Goal: Task Accomplishment & Management: Complete application form

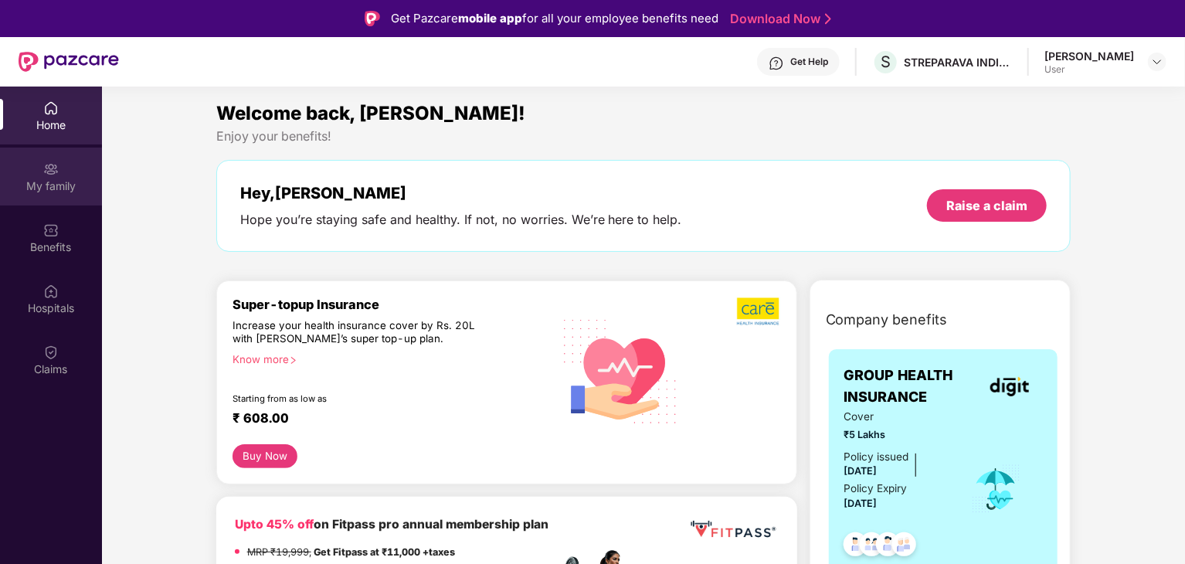
click at [33, 178] on div "My family" at bounding box center [51, 185] width 102 height 15
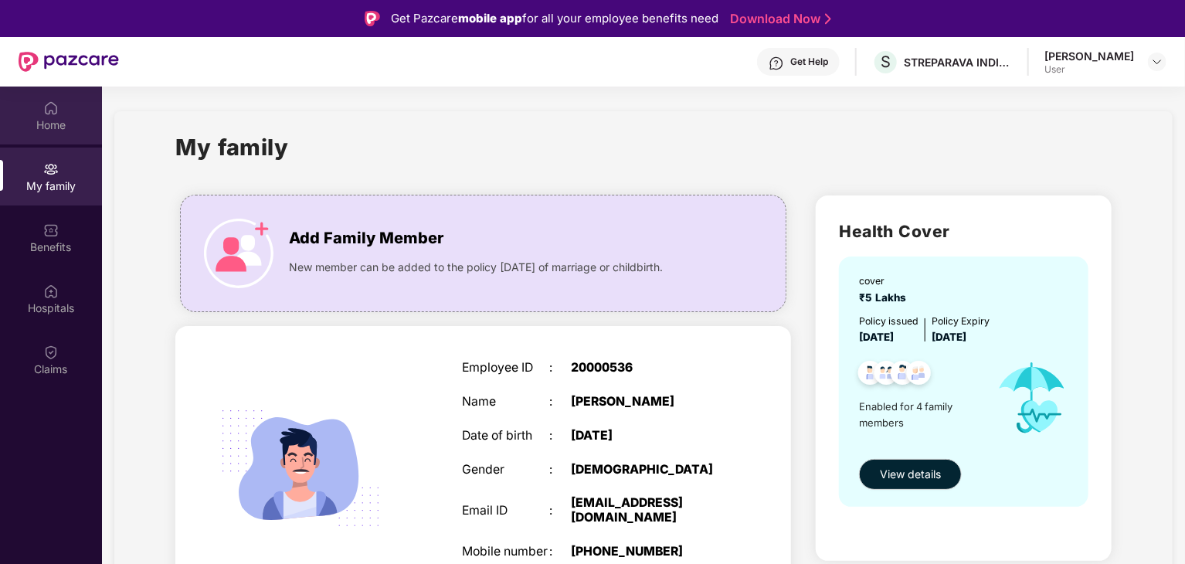
click at [49, 121] on div "Home" at bounding box center [51, 124] width 102 height 15
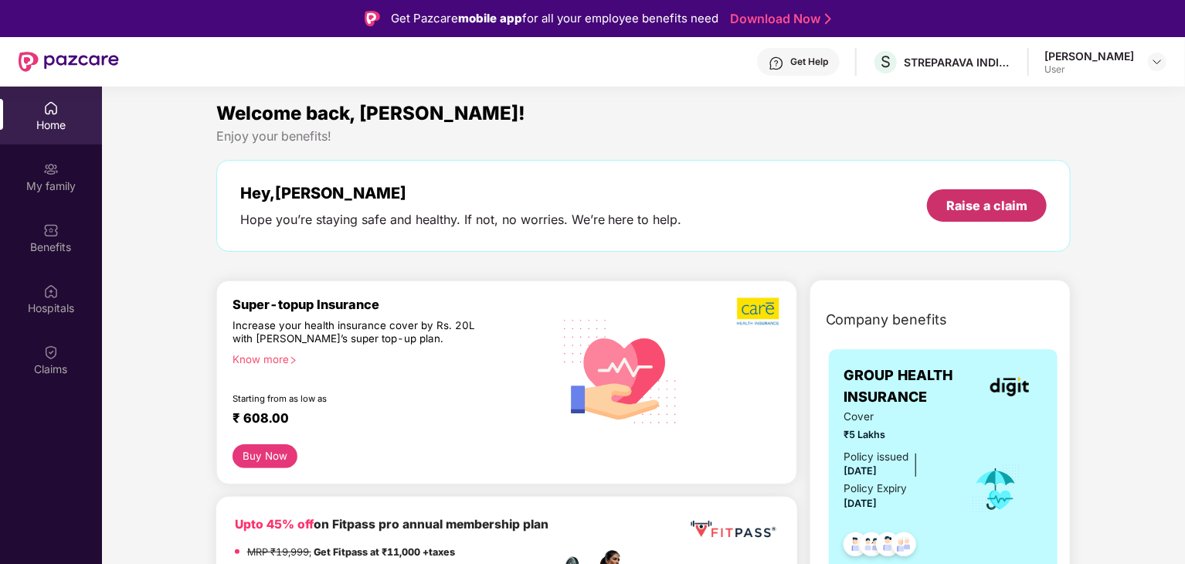
click at [965, 202] on div "Raise a claim" at bounding box center [986, 205] width 81 height 17
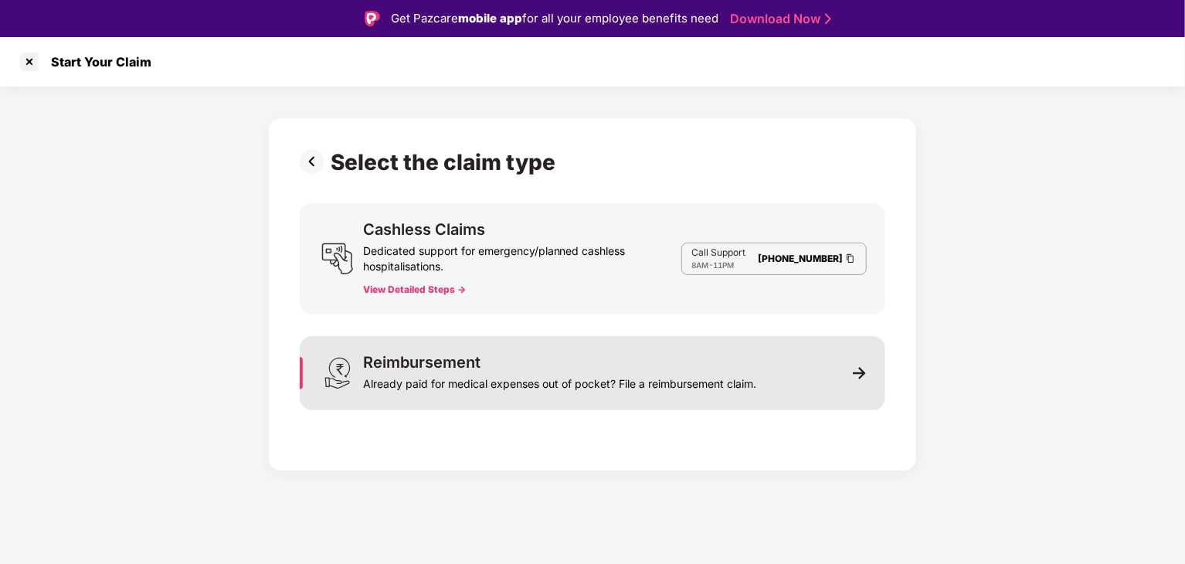
click at [853, 372] on img at bounding box center [860, 373] width 14 height 14
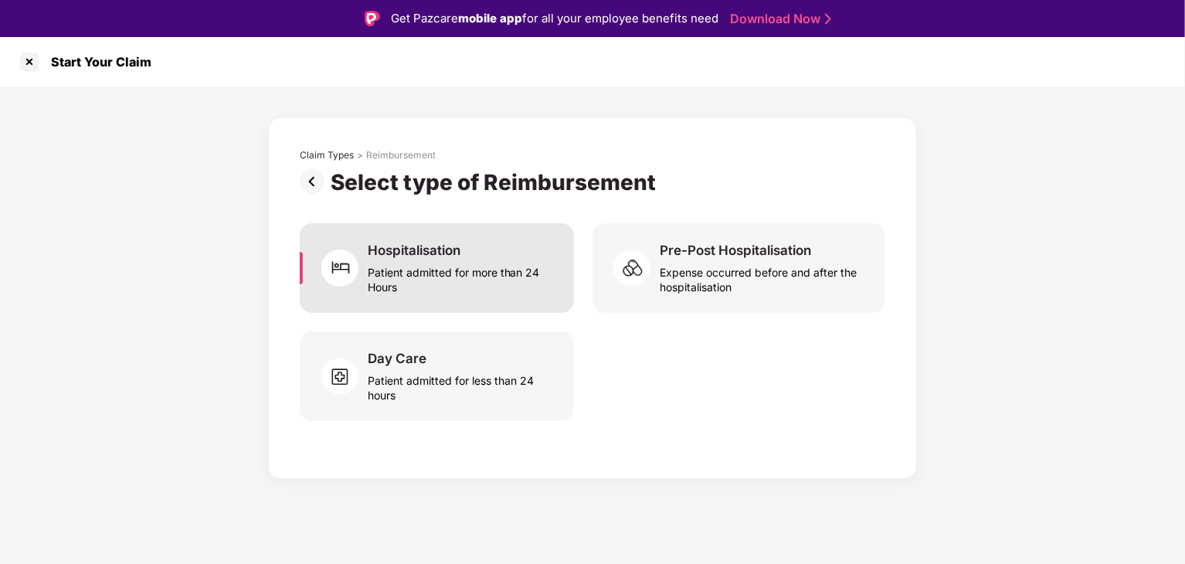
click at [490, 269] on div "Patient admitted for more than 24 Hours" at bounding box center [462, 277] width 188 height 36
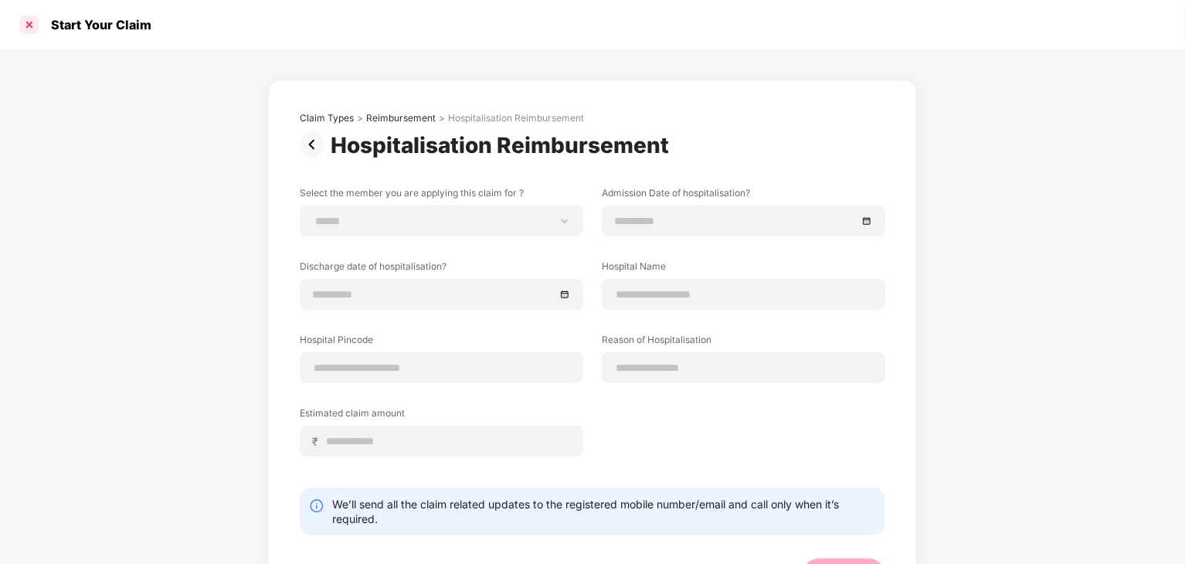
click at [28, 23] on div at bounding box center [29, 24] width 25 height 25
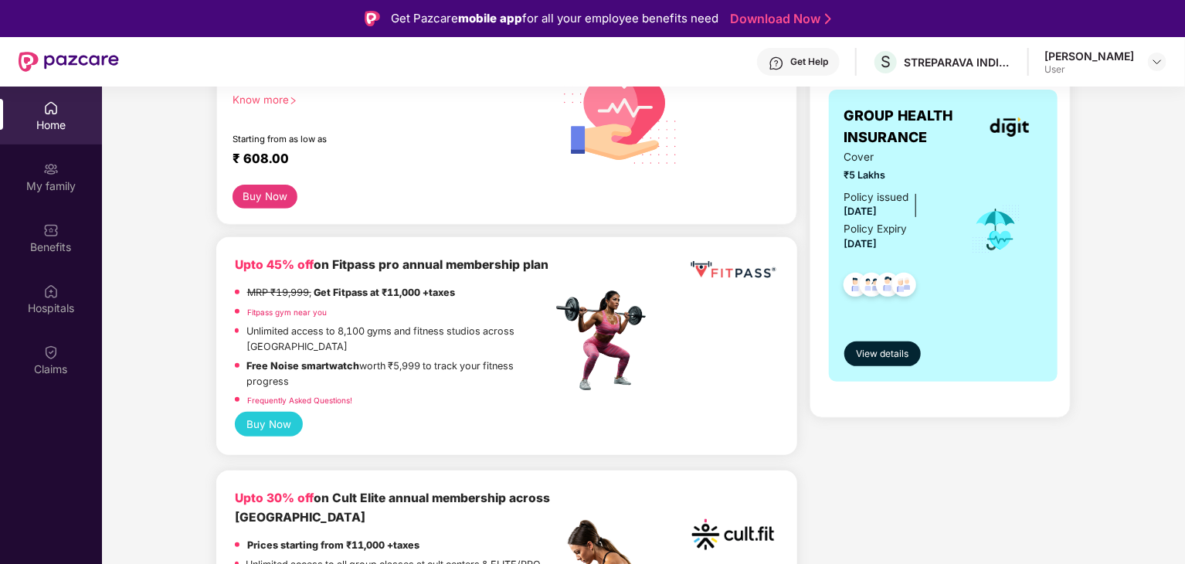
scroll to position [232, 0]
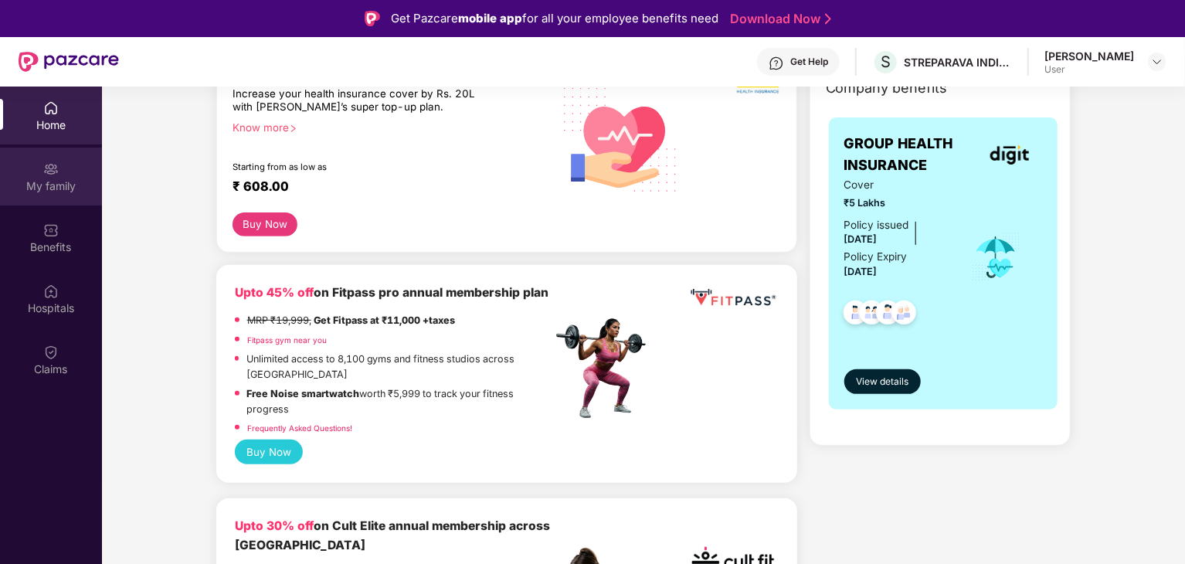
click at [70, 176] on div "My family" at bounding box center [51, 177] width 102 height 58
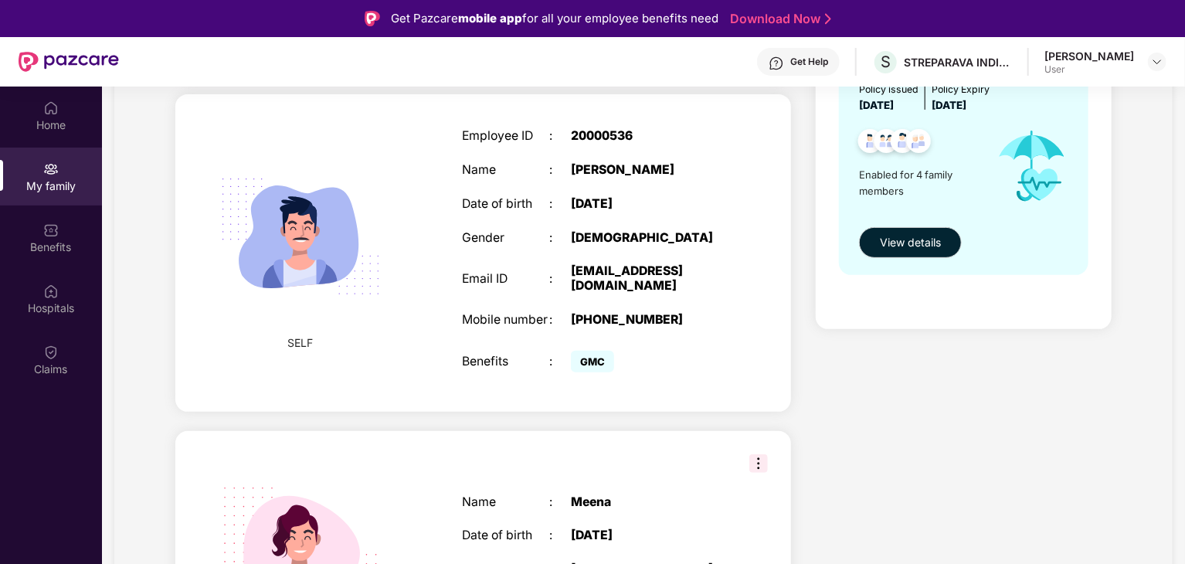
scroll to position [77, 0]
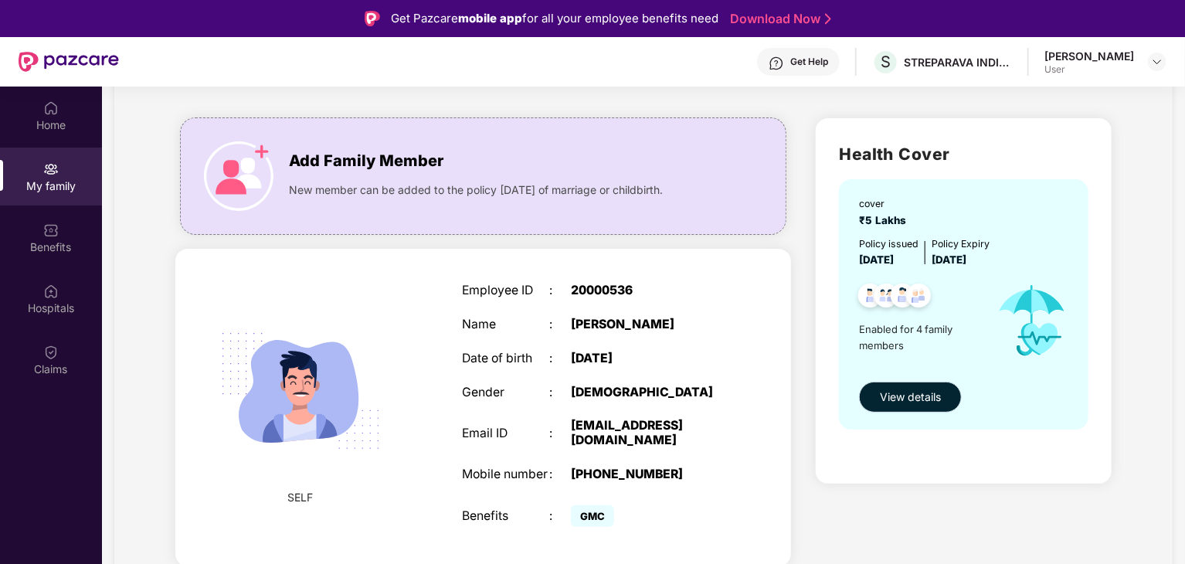
click at [913, 396] on span "View details" at bounding box center [910, 396] width 61 height 17
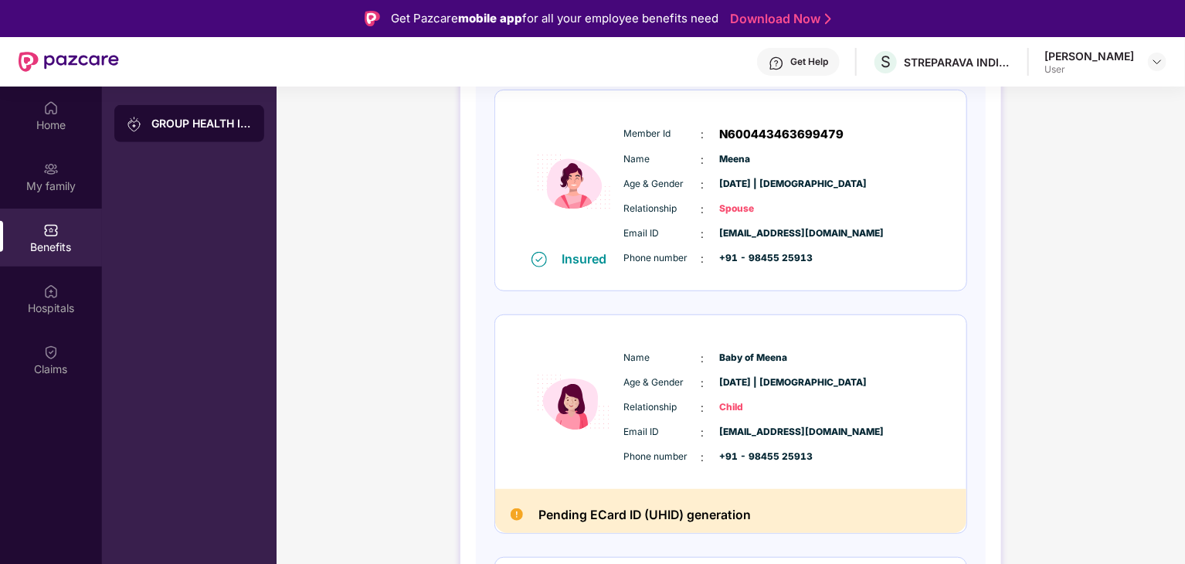
scroll to position [650, 0]
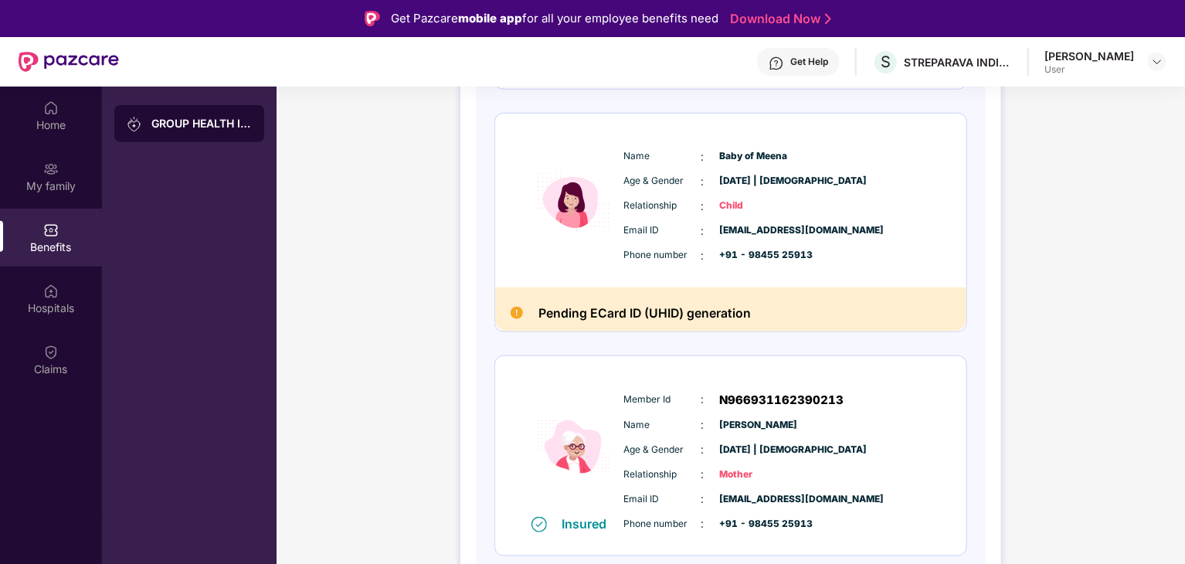
click at [812, 202] on div "Relationship : Child" at bounding box center [777, 206] width 307 height 17
click at [733, 305] on h2 "Pending ECard ID (UHID) generation" at bounding box center [644, 313] width 212 height 21
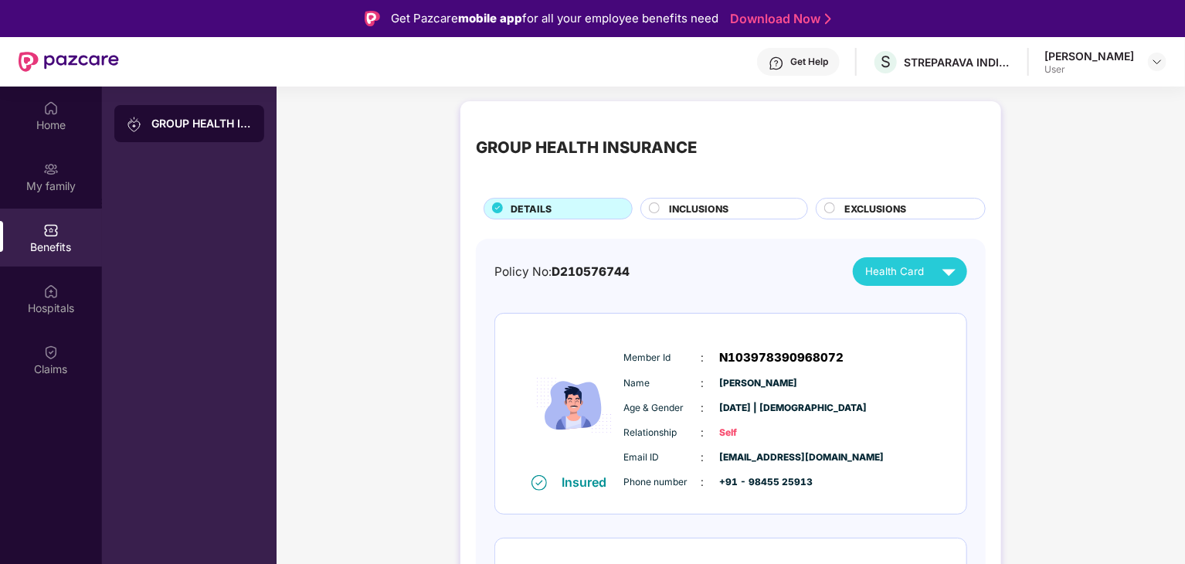
scroll to position [0, 0]
click at [723, 204] on span "INCLUSIONS" at bounding box center [698, 209] width 59 height 15
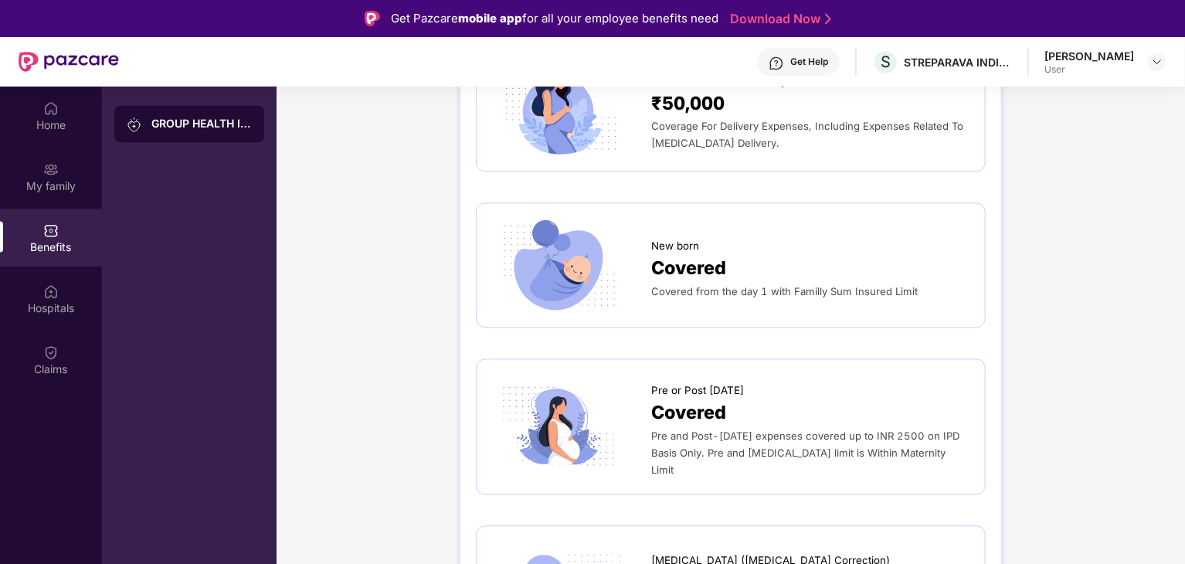
scroll to position [1699, 0]
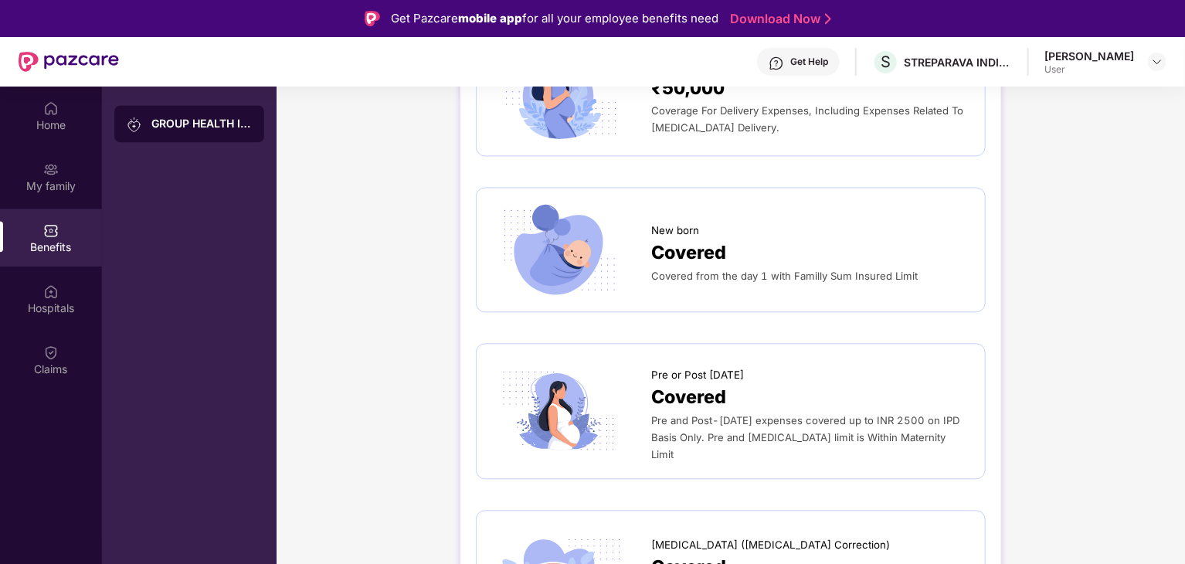
click at [757, 232] on div "New born" at bounding box center [810, 227] width 318 height 24
click at [896, 265] on div "Covered" at bounding box center [810, 253] width 318 height 29
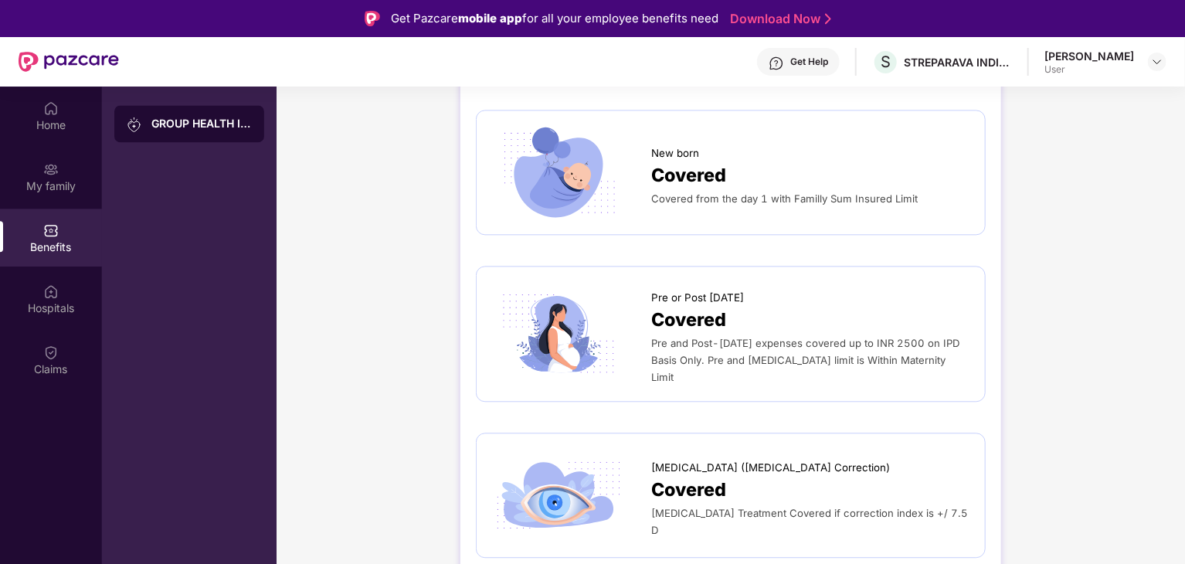
click at [642, 146] on div at bounding box center [571, 172] width 159 height 93
click at [600, 159] on img at bounding box center [559, 172] width 134 height 93
click at [597, 160] on img at bounding box center [559, 172] width 134 height 93
click at [654, 165] on span "Covered" at bounding box center [688, 175] width 75 height 29
drag, startPoint x: 701, startPoint y: 188, endPoint x: 695, endPoint y: 223, distance: 35.3
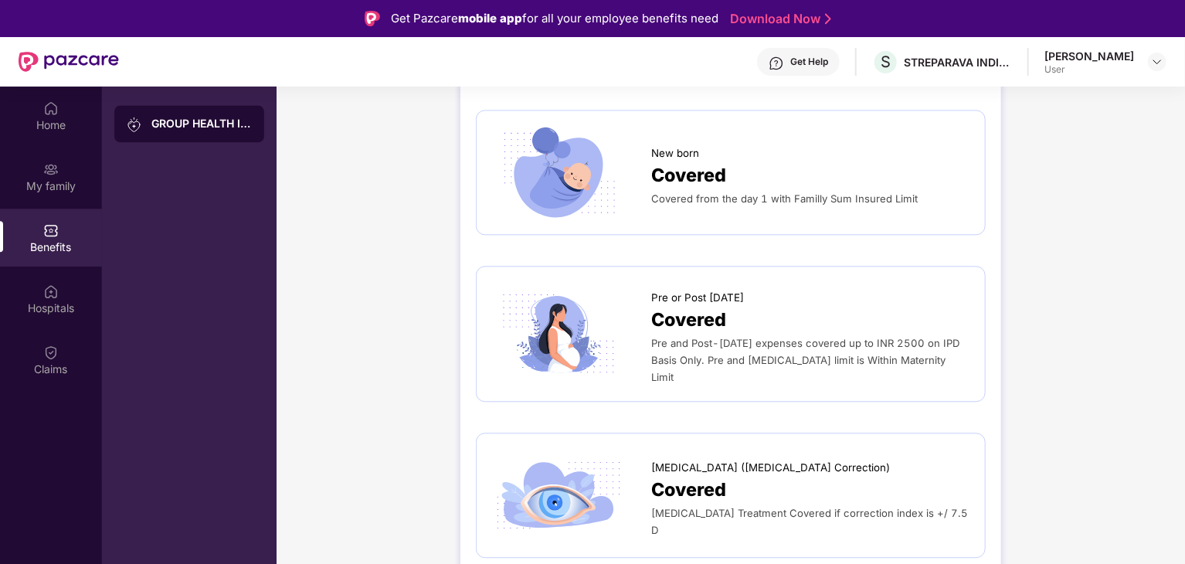
click at [702, 188] on span "Covered" at bounding box center [688, 175] width 75 height 29
click at [703, 331] on span "Covered" at bounding box center [688, 320] width 75 height 29
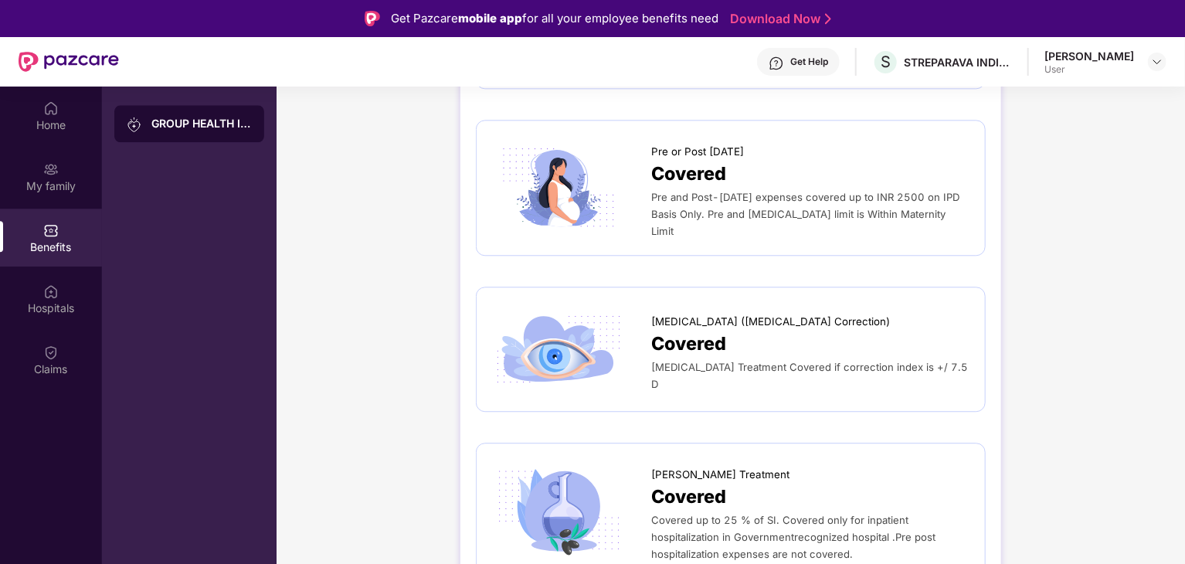
scroll to position [1931, 0]
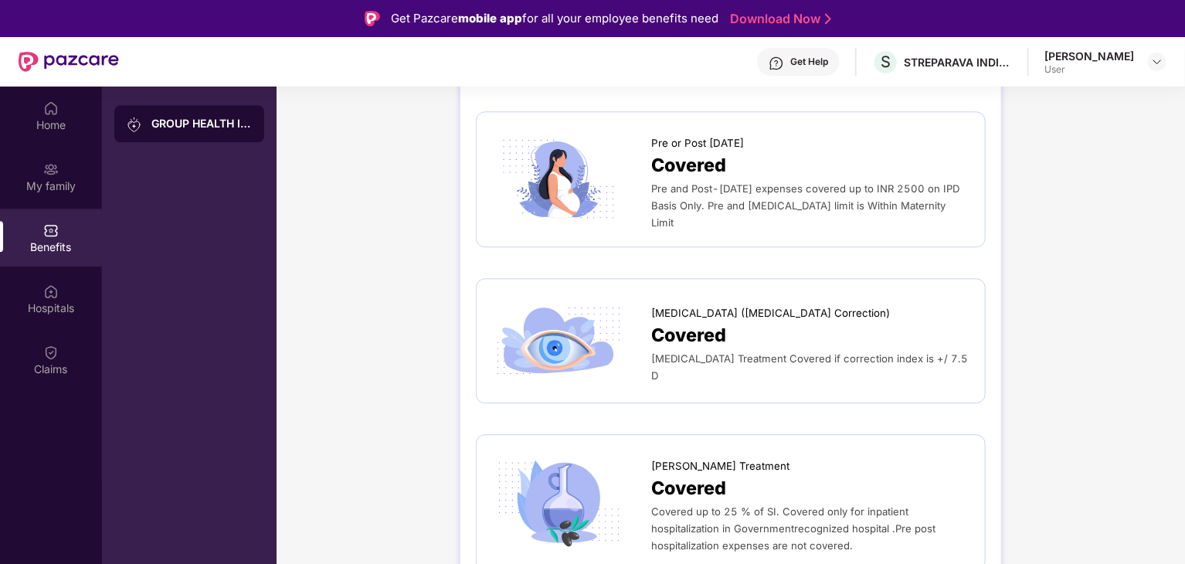
click at [741, 189] on span "Pre and Post-Natal expenses covered up to INR 2500 on IPD Basis Only. Pre and P…" at bounding box center [805, 205] width 308 height 46
click at [724, 324] on span "Covered" at bounding box center [688, 335] width 75 height 29
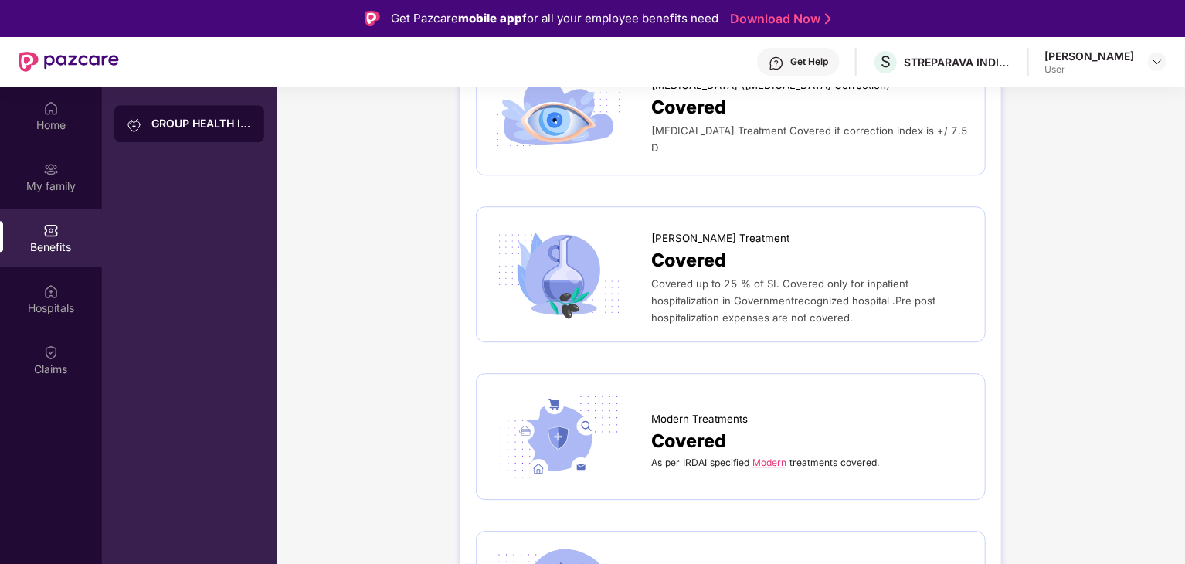
scroll to position [2162, 0]
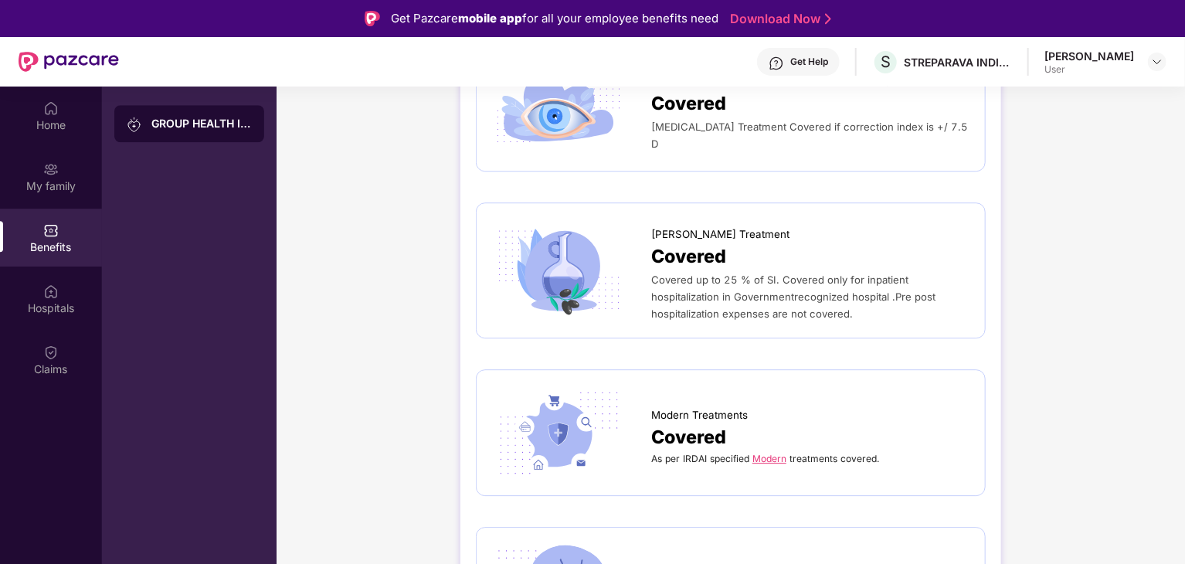
click at [733, 243] on div "Covered" at bounding box center [810, 257] width 318 height 29
click at [688, 436] on span "Covered" at bounding box center [688, 437] width 75 height 29
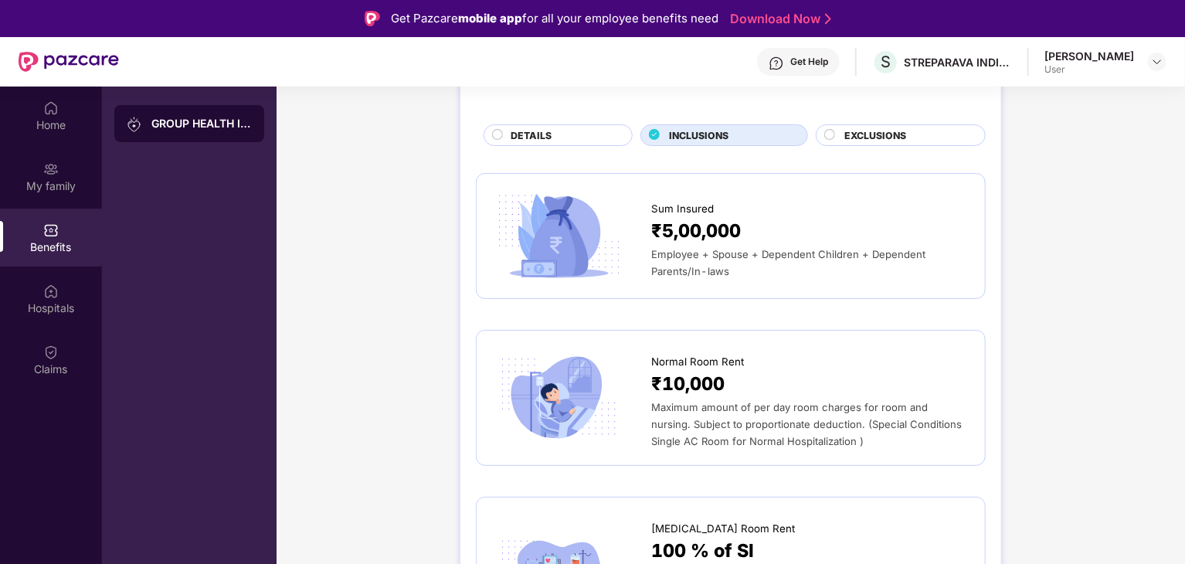
scroll to position [0, 0]
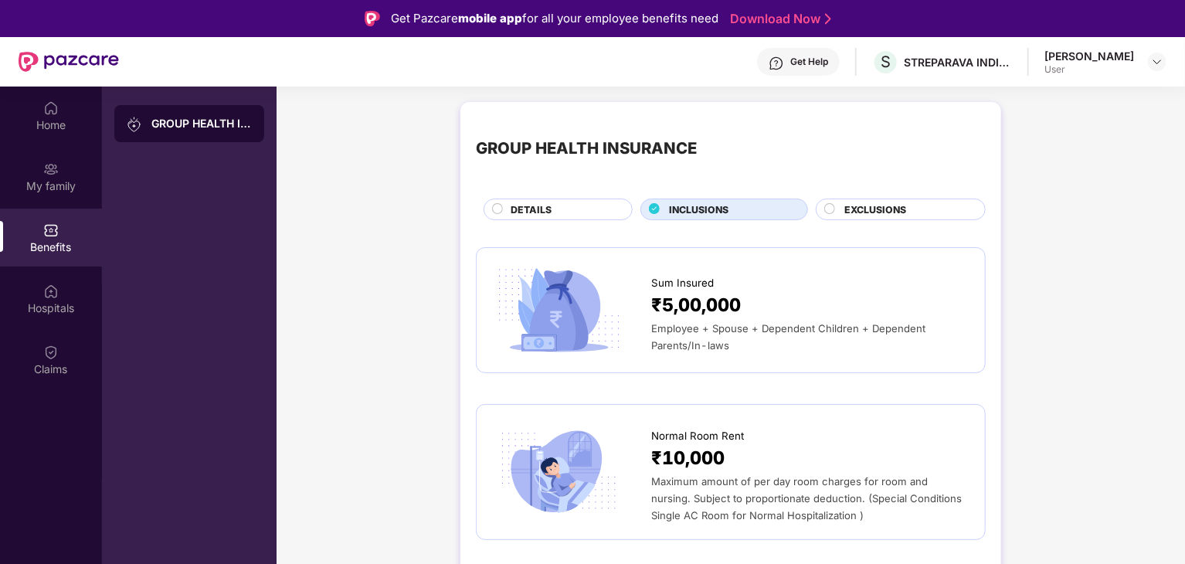
click at [535, 207] on span "DETAILS" at bounding box center [530, 209] width 41 height 15
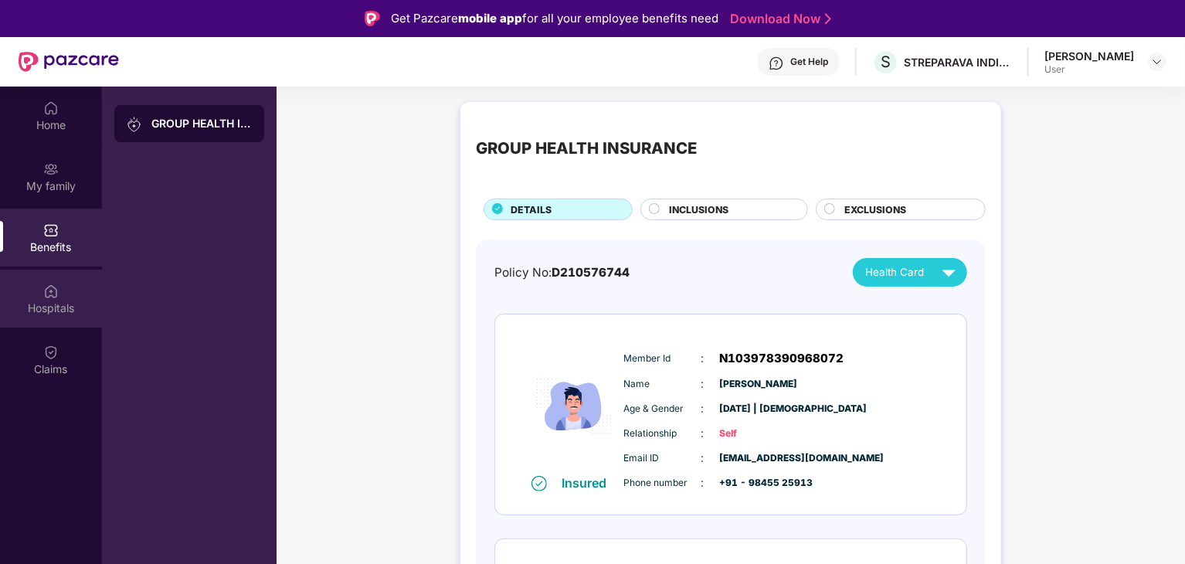
click at [50, 287] on img at bounding box center [50, 290] width 15 height 15
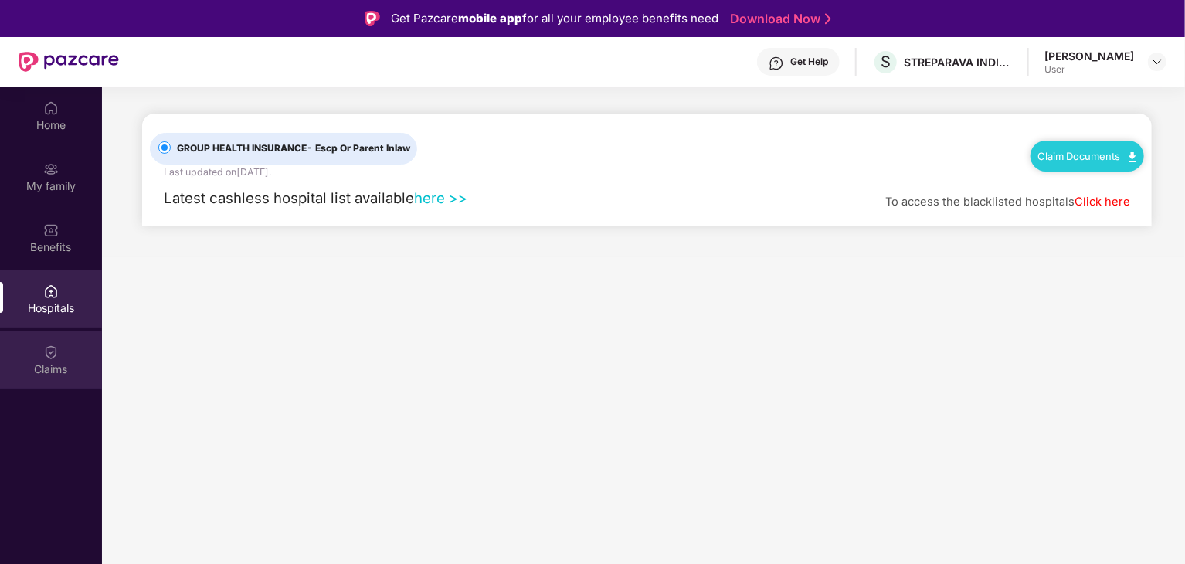
click at [48, 355] on img at bounding box center [50, 351] width 15 height 15
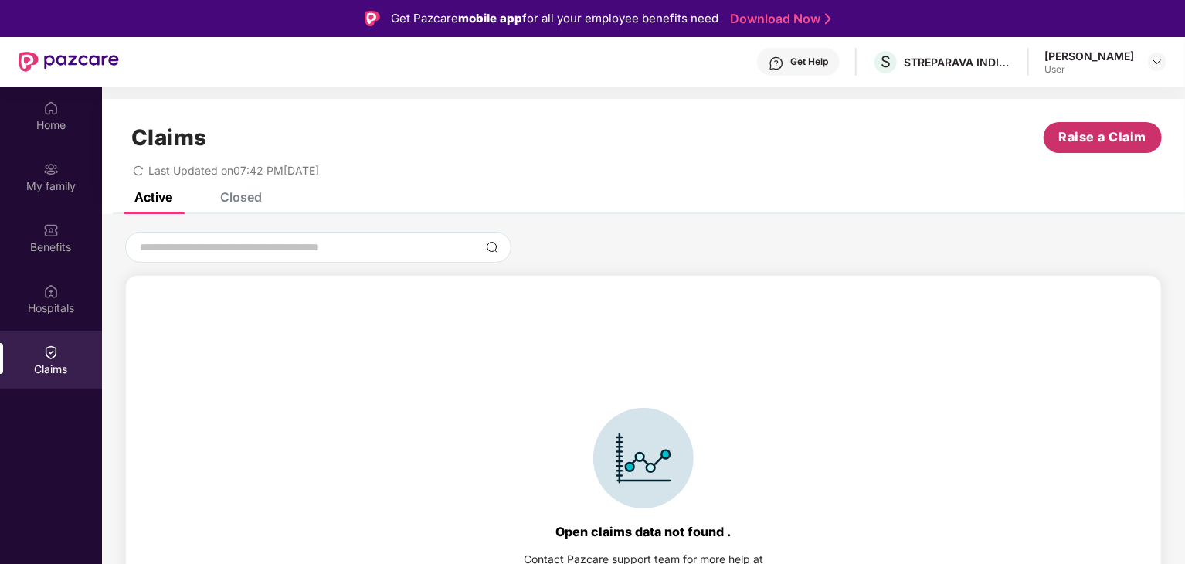
click at [1084, 131] on span "Raise a Claim" at bounding box center [1103, 136] width 88 height 19
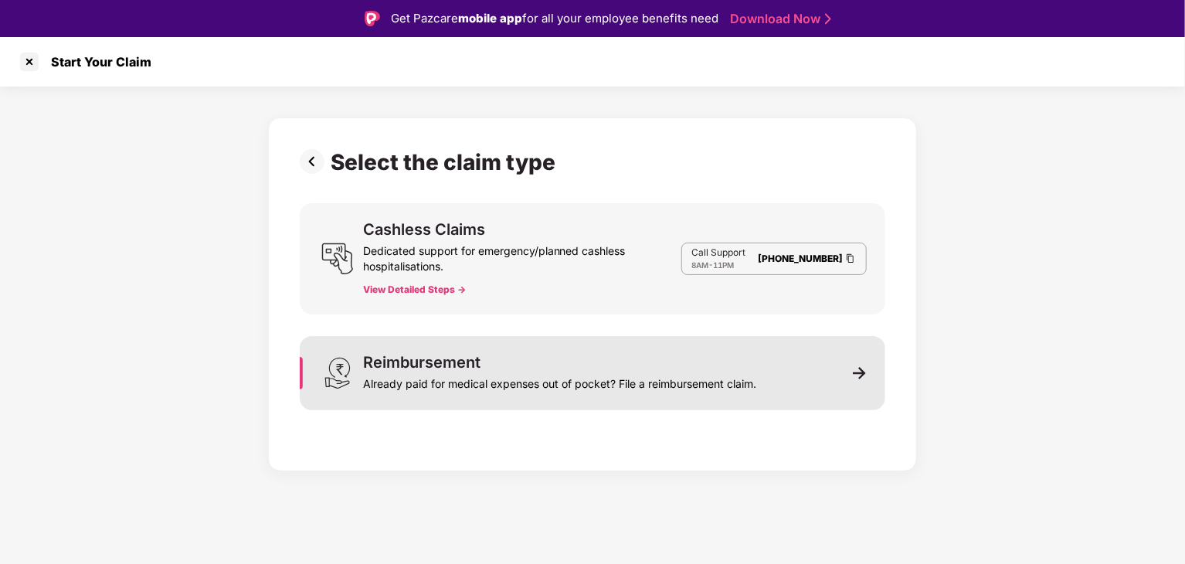
click at [451, 375] on div "Already paid for medical expenses out of pocket? File a reimbursement claim." at bounding box center [559, 381] width 393 height 22
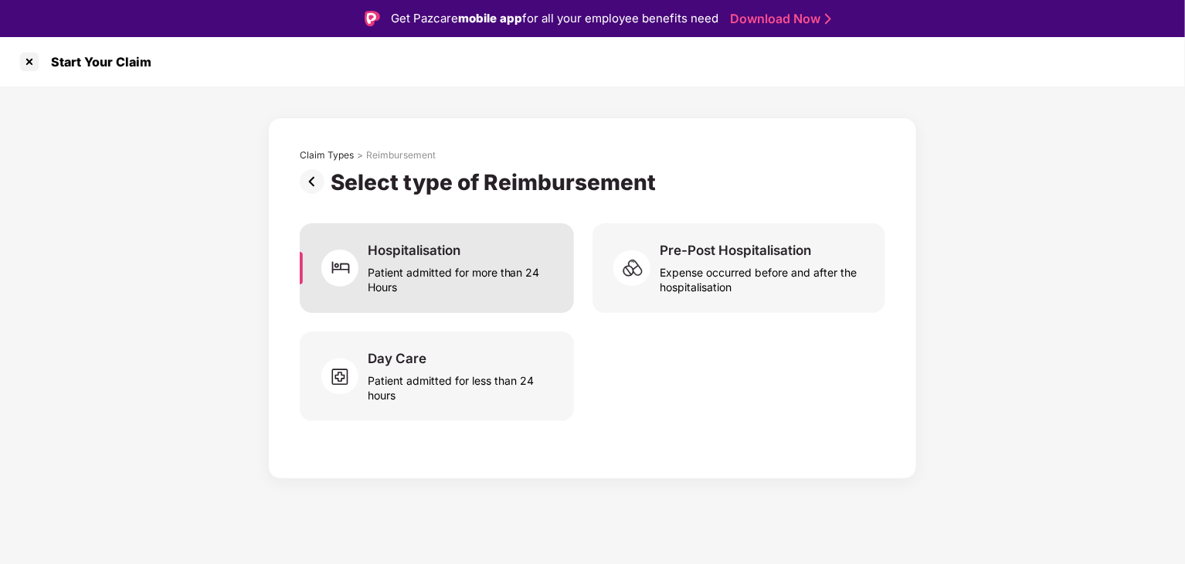
click at [432, 263] on div "Patient admitted for more than 24 Hours" at bounding box center [462, 277] width 188 height 36
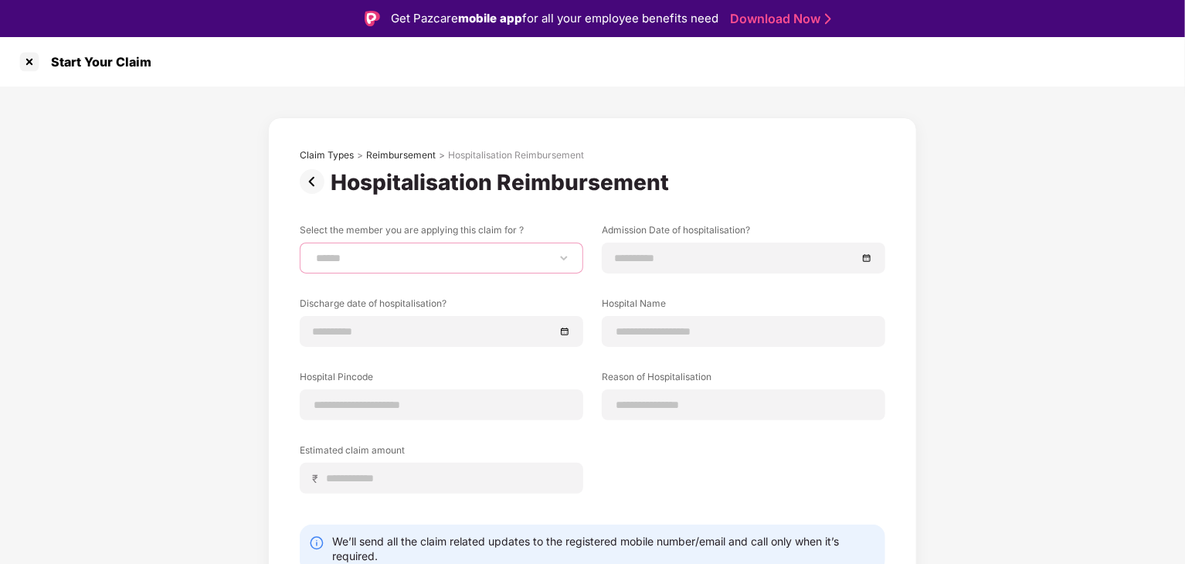
click at [436, 264] on select "**********" at bounding box center [441, 258] width 257 height 12
select select "**********"
click at [313, 252] on select "**********" at bounding box center [441, 258] width 257 height 12
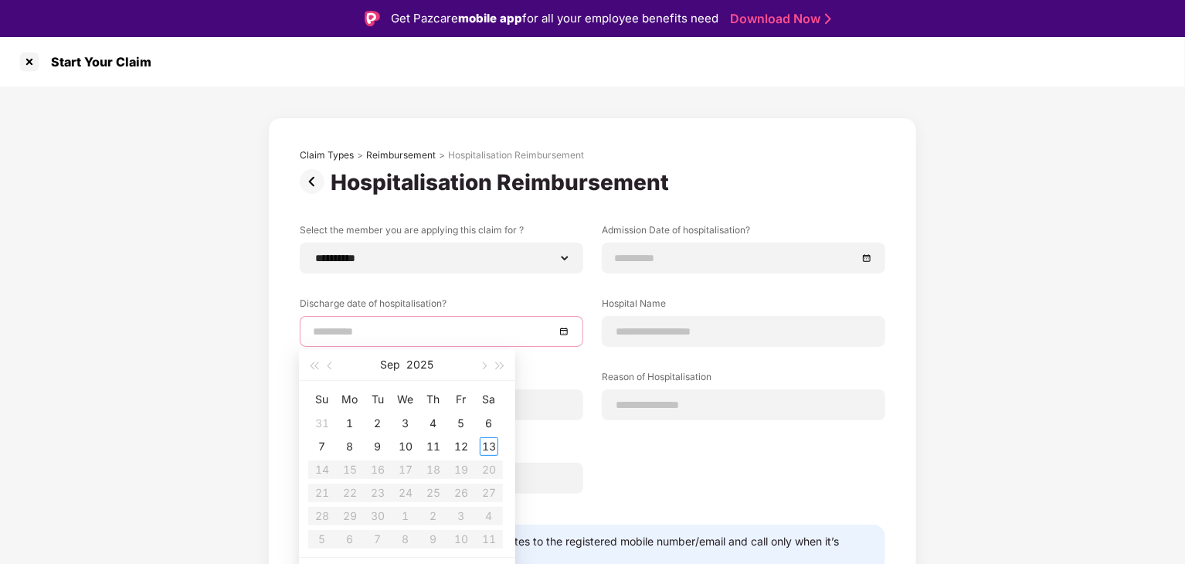
click at [417, 334] on input at bounding box center [434, 331] width 242 height 17
type input "**********"
click at [750, 251] on input at bounding box center [736, 257] width 242 height 17
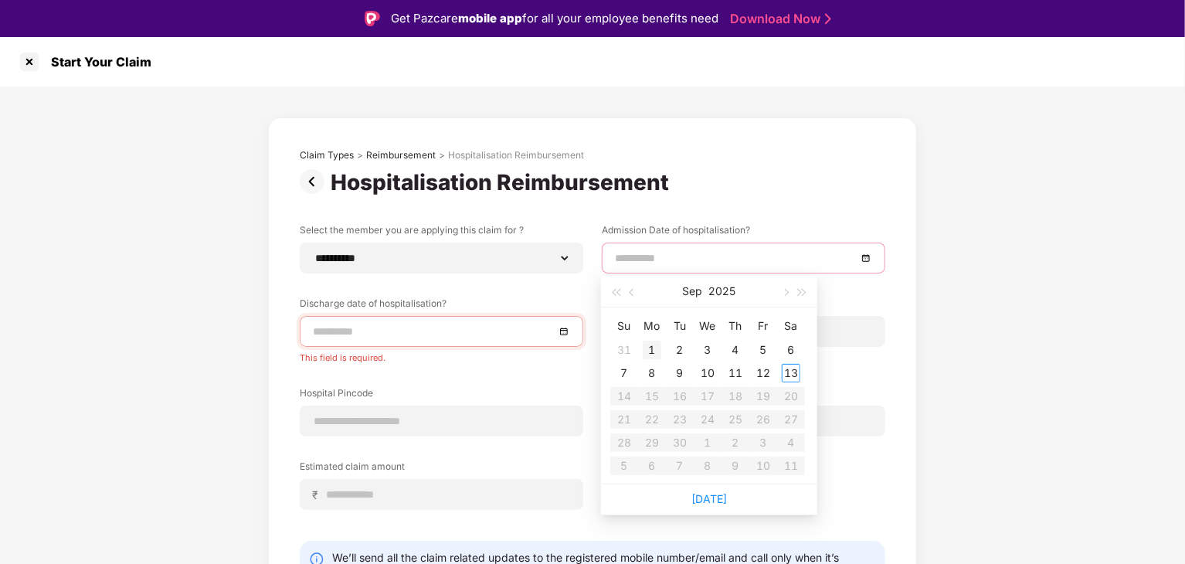
type input "**********"
click at [633, 294] on span "button" at bounding box center [633, 293] width 8 height 8
type input "**********"
click at [763, 444] on div "29" at bounding box center [763, 442] width 19 height 19
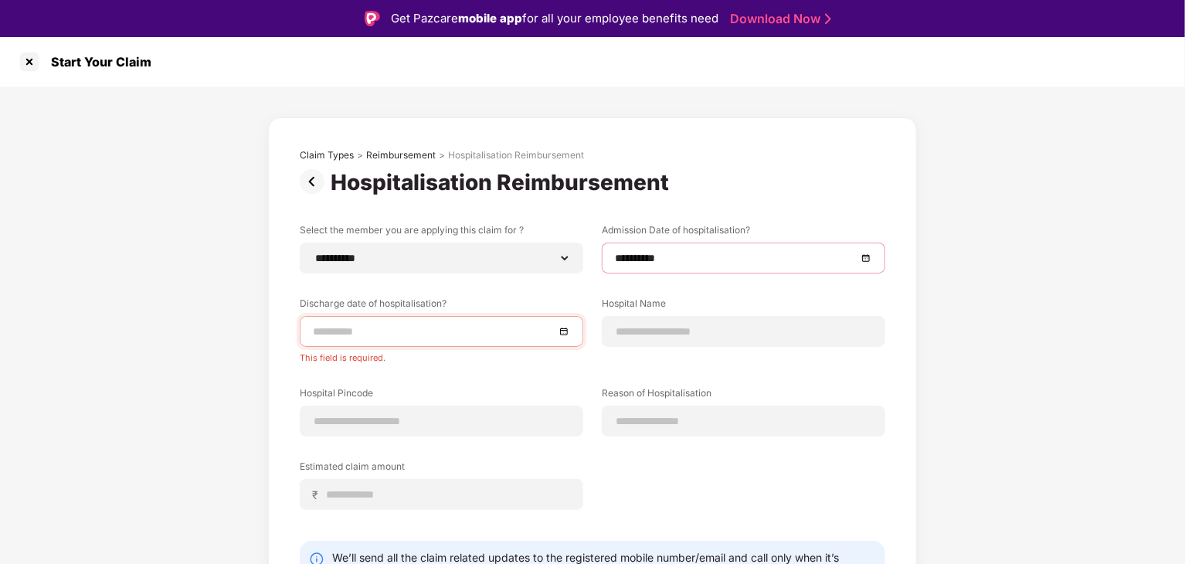
click at [562, 331] on div at bounding box center [441, 331] width 257 height 17
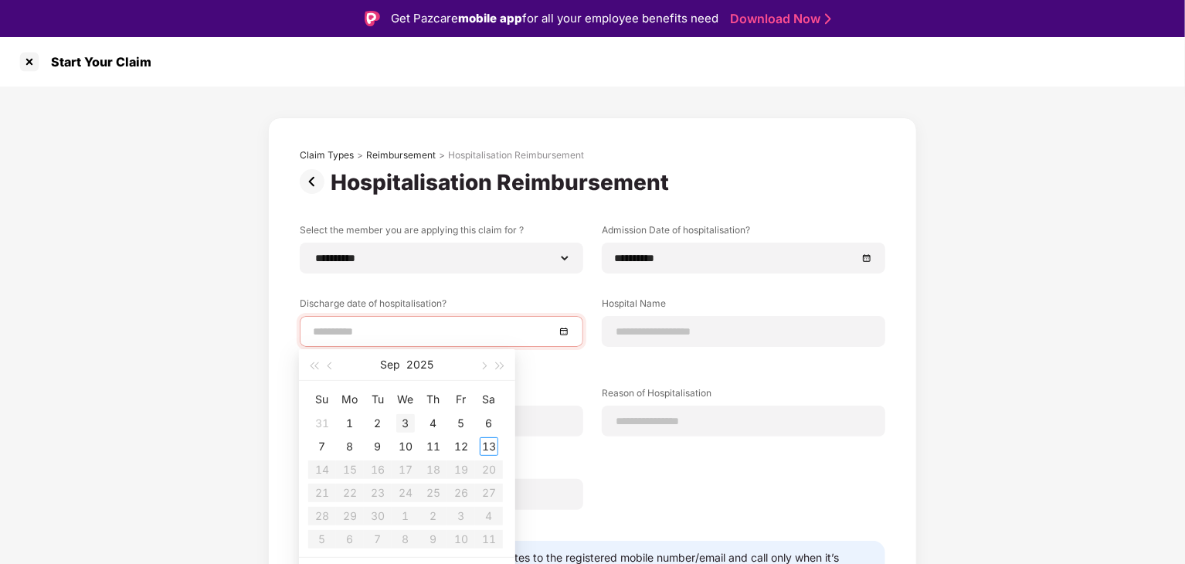
type input "**********"
click at [414, 420] on div "3" at bounding box center [405, 423] width 19 height 19
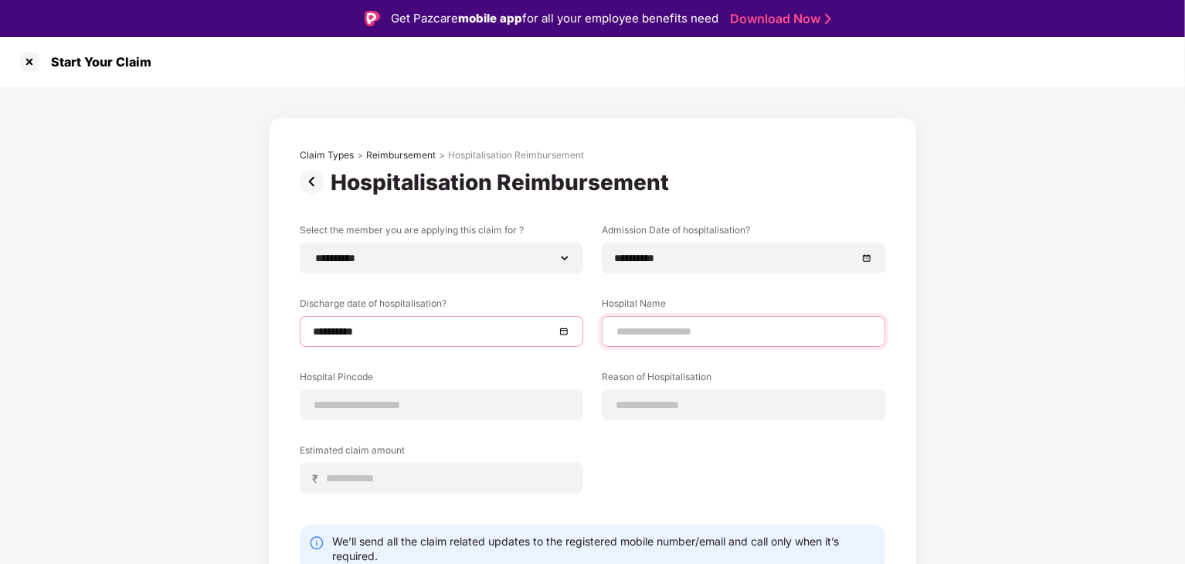
click at [658, 337] on input at bounding box center [743, 332] width 257 height 16
type input "**********"
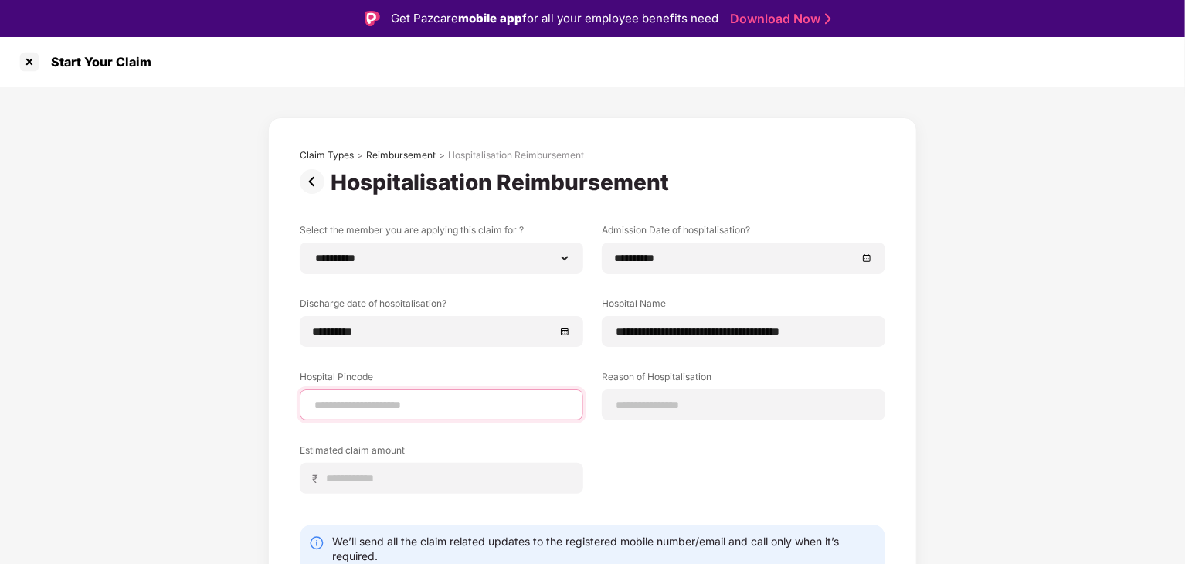
click at [412, 406] on input at bounding box center [441, 405] width 257 height 16
type input "******"
select select "*********"
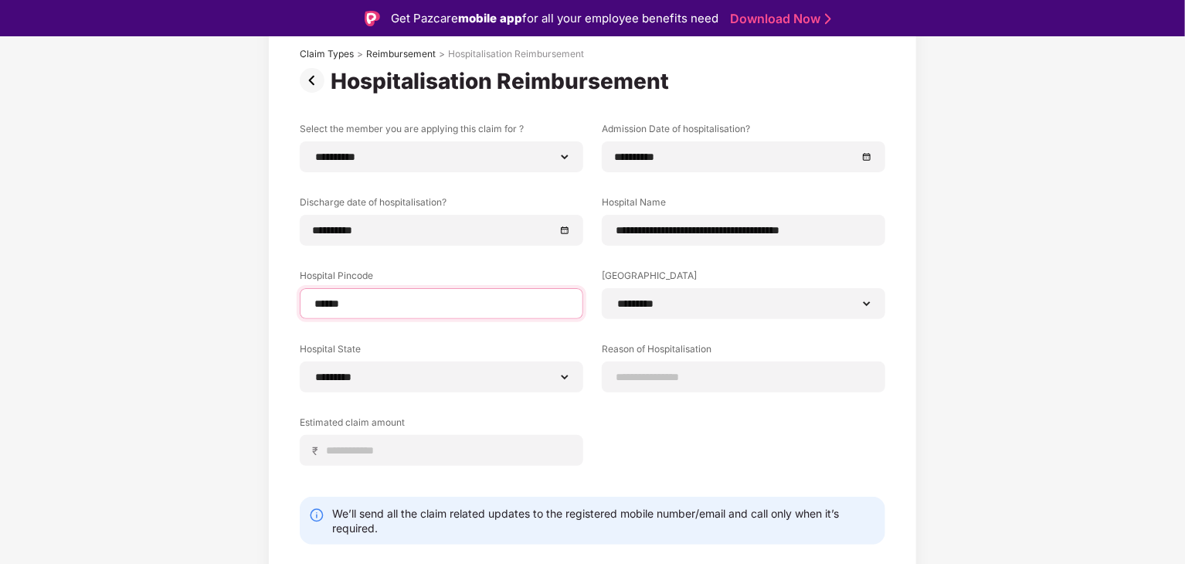
scroll to position [139, 0]
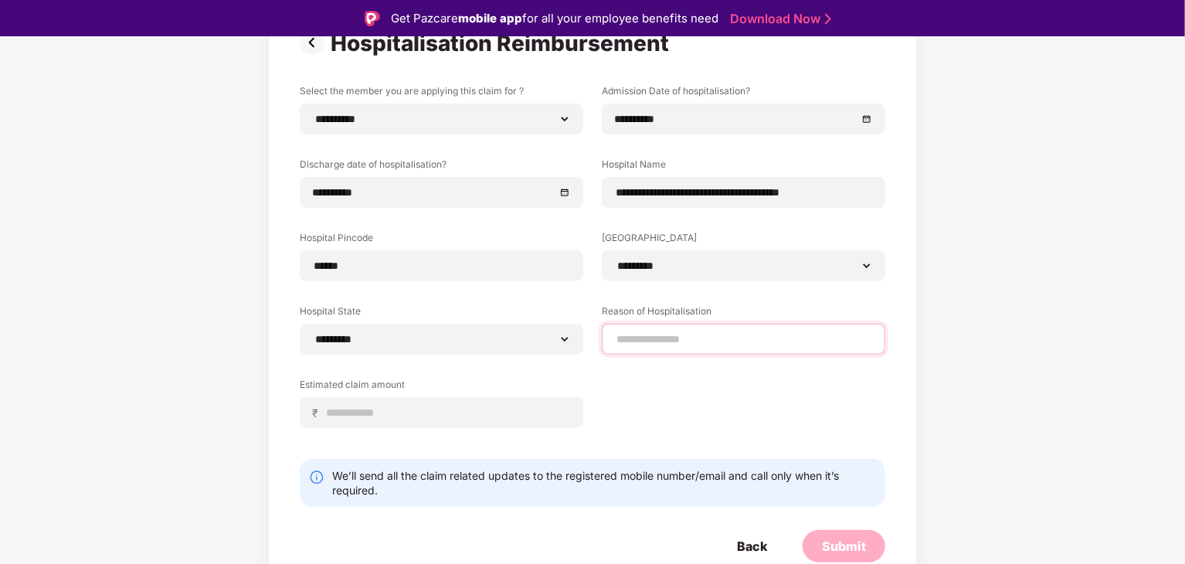
click at [682, 337] on input at bounding box center [743, 339] width 257 height 16
type input "*"
click at [646, 381] on div "**********" at bounding box center [592, 267] width 585 height 367
click at [670, 337] on input "********" at bounding box center [743, 339] width 257 height 16
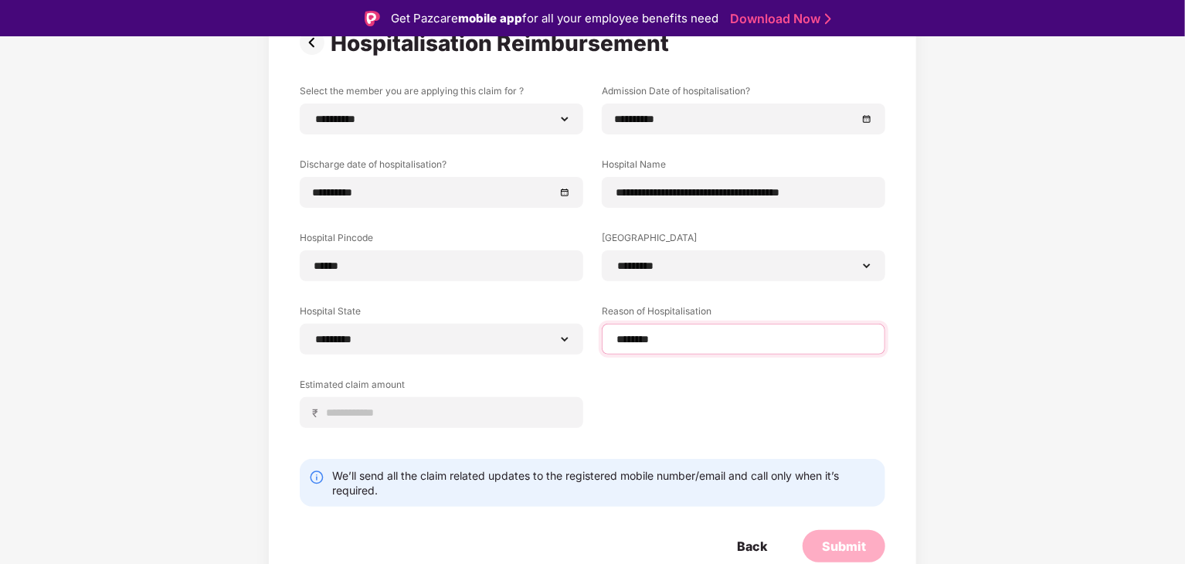
drag, startPoint x: 670, startPoint y: 337, endPoint x: 656, endPoint y: 337, distance: 13.1
click at [656, 337] on input "********" at bounding box center [743, 339] width 257 height 16
click at [643, 390] on div "**********" at bounding box center [592, 267] width 585 height 367
click at [678, 334] on input "********" at bounding box center [743, 339] width 257 height 16
click at [621, 337] on input "********" at bounding box center [743, 339] width 257 height 16
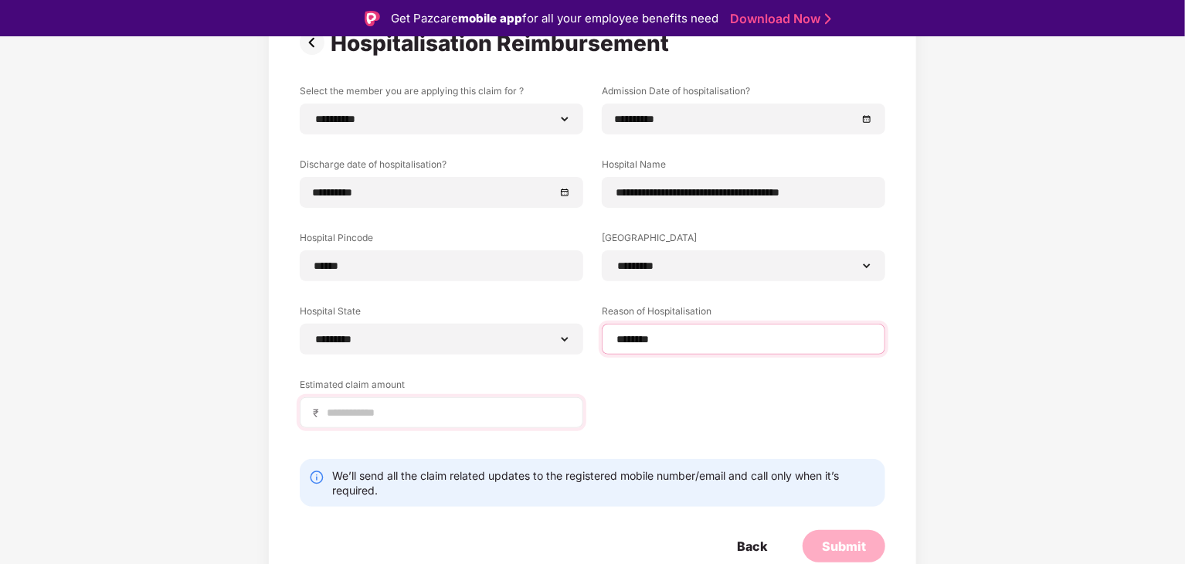
type input "********"
click at [422, 405] on input at bounding box center [447, 413] width 245 height 16
type input "******"
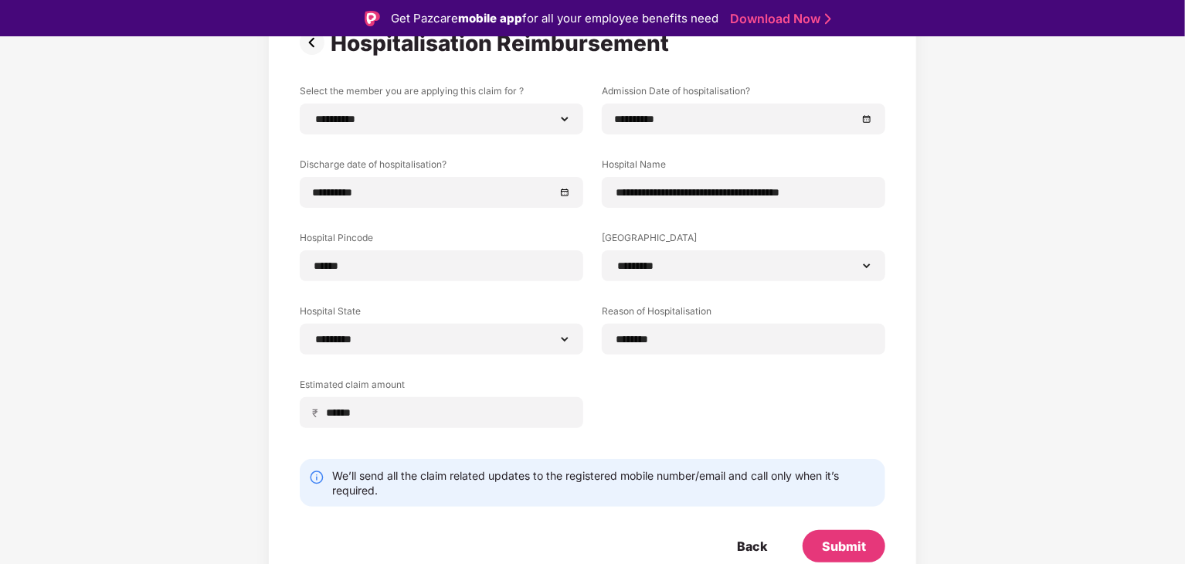
click at [778, 403] on div "**********" at bounding box center [592, 267] width 585 height 367
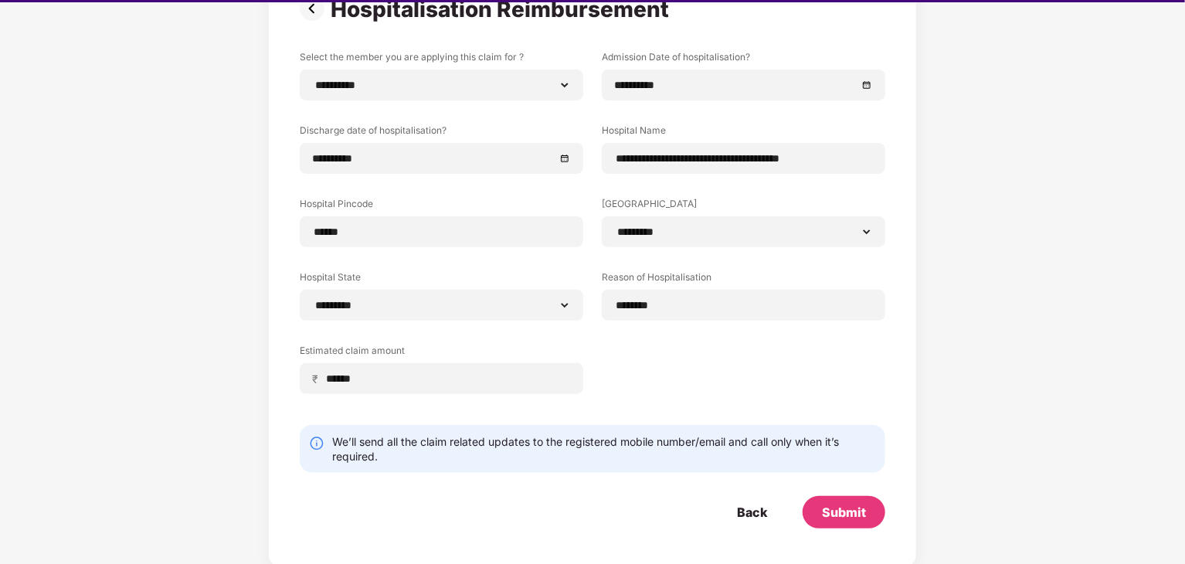
scroll to position [37, 0]
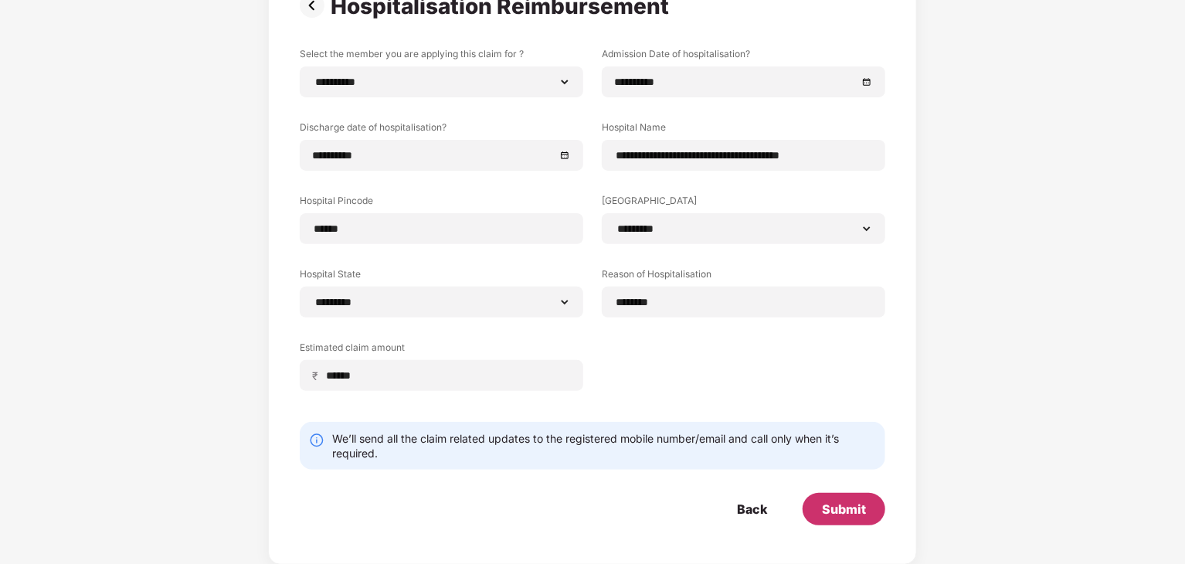
click at [856, 510] on div "Submit" at bounding box center [844, 508] width 44 height 17
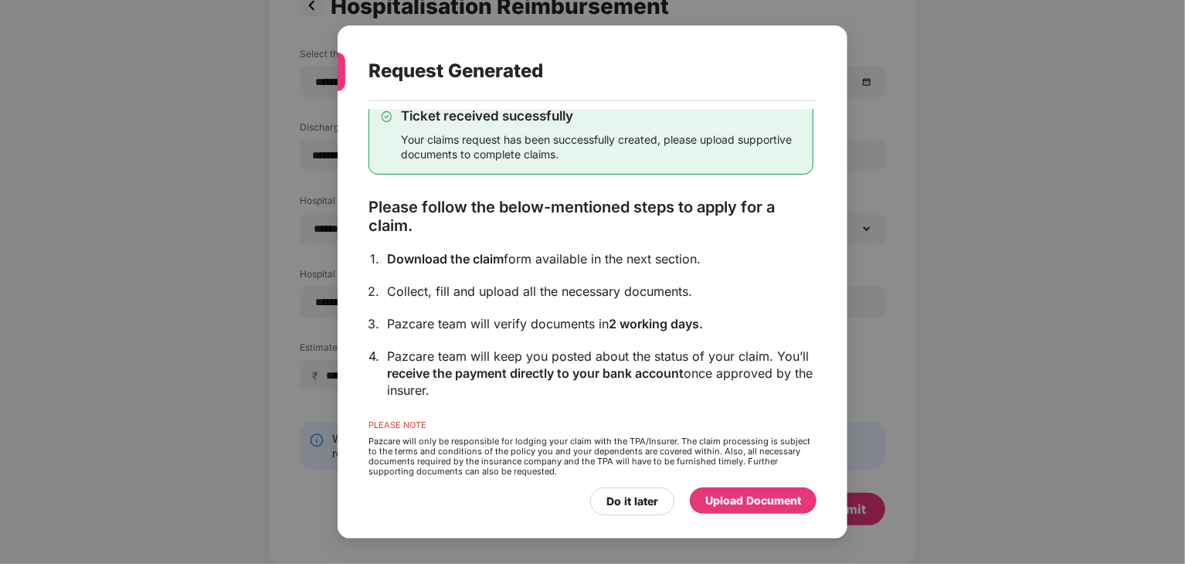
scroll to position [56, 0]
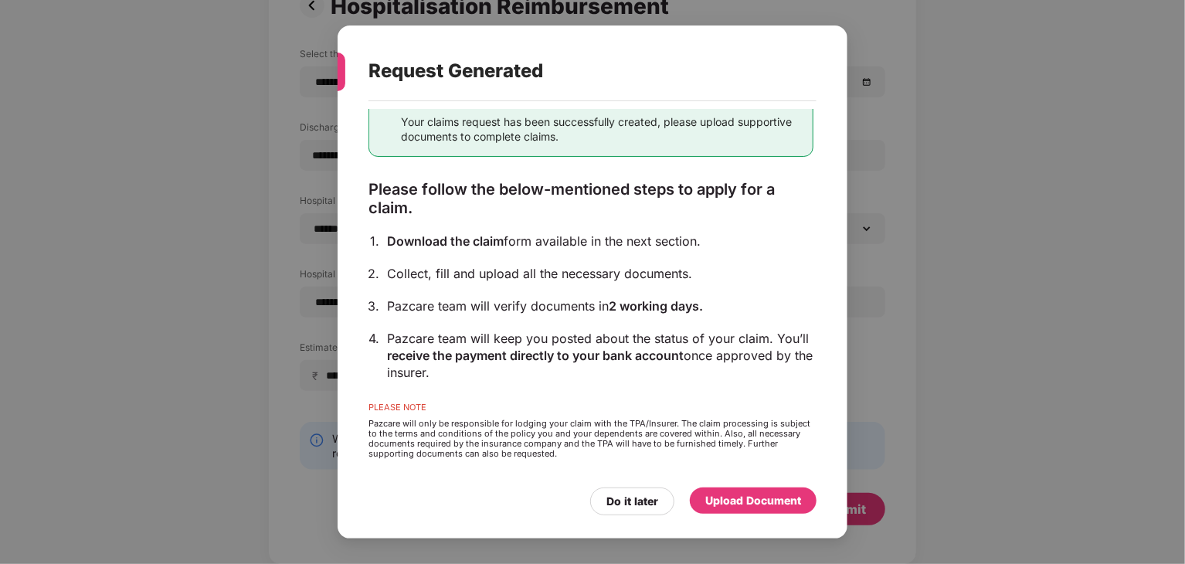
click at [744, 497] on div "Upload Document" at bounding box center [753, 500] width 96 height 17
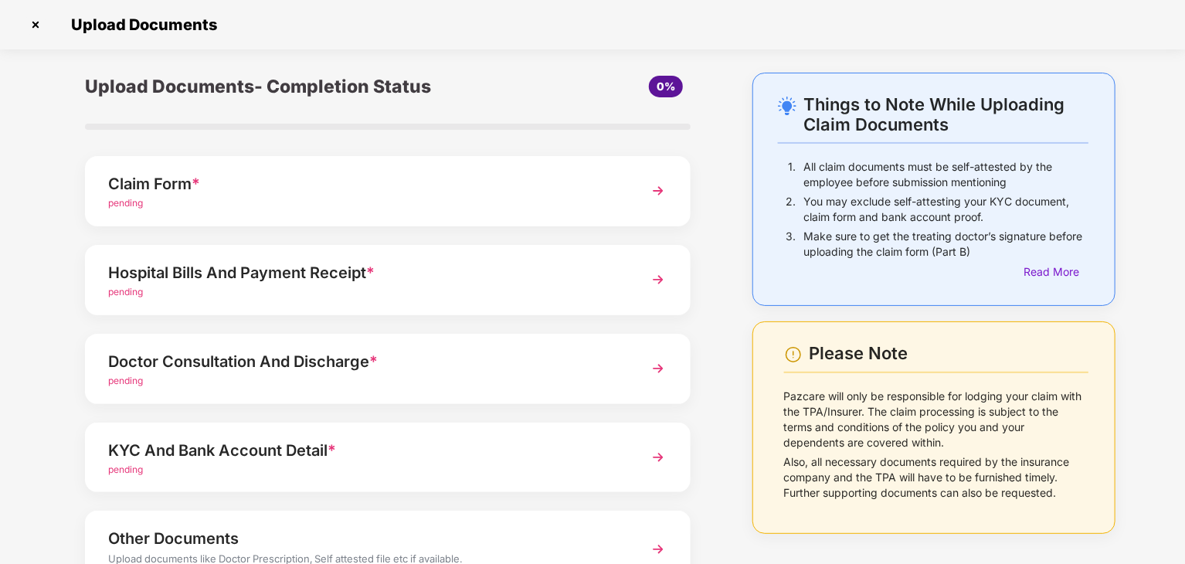
click at [661, 192] on img at bounding box center [658, 191] width 28 height 28
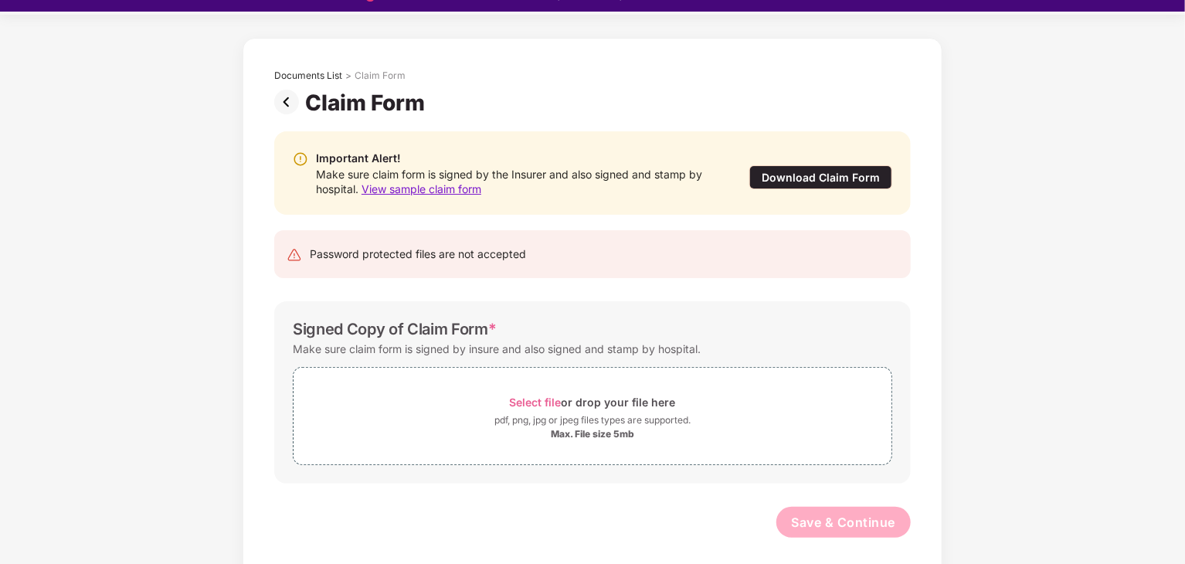
scroll to position [37, 0]
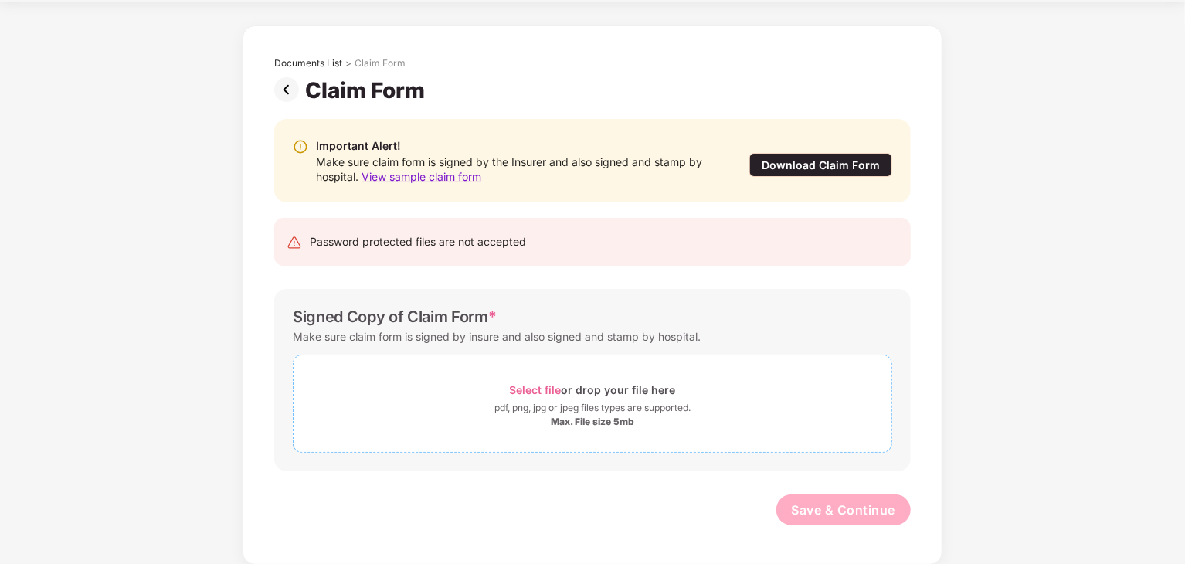
click at [582, 390] on div "Select file or drop your file here" at bounding box center [593, 389] width 166 height 21
click at [810, 156] on div "Download Claim Form" at bounding box center [820, 165] width 143 height 24
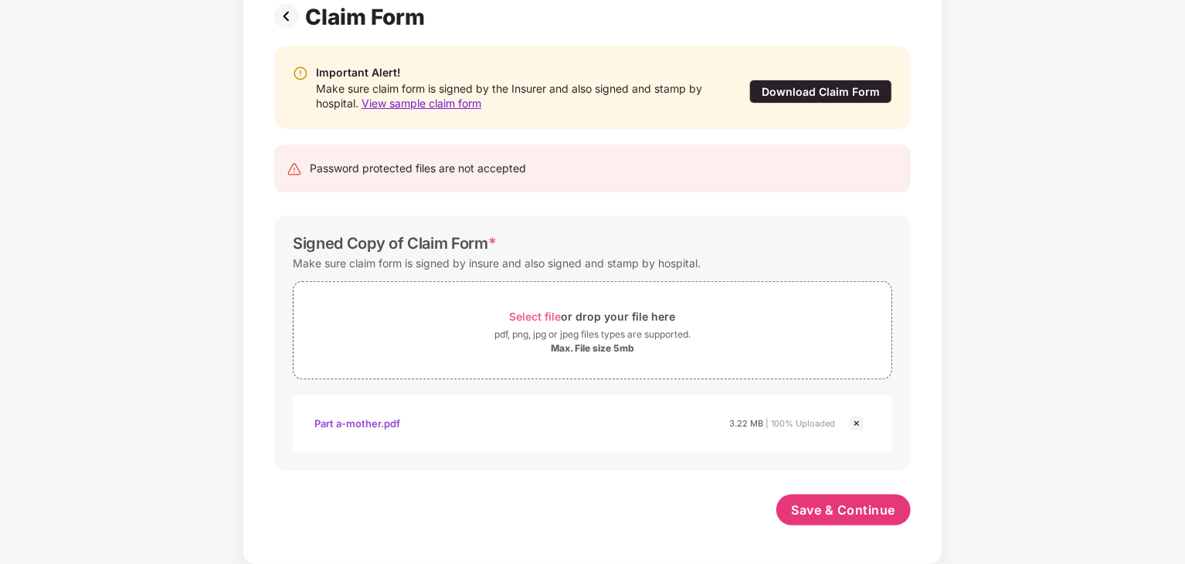
click at [422, 106] on span "View sample claim form" at bounding box center [421, 103] width 120 height 13
click at [840, 511] on span "Save & Continue" at bounding box center [844, 509] width 104 height 17
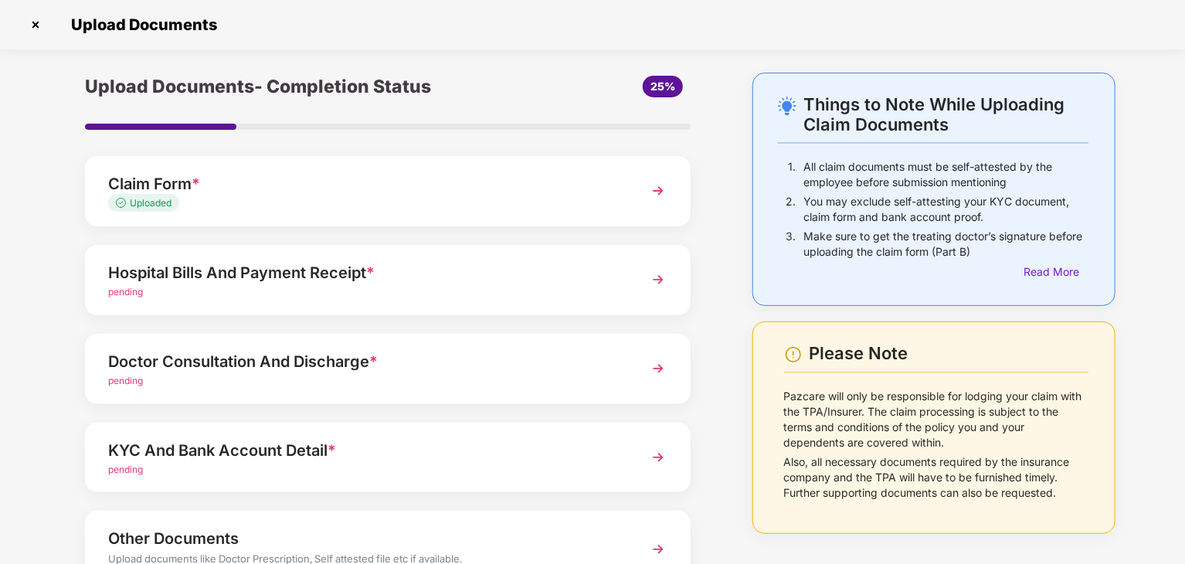
click at [655, 279] on img at bounding box center [658, 280] width 28 height 28
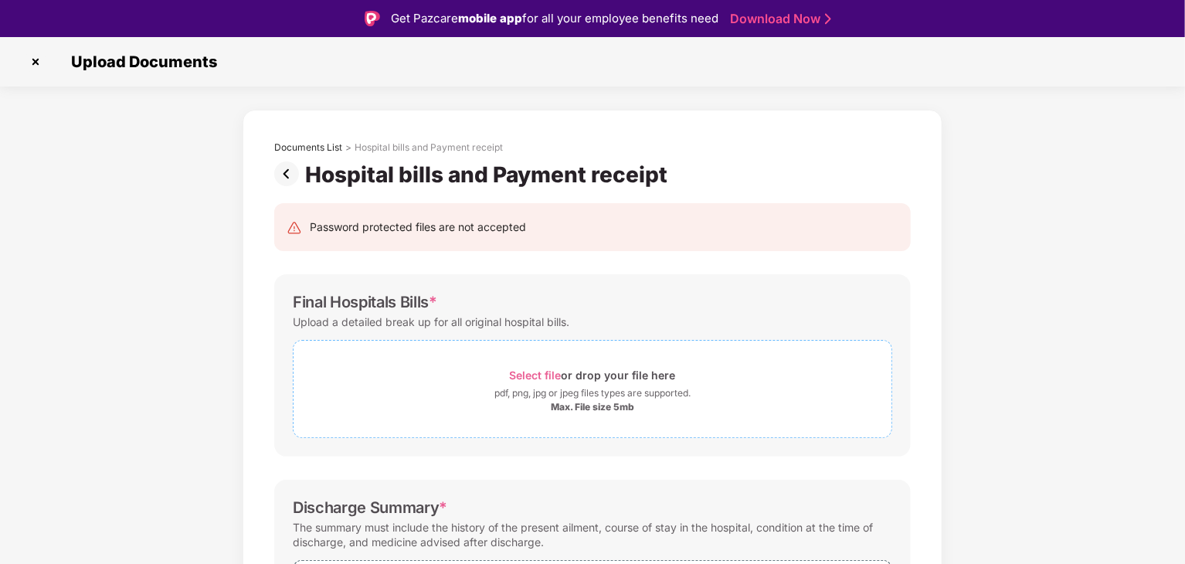
click at [650, 394] on div "pdf, png, jpg or jpeg files types are supported." at bounding box center [592, 392] width 196 height 15
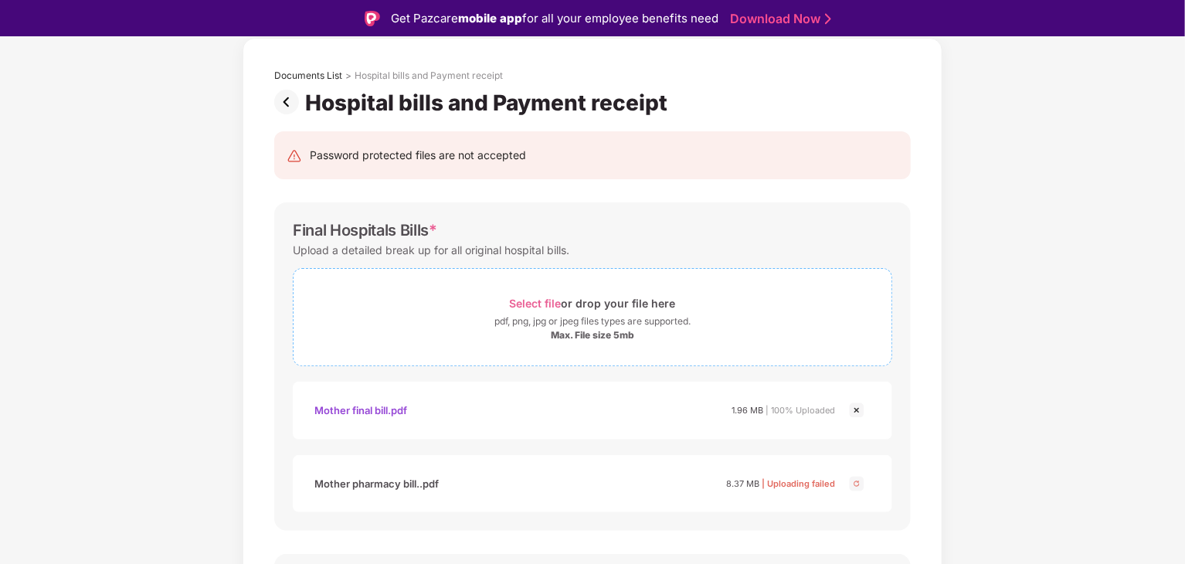
scroll to position [154, 0]
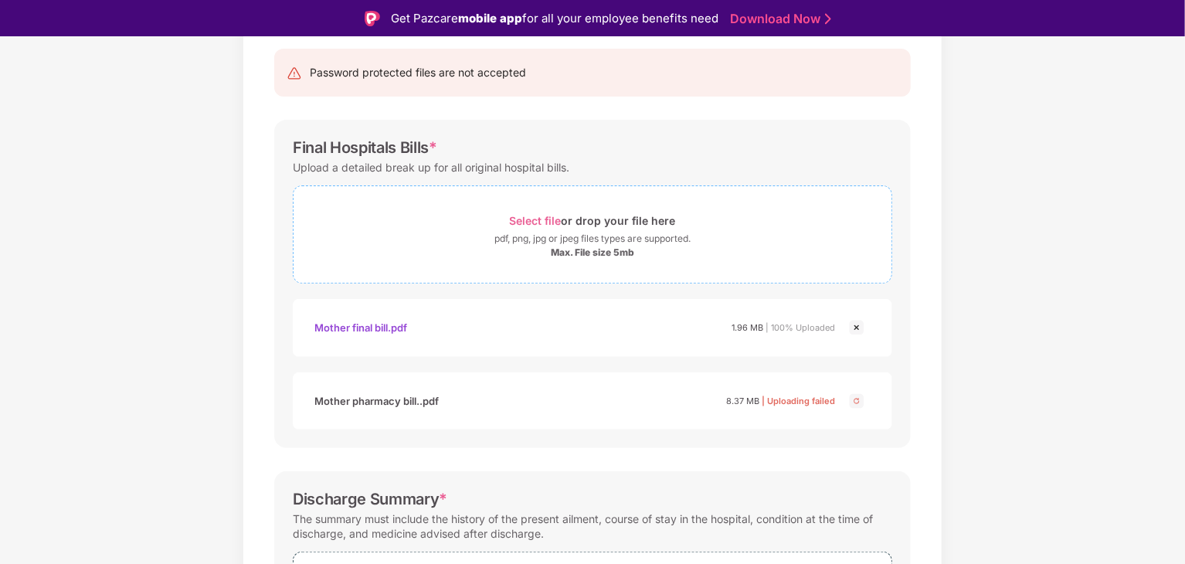
click at [535, 239] on div "pdf, png, jpg or jpeg files types are supported." at bounding box center [592, 238] width 196 height 15
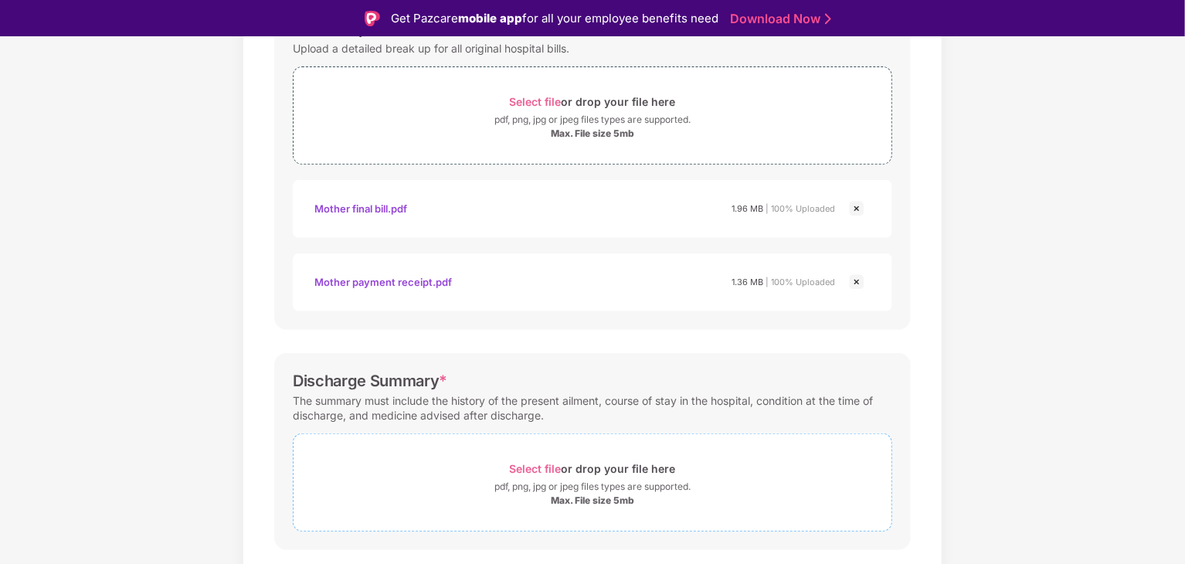
scroll to position [463, 0]
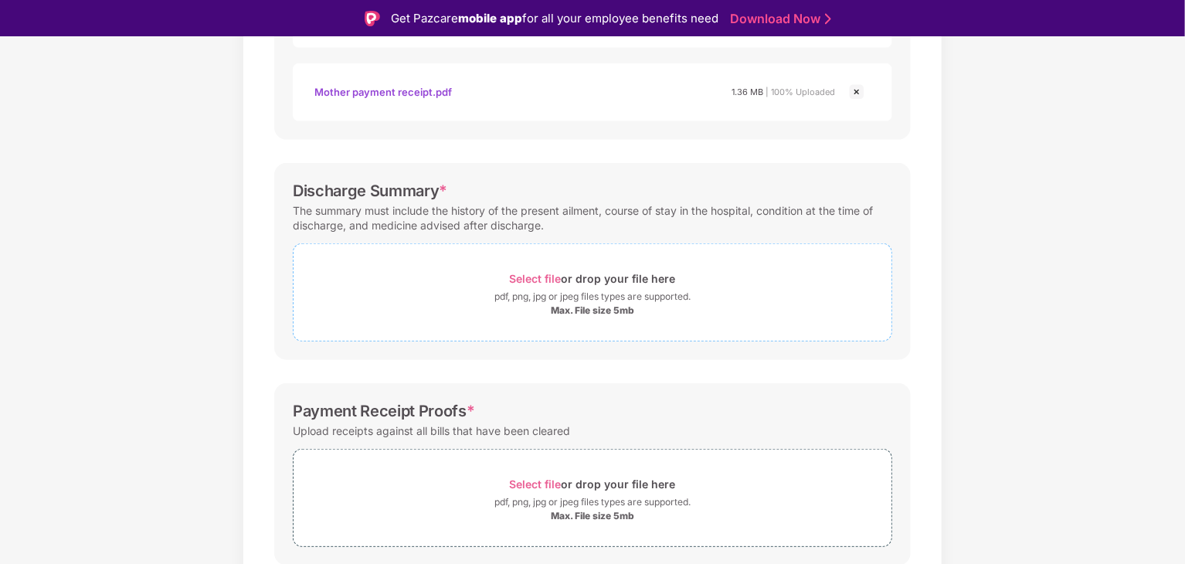
click at [485, 285] on div "Select file or drop your file here" at bounding box center [592, 278] width 598 height 21
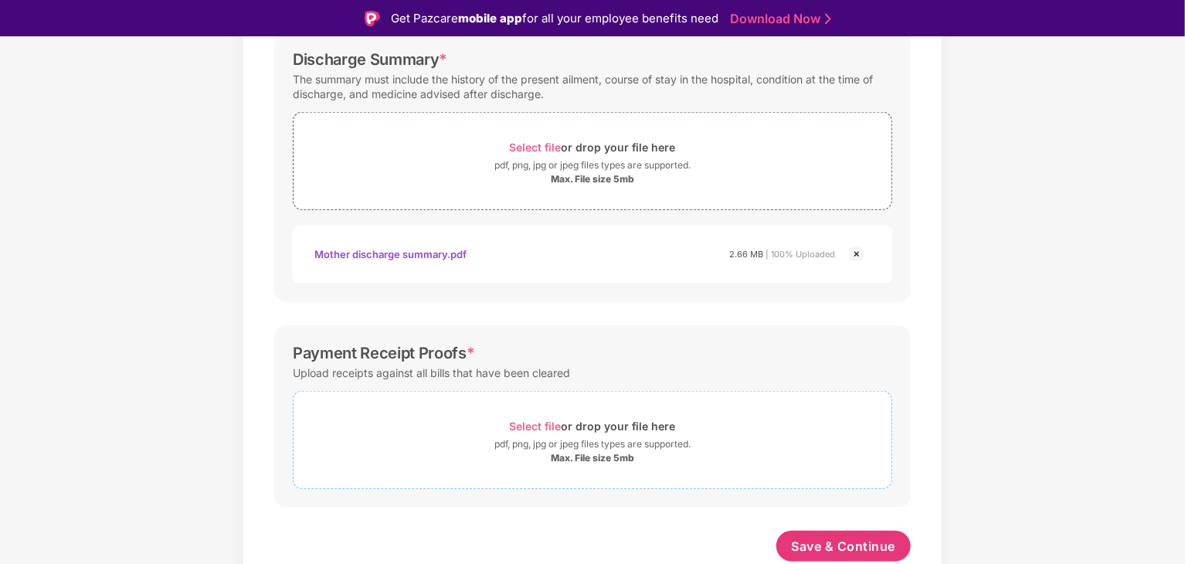
click at [500, 426] on div "Select file or drop your file here" at bounding box center [592, 425] width 598 height 21
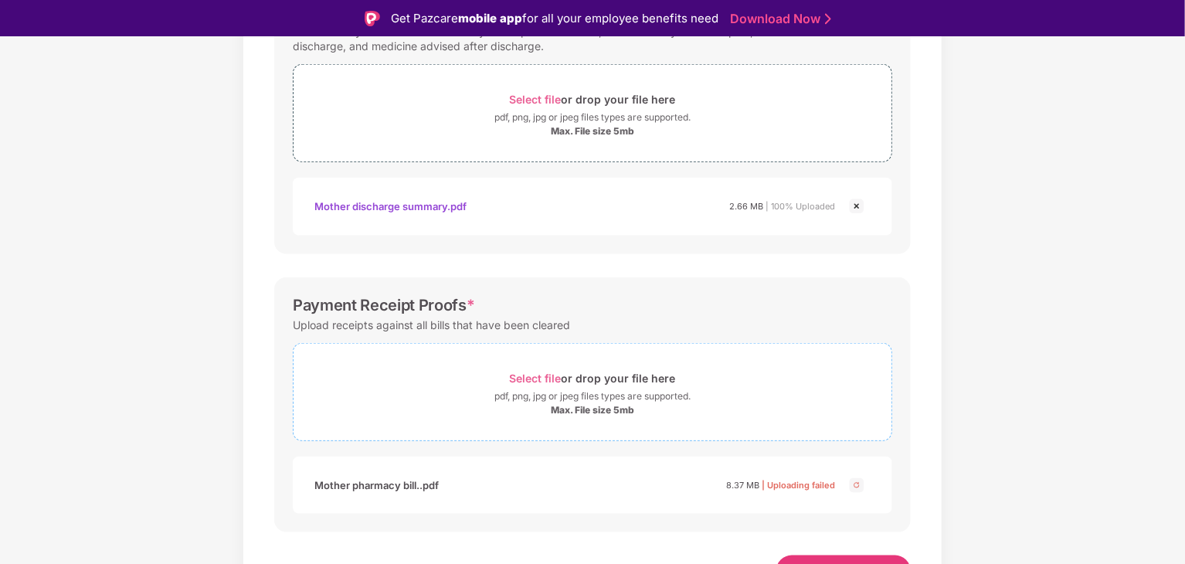
scroll to position [666, 0]
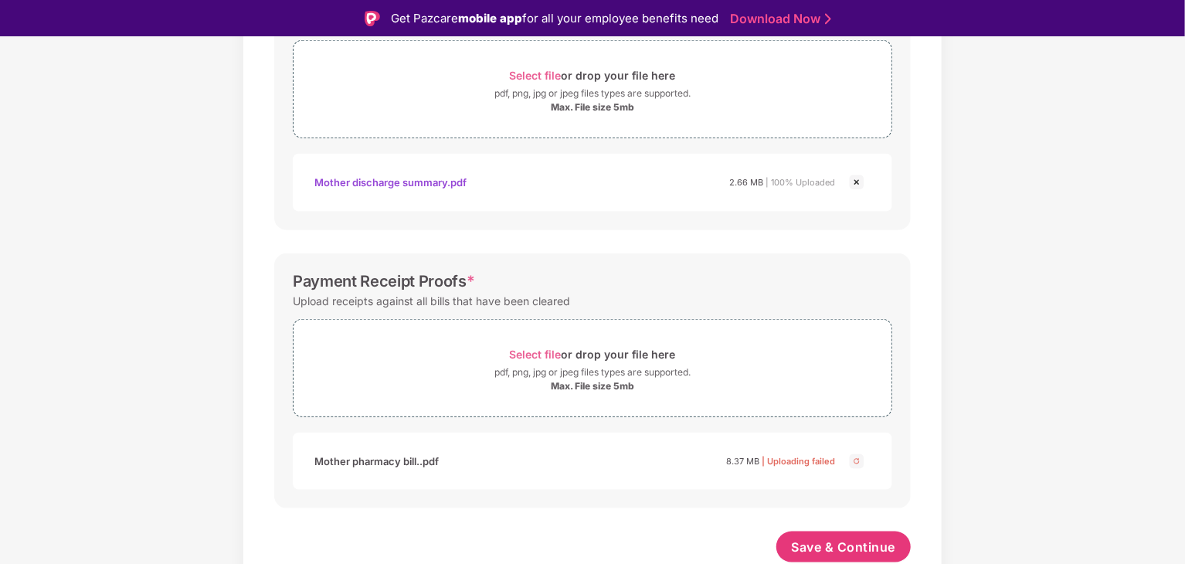
click at [858, 459] on img at bounding box center [856, 461] width 19 height 19
click at [600, 371] on div "pdf, png, jpg or jpeg files types are supported." at bounding box center [592, 372] width 196 height 15
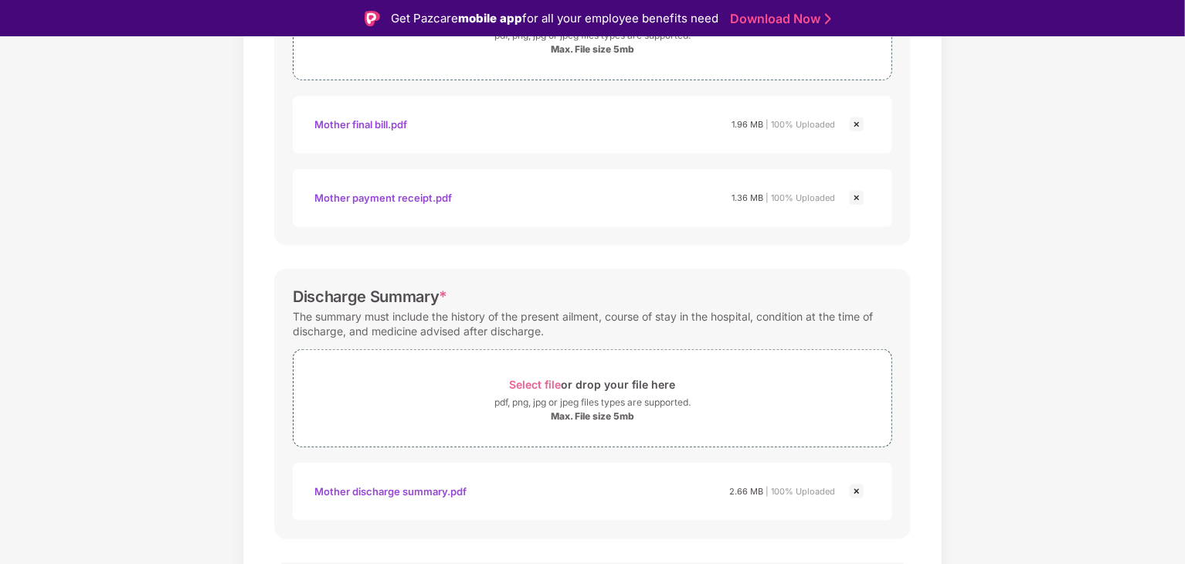
scroll to position [280, 0]
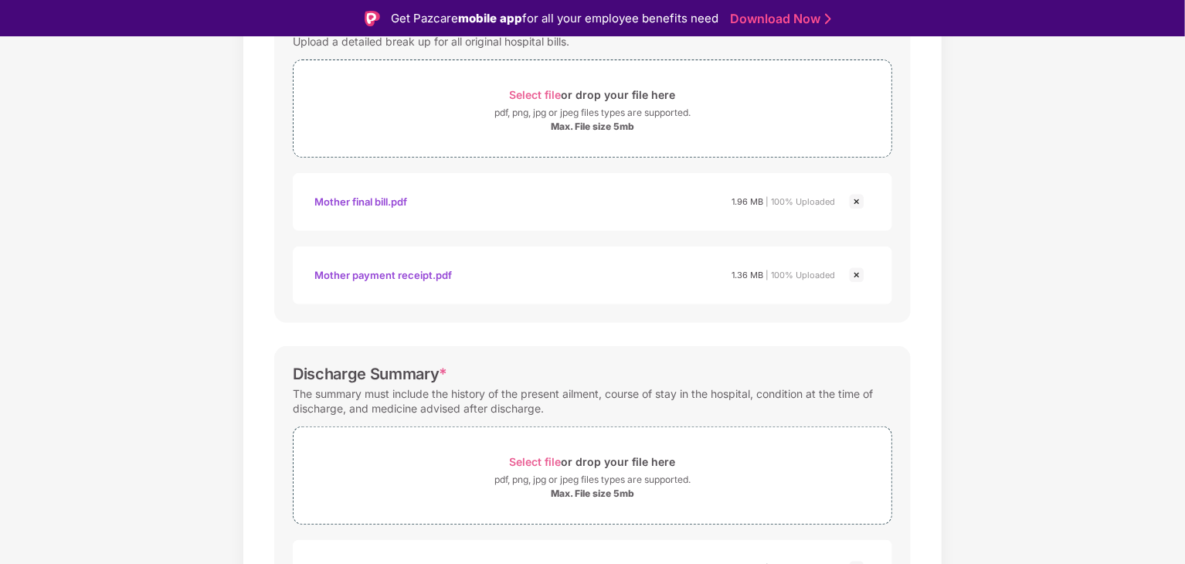
click at [853, 276] on img at bounding box center [856, 275] width 19 height 19
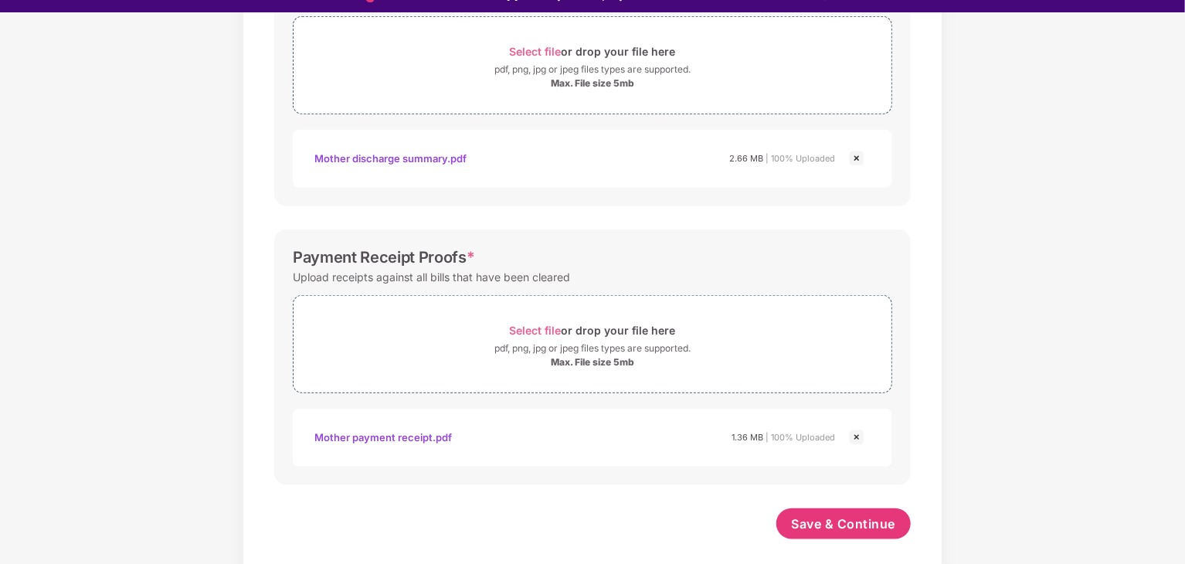
scroll to position [37, 0]
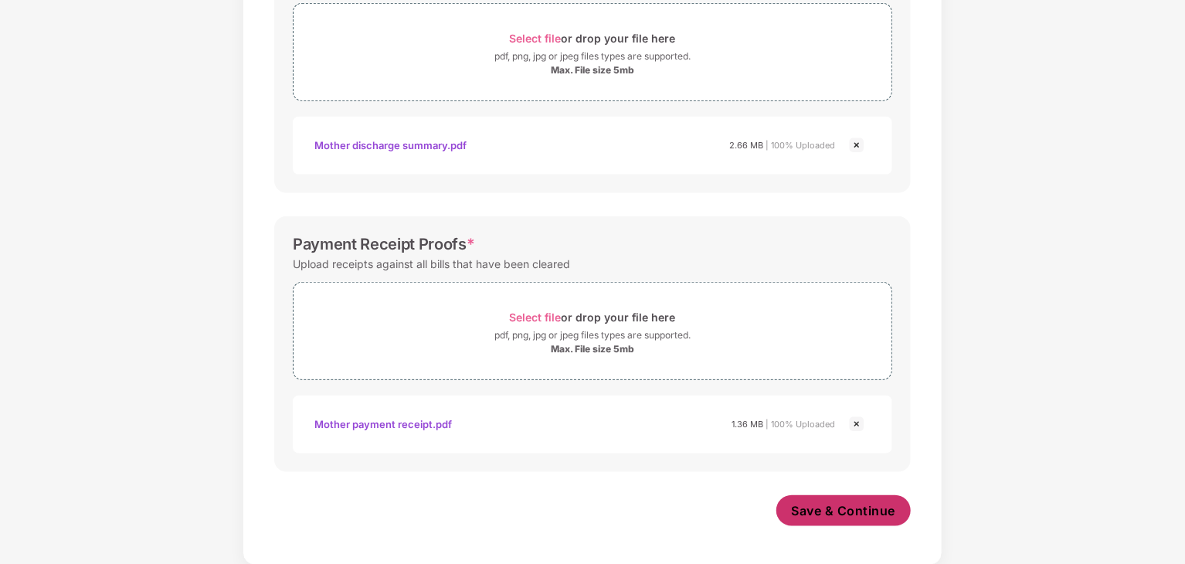
click at [848, 507] on span "Save & Continue" at bounding box center [844, 510] width 104 height 17
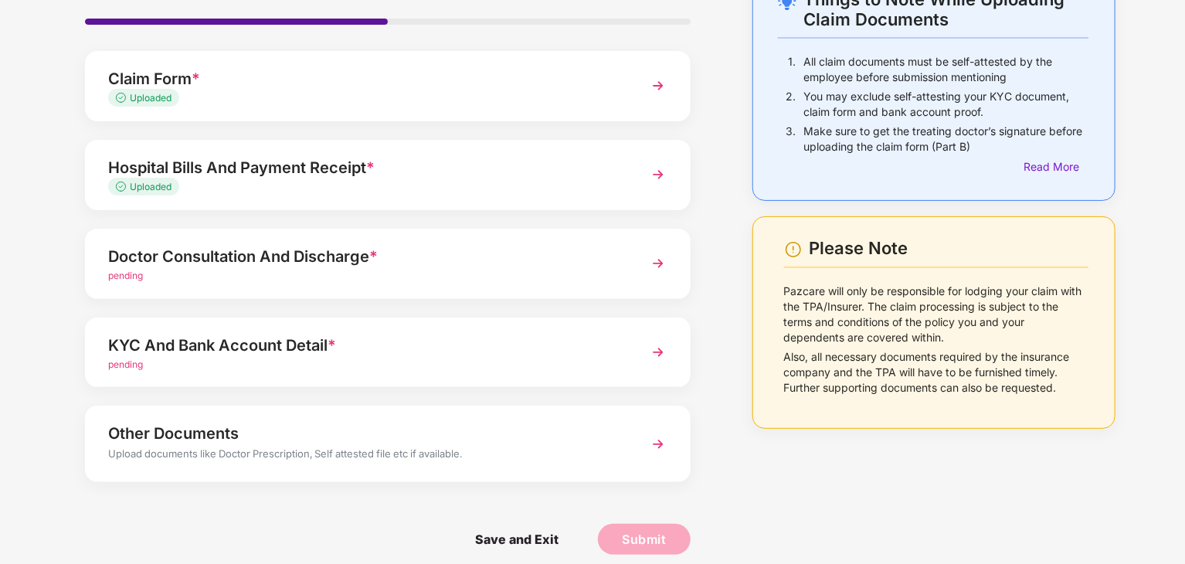
scroll to position [119, 0]
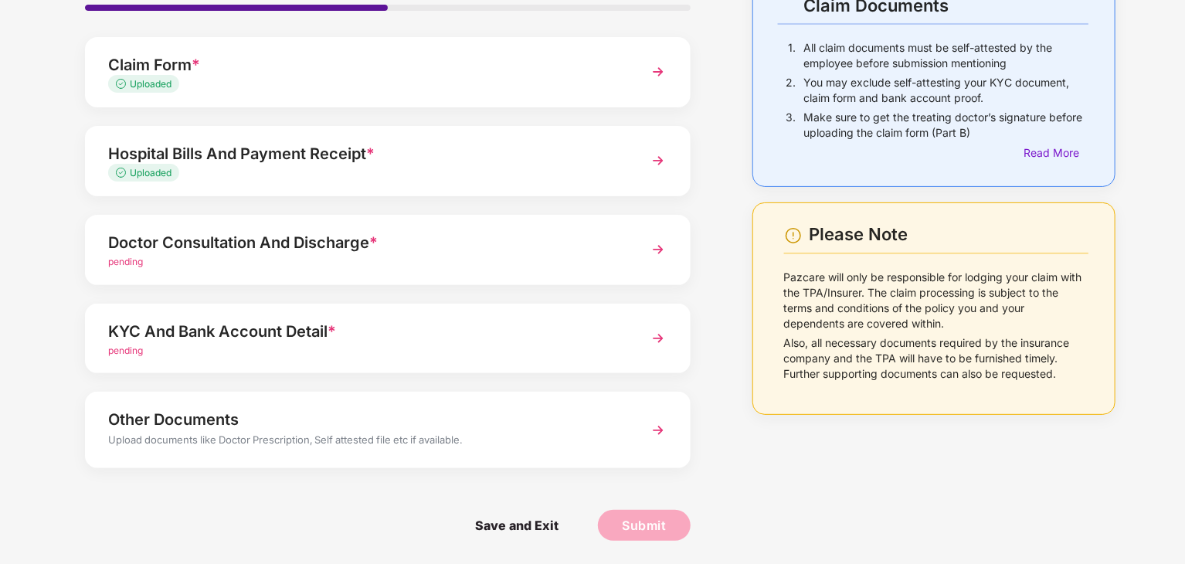
click at [387, 253] on div "Doctor Consultation And Discharge *" at bounding box center [364, 242] width 512 height 25
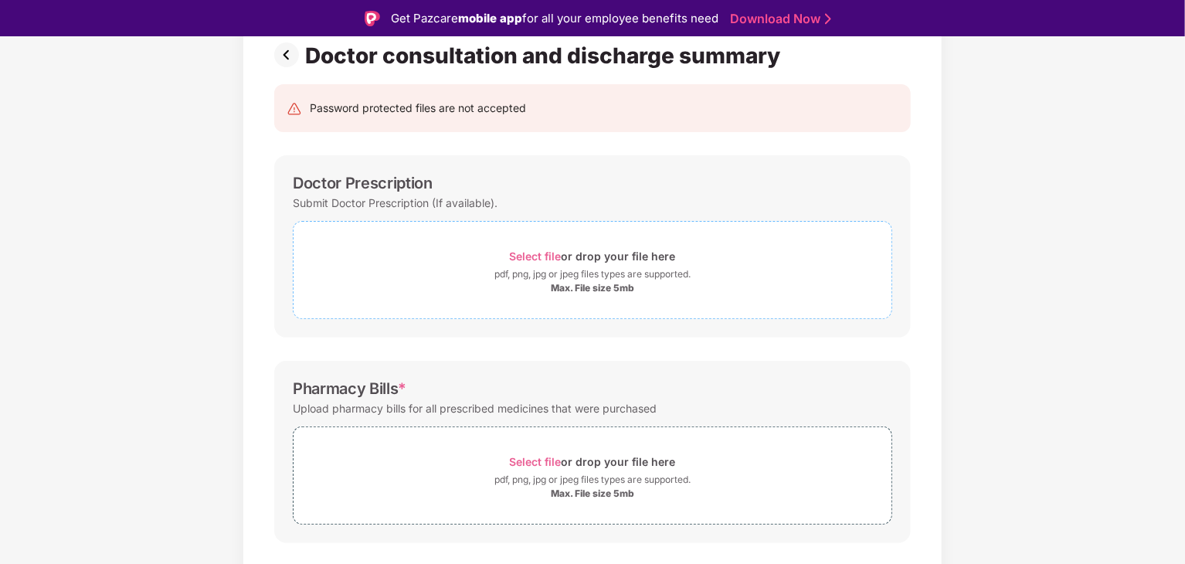
click at [564, 272] on div "pdf, png, jpg or jpeg files types are supported." at bounding box center [592, 273] width 196 height 15
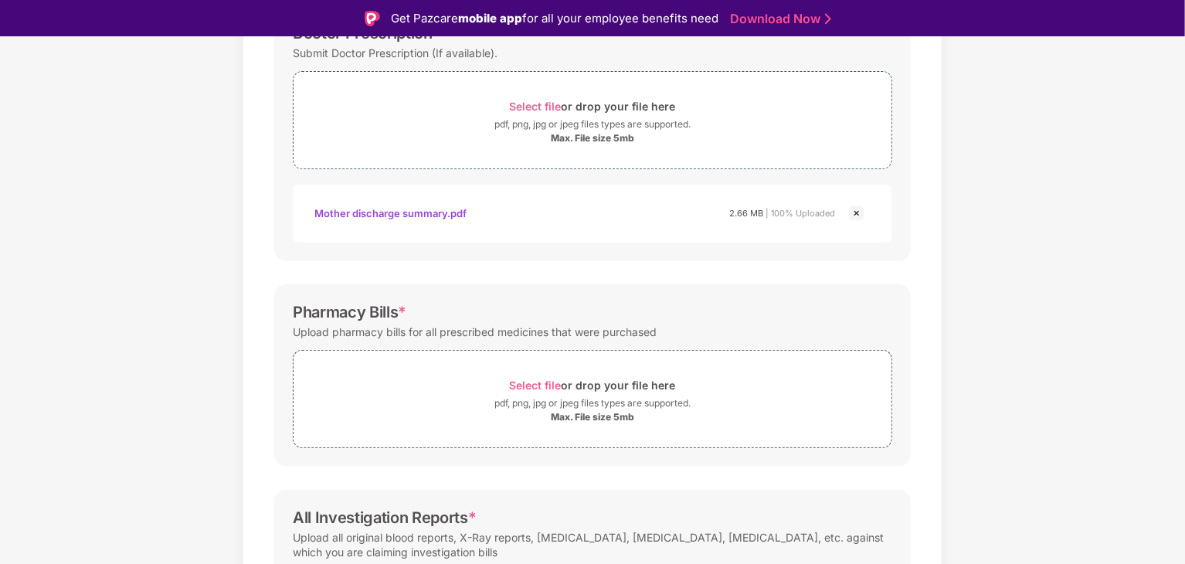
scroll to position [273, 0]
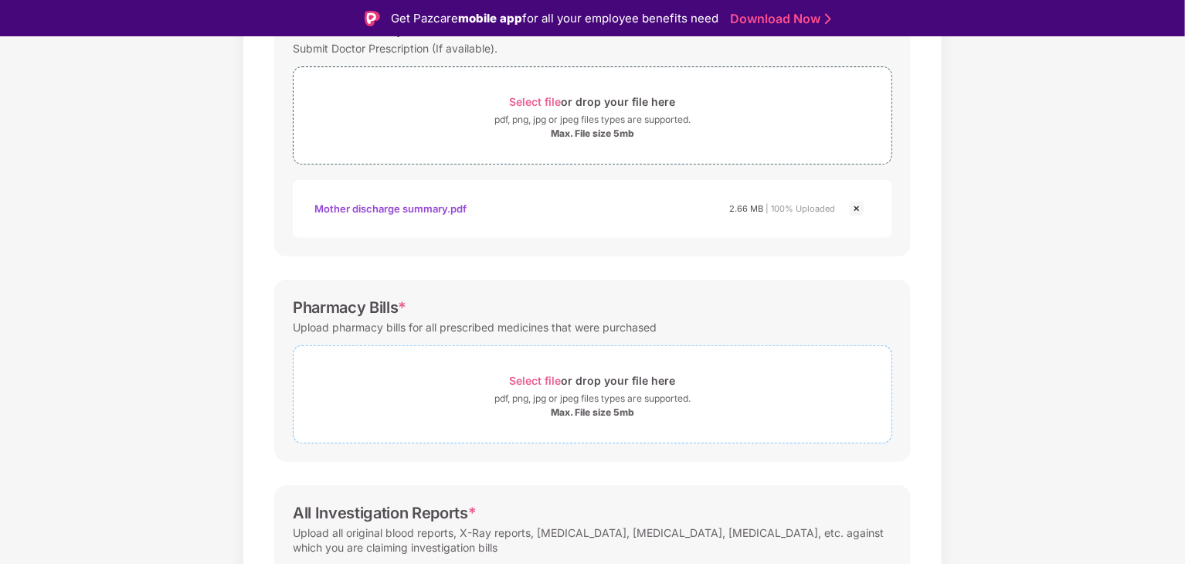
click at [473, 378] on div "Select file or drop your file here" at bounding box center [592, 380] width 598 height 21
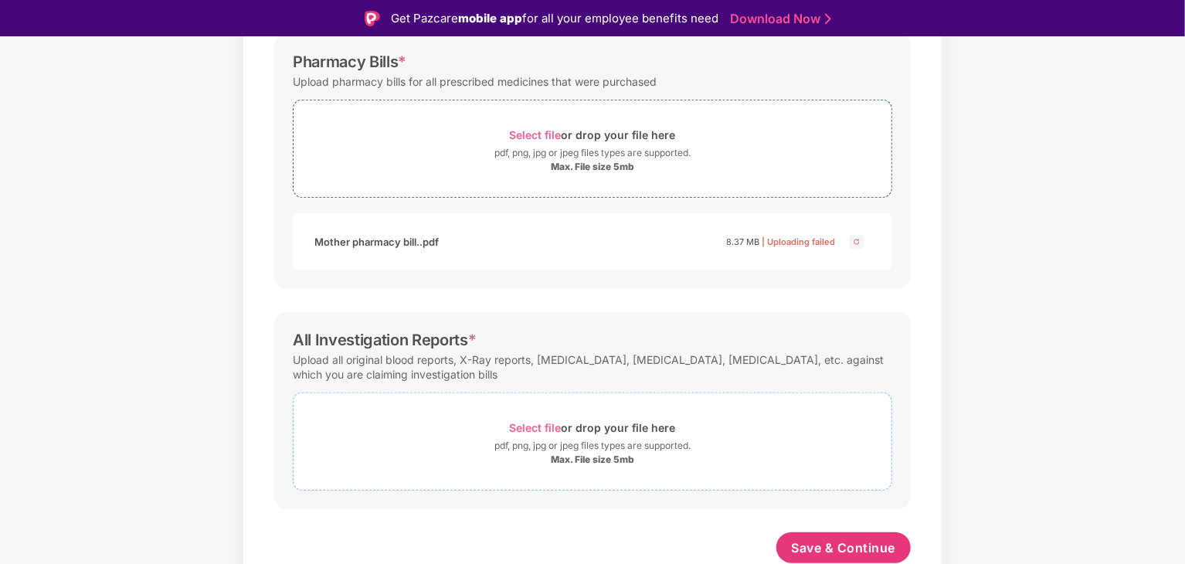
scroll to position [37, 0]
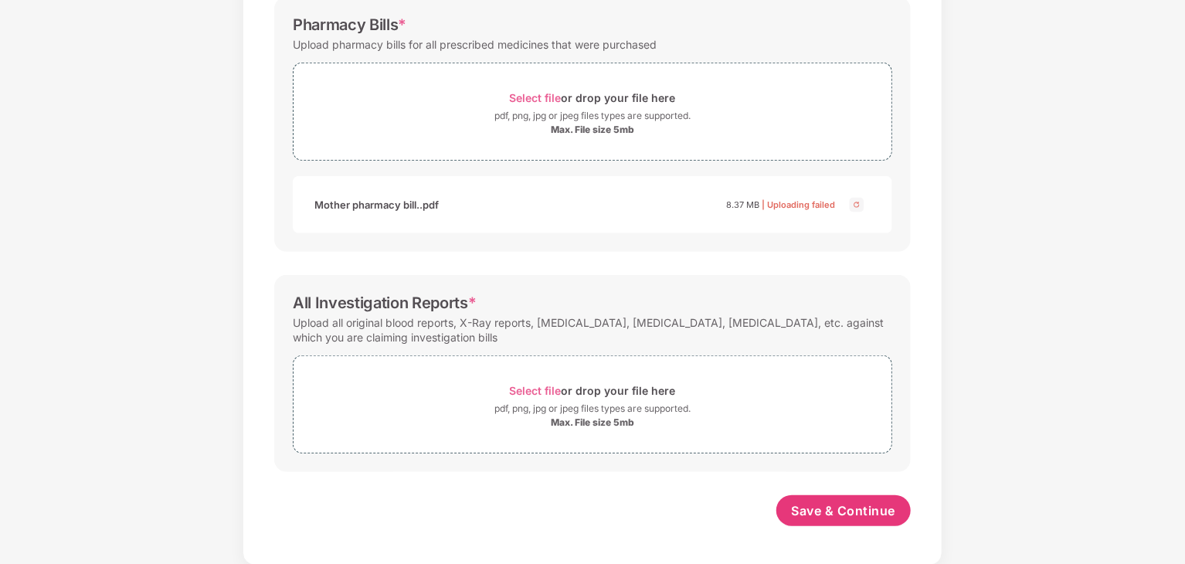
click at [856, 202] on img at bounding box center [856, 204] width 19 height 19
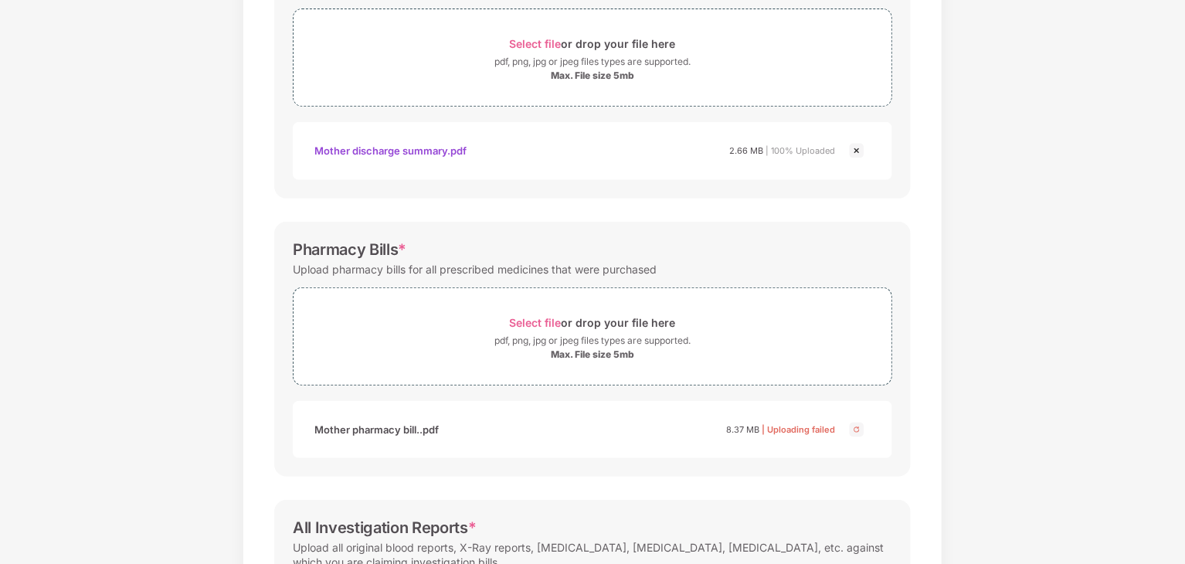
scroll to position [287, 0]
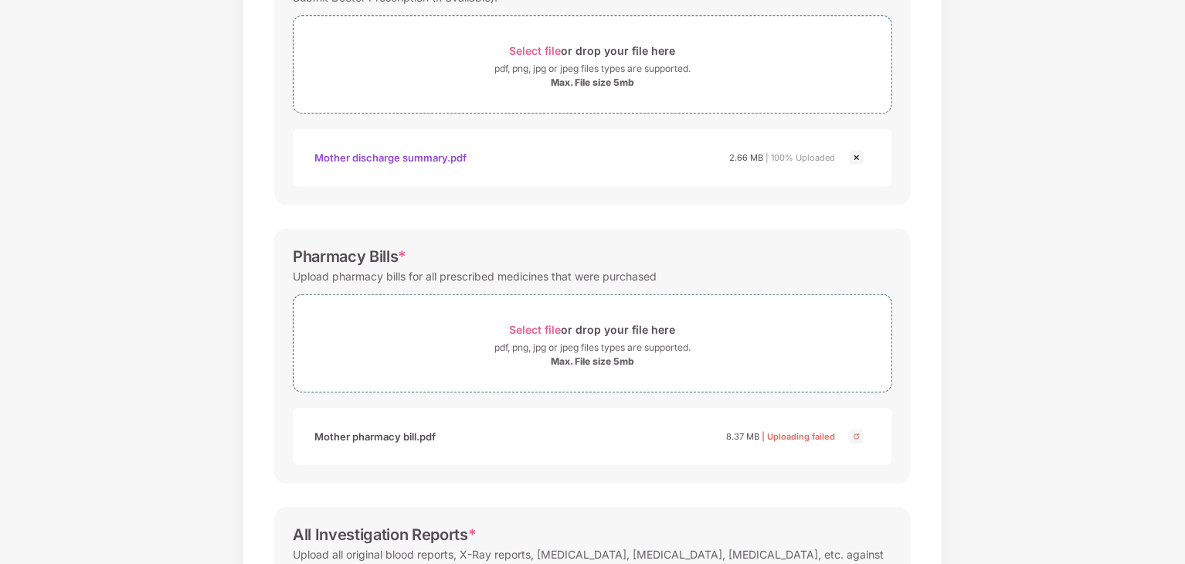
click at [853, 433] on img at bounding box center [856, 436] width 19 height 19
click at [622, 340] on div "pdf, png, jpg or jpeg files types are supported." at bounding box center [592, 347] width 196 height 15
click at [575, 348] on div "pdf, png, jpg or jpeg files types are supported." at bounding box center [592, 347] width 196 height 15
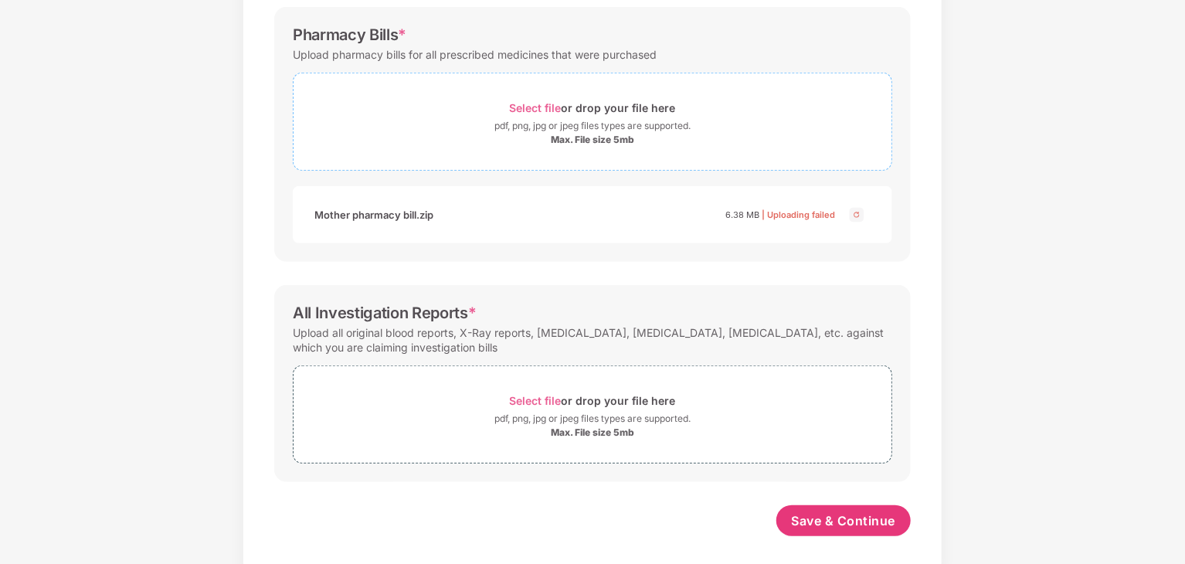
scroll to position [519, 0]
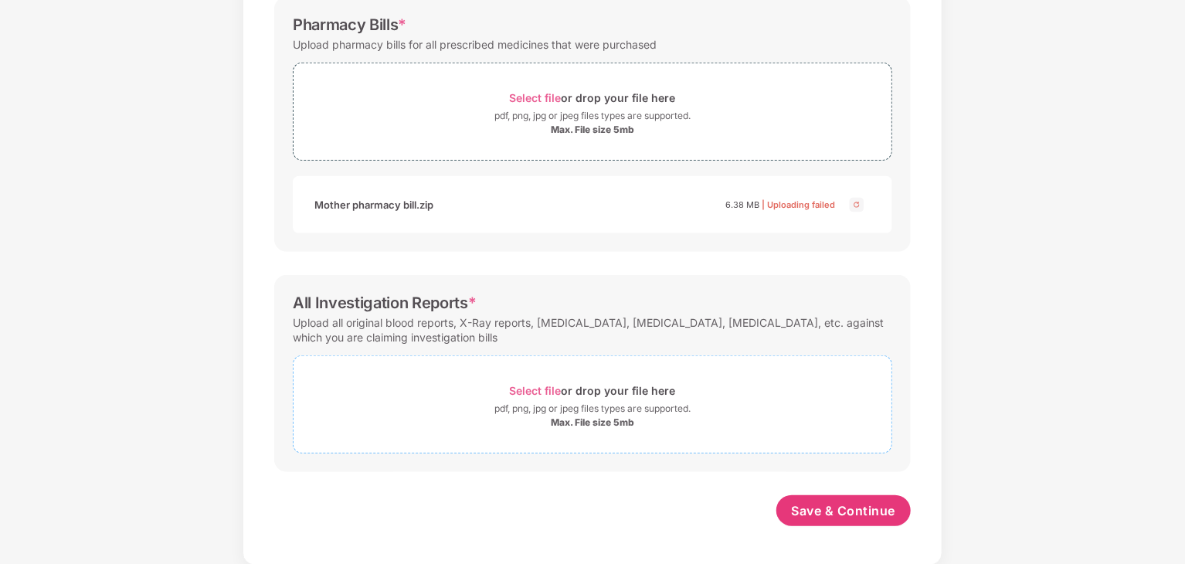
click at [556, 402] on div "pdf, png, jpg or jpeg files types are supported." at bounding box center [592, 408] width 196 height 15
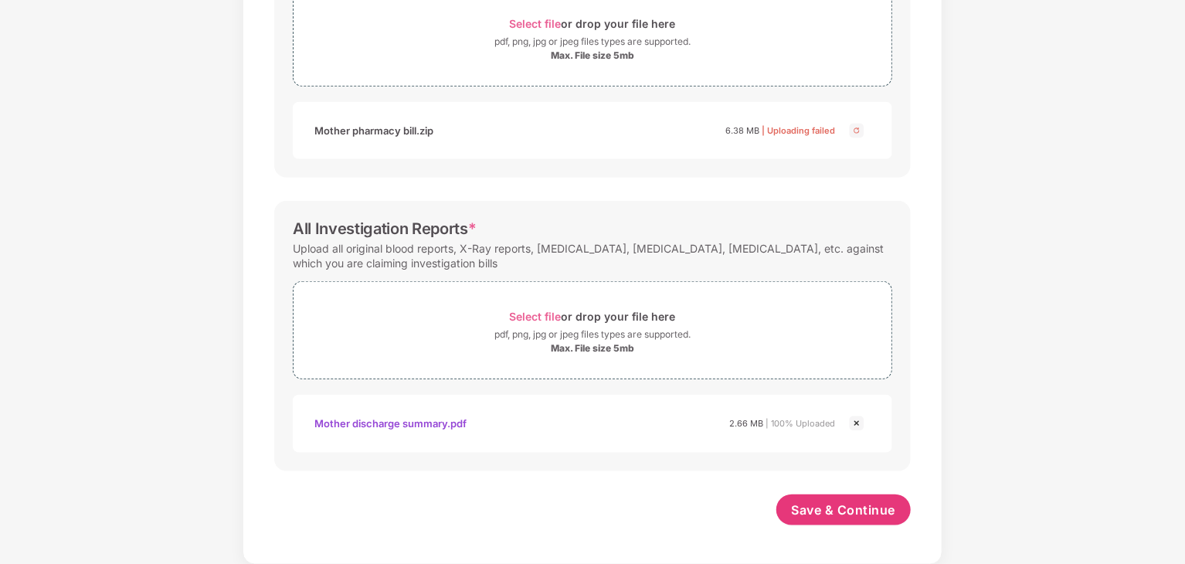
scroll to position [361, 0]
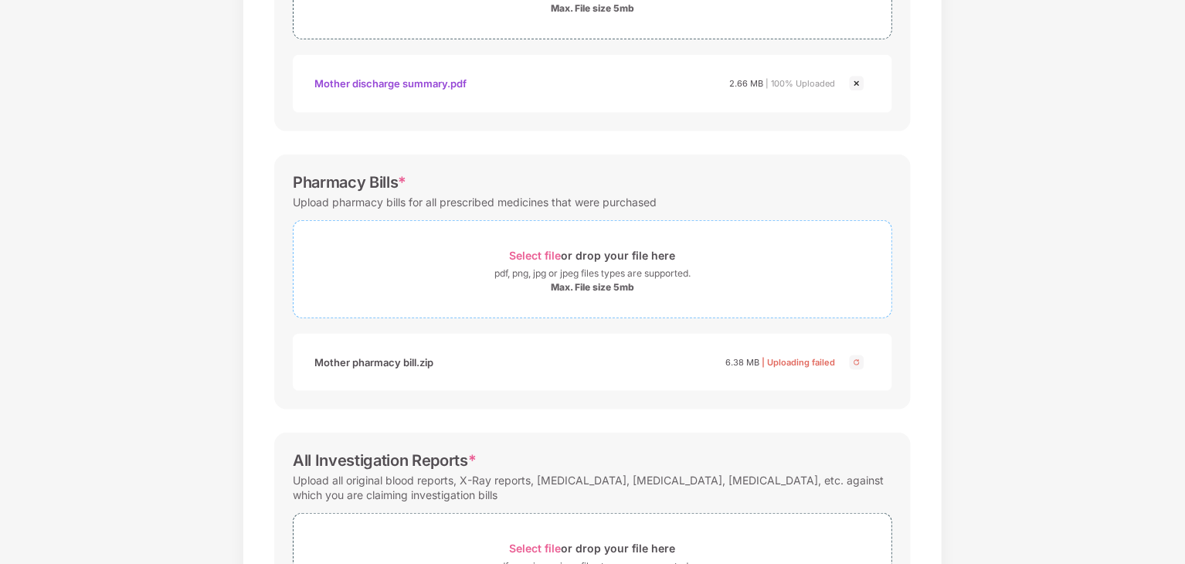
click at [566, 257] on div "Select file or drop your file here" at bounding box center [593, 255] width 166 height 21
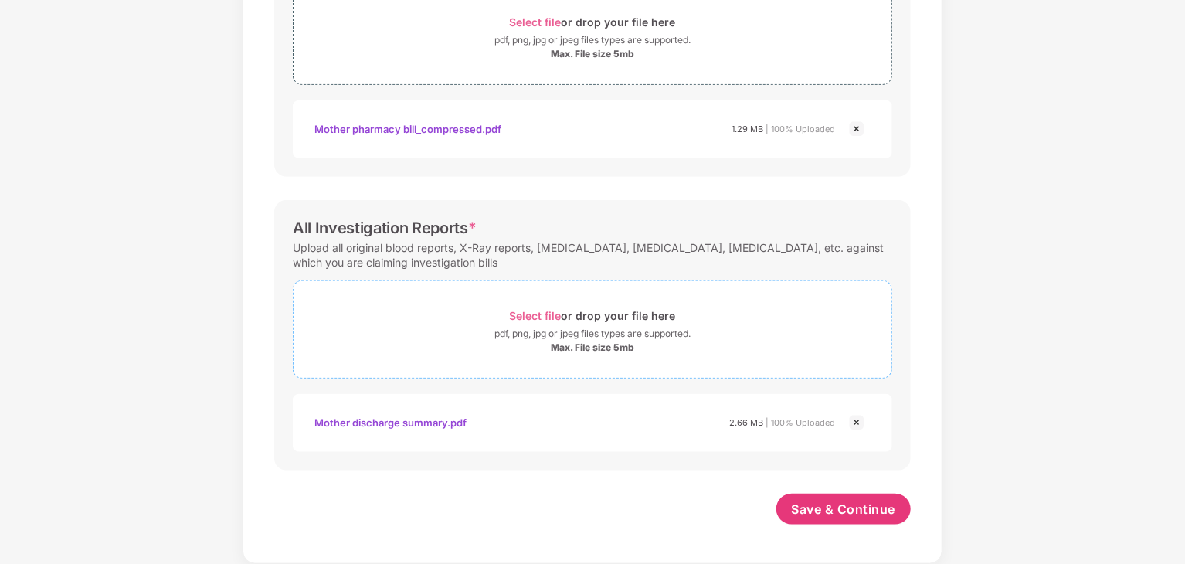
scroll to position [593, 0]
click at [815, 502] on span "Save & Continue" at bounding box center [844, 510] width 104 height 17
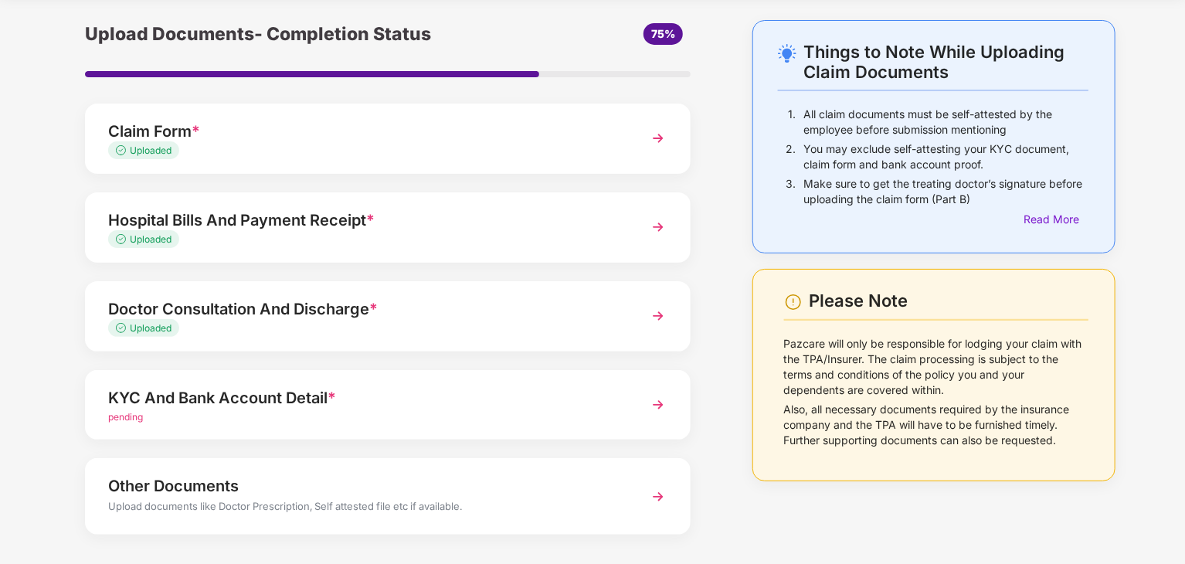
scroll to position [119, 0]
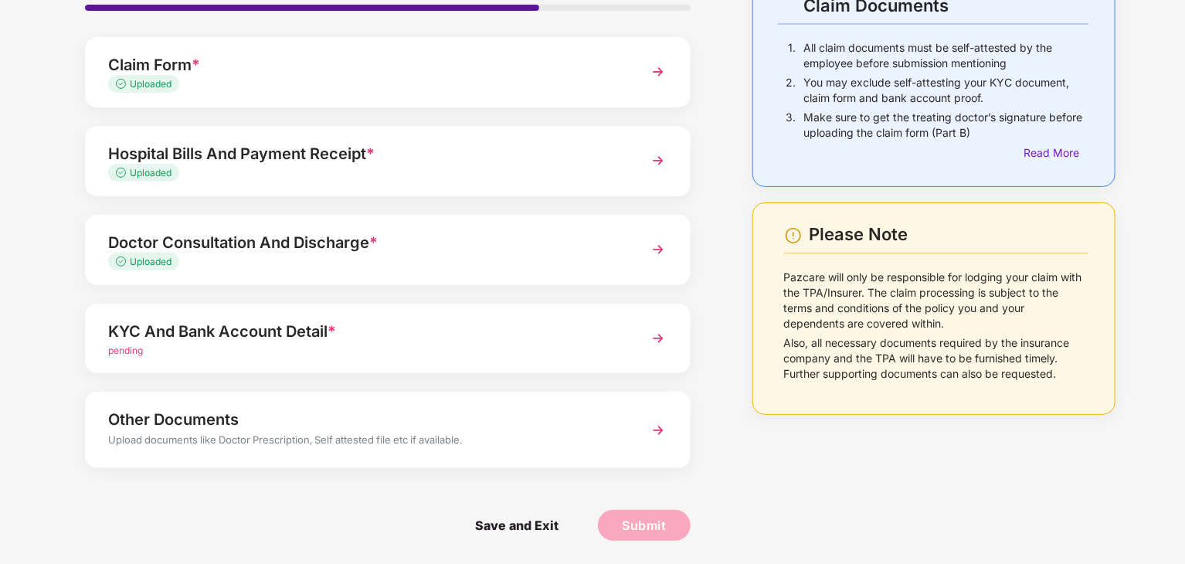
click at [361, 345] on div "pending" at bounding box center [364, 351] width 512 height 15
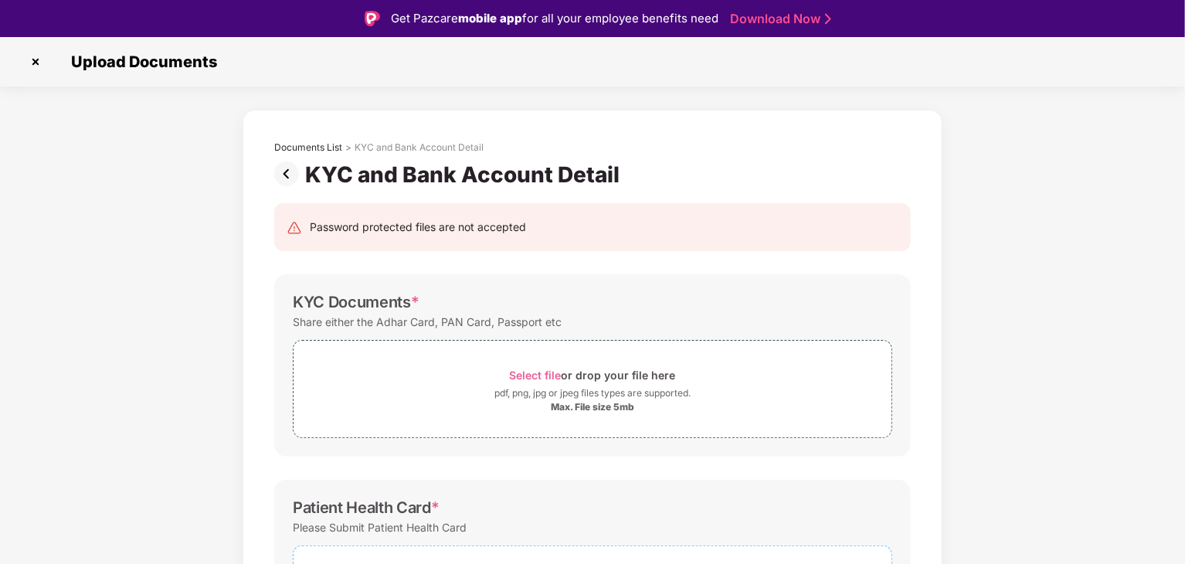
scroll to position [0, 0]
click at [465, 392] on div "pdf, png, jpg or jpeg files types are supported." at bounding box center [592, 392] width 598 height 15
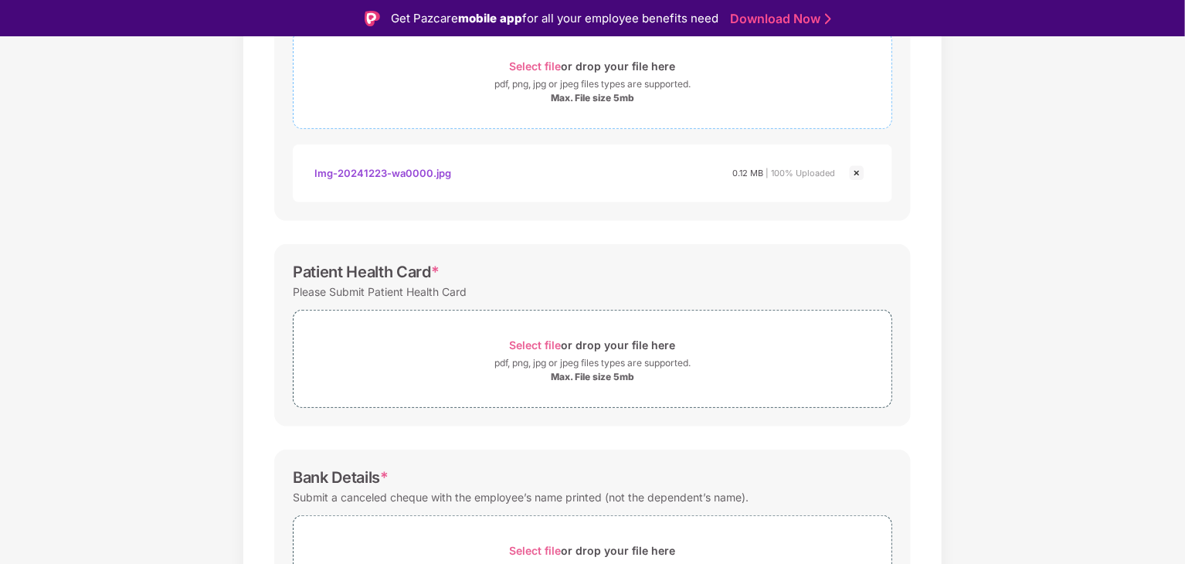
scroll to position [386, 0]
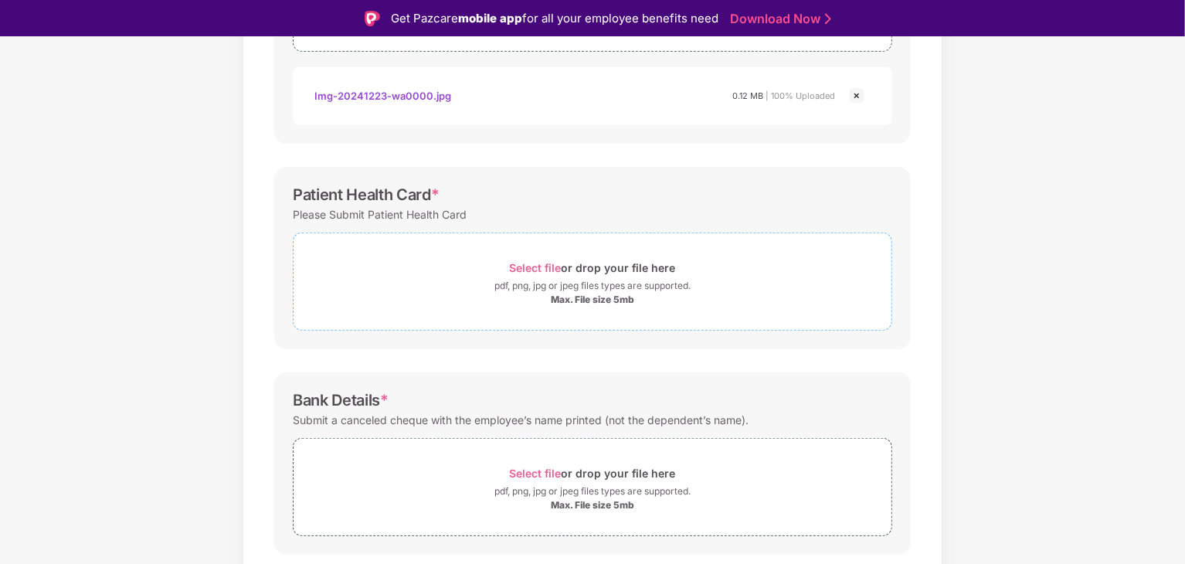
click at [448, 293] on div "Max. File size 5mb" at bounding box center [592, 299] width 598 height 12
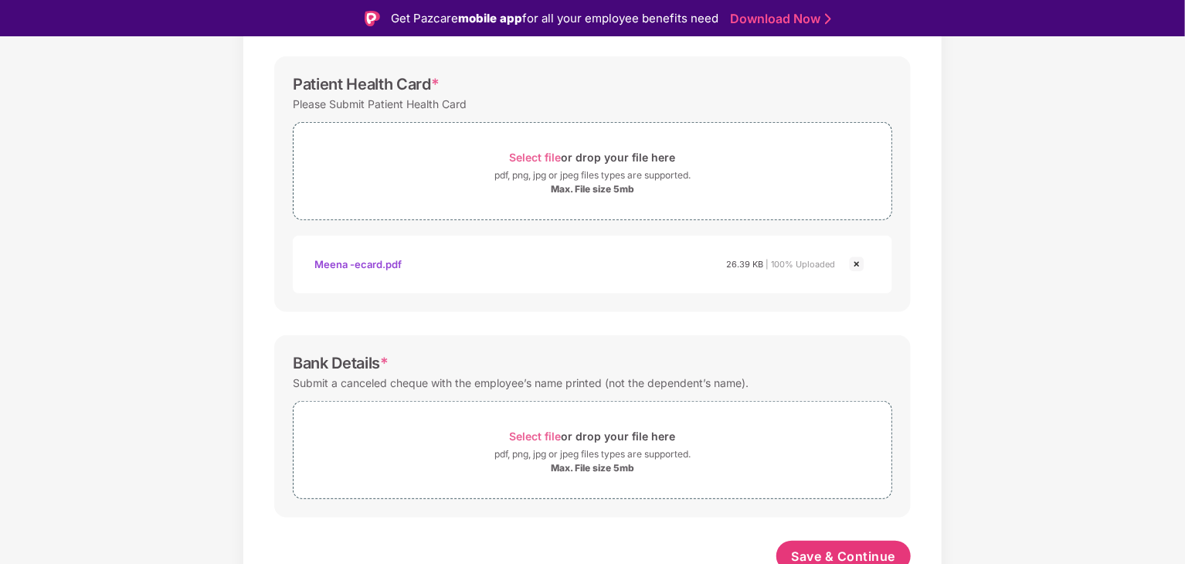
scroll to position [506, 0]
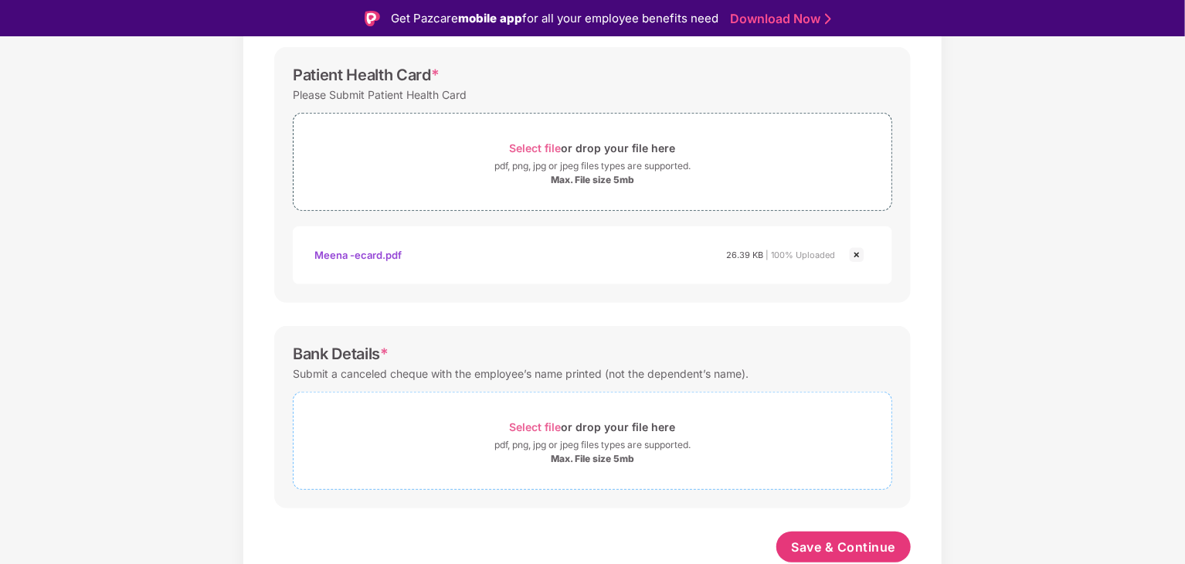
click at [525, 428] on span "Select file" at bounding box center [536, 426] width 52 height 13
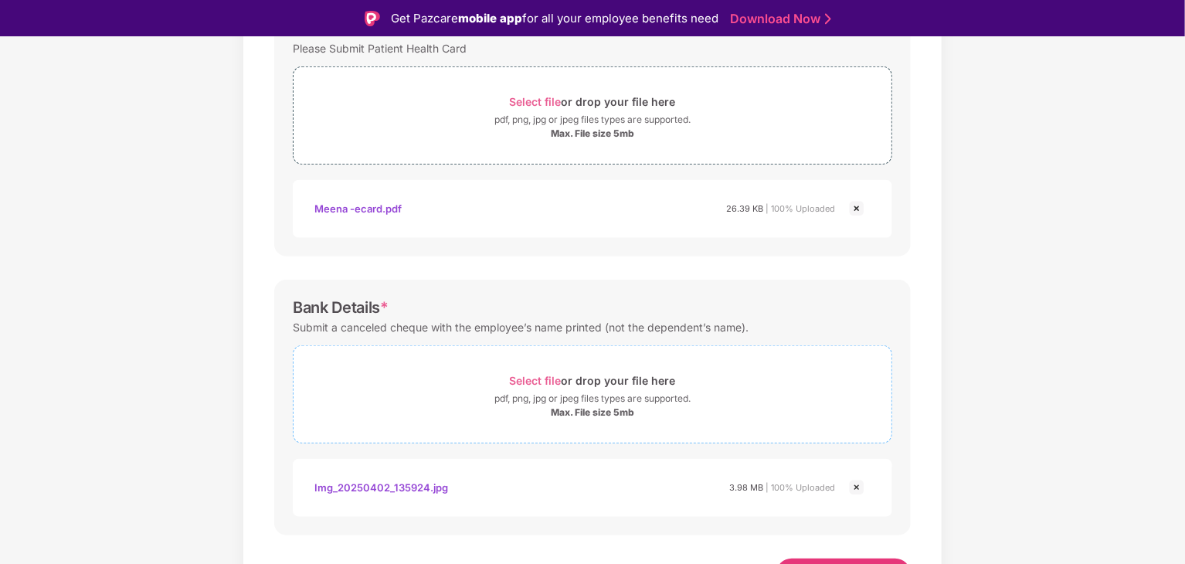
scroll to position [578, 0]
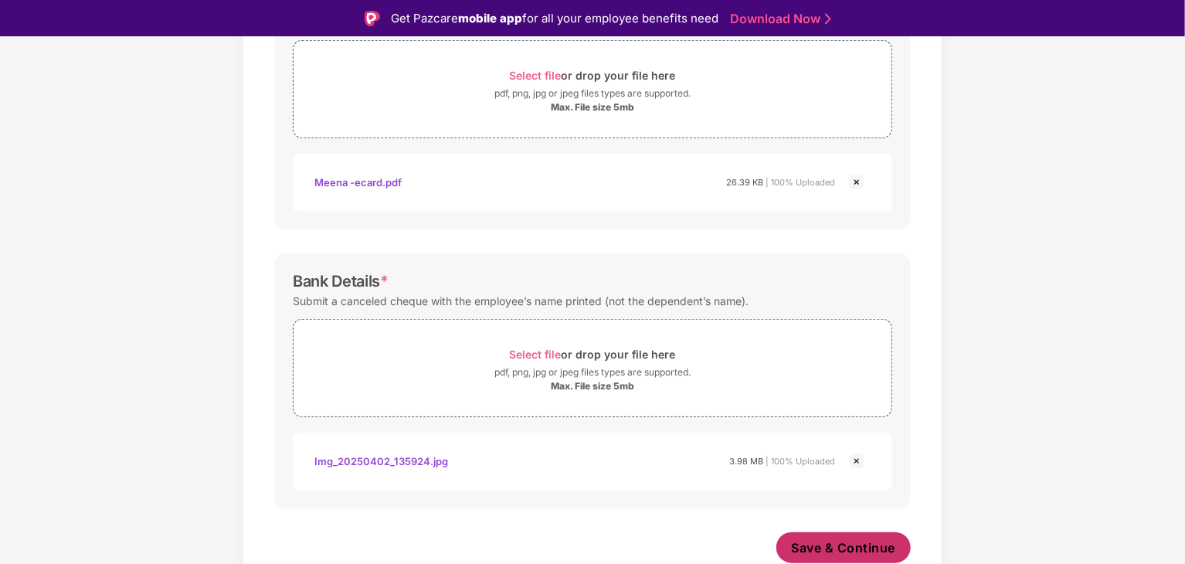
click at [862, 544] on span "Save & Continue" at bounding box center [844, 547] width 104 height 17
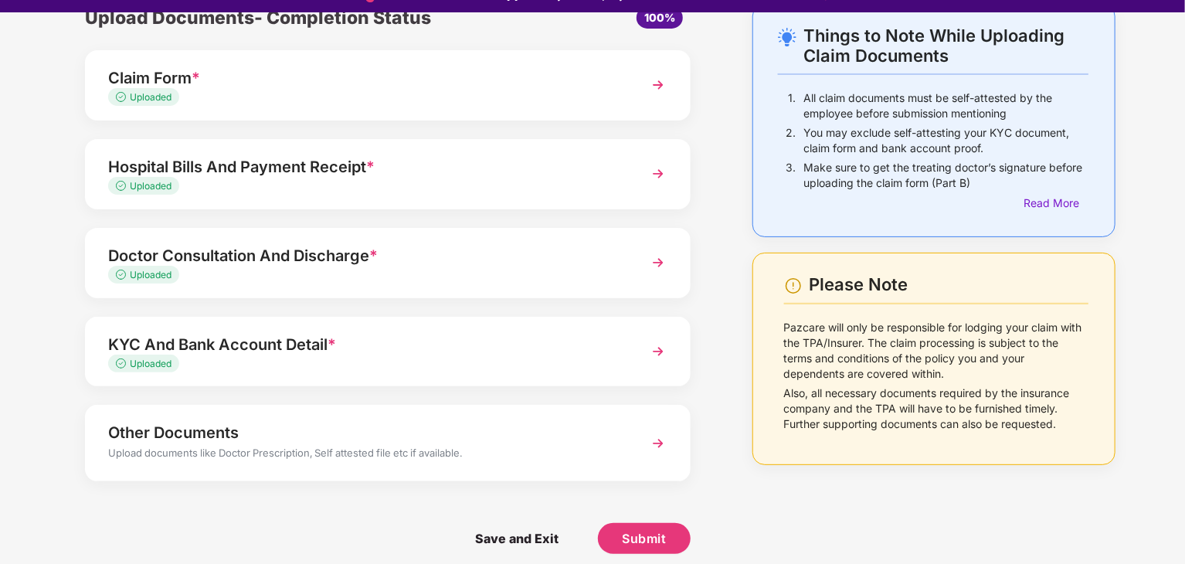
scroll to position [37, 0]
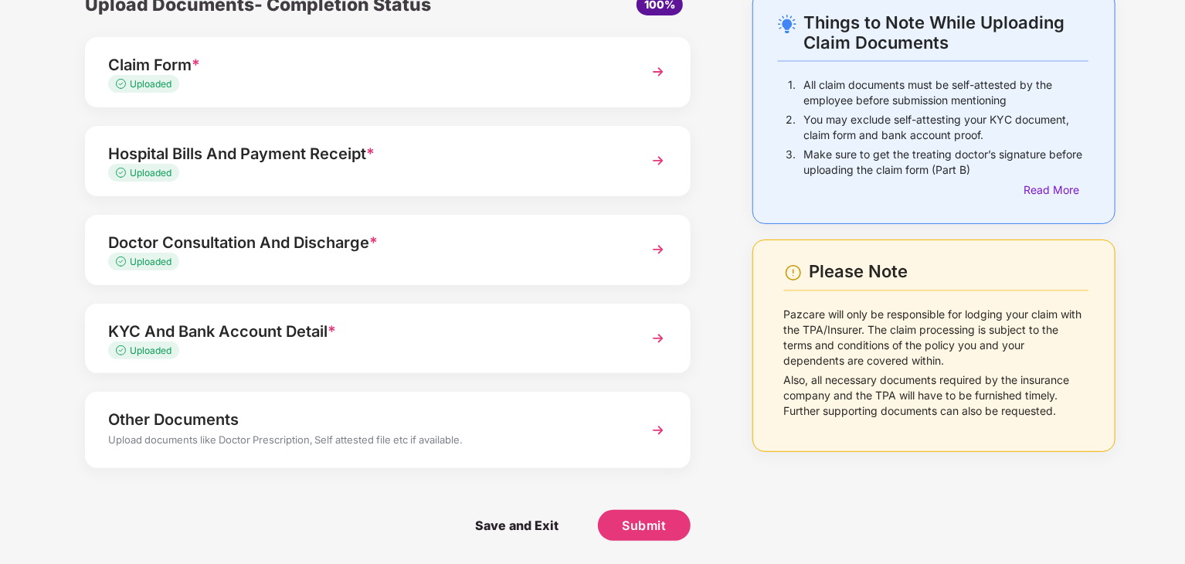
click at [438, 430] on div "Other Documents" at bounding box center [364, 419] width 512 height 25
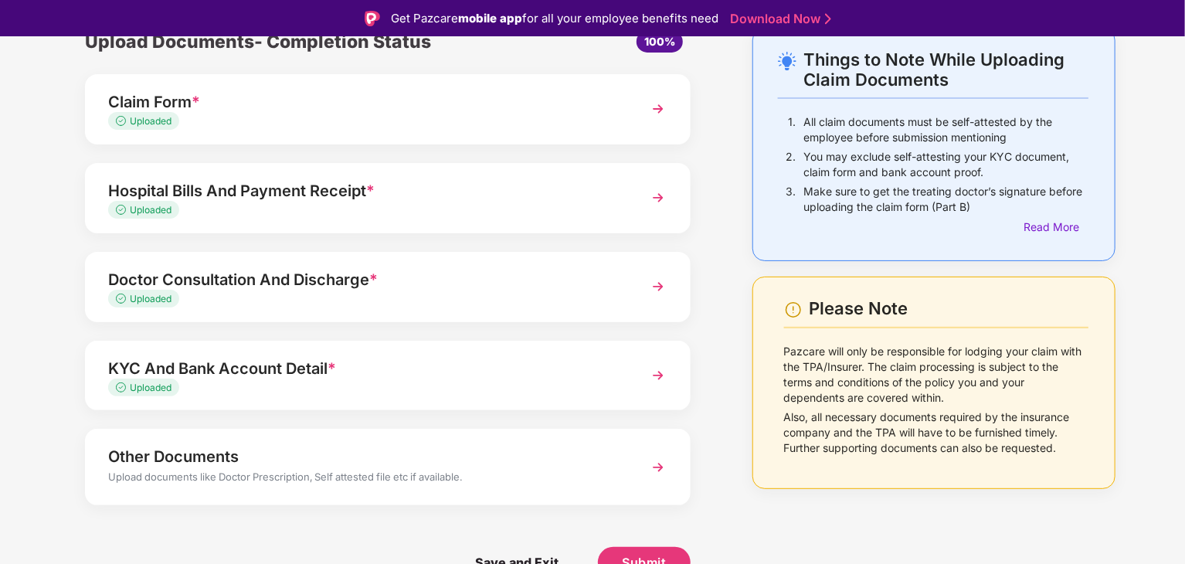
scroll to position [0, 0]
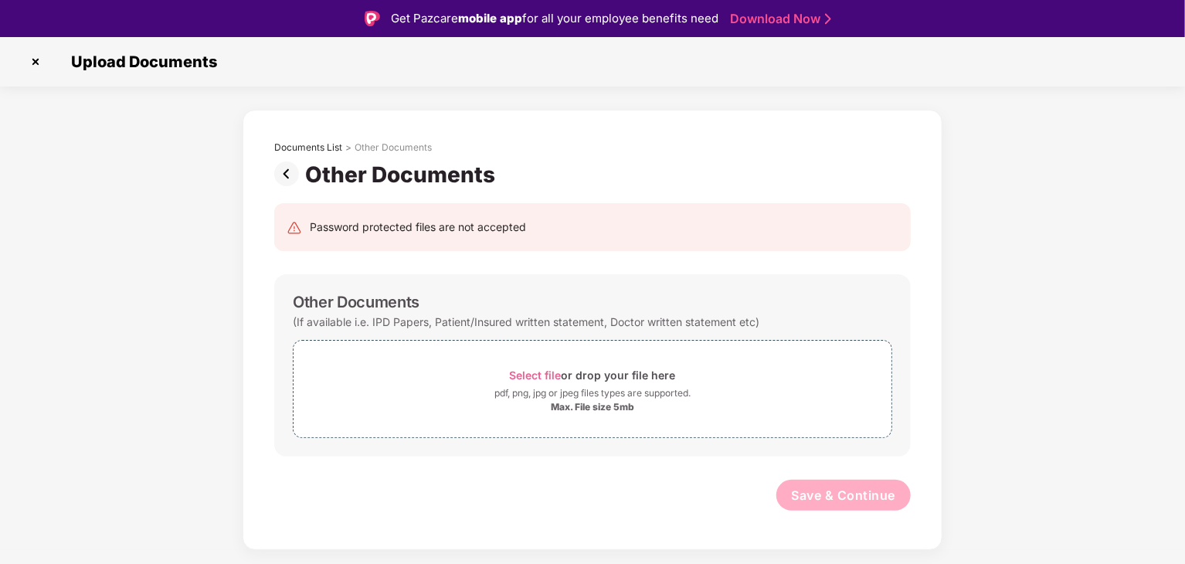
click at [282, 175] on img at bounding box center [289, 173] width 31 height 25
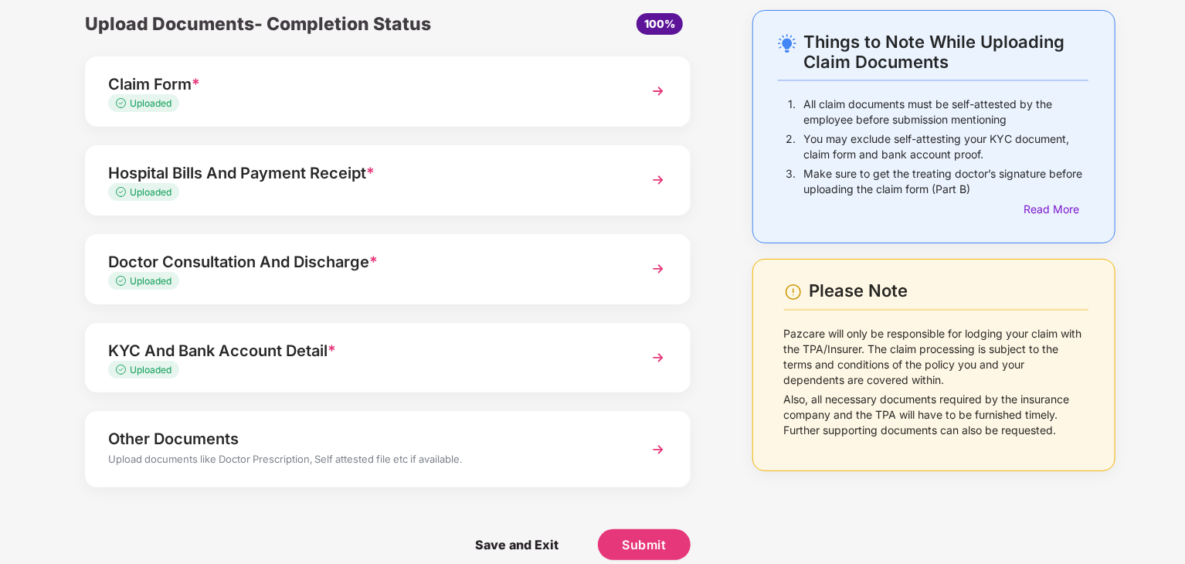
scroll to position [82, 0]
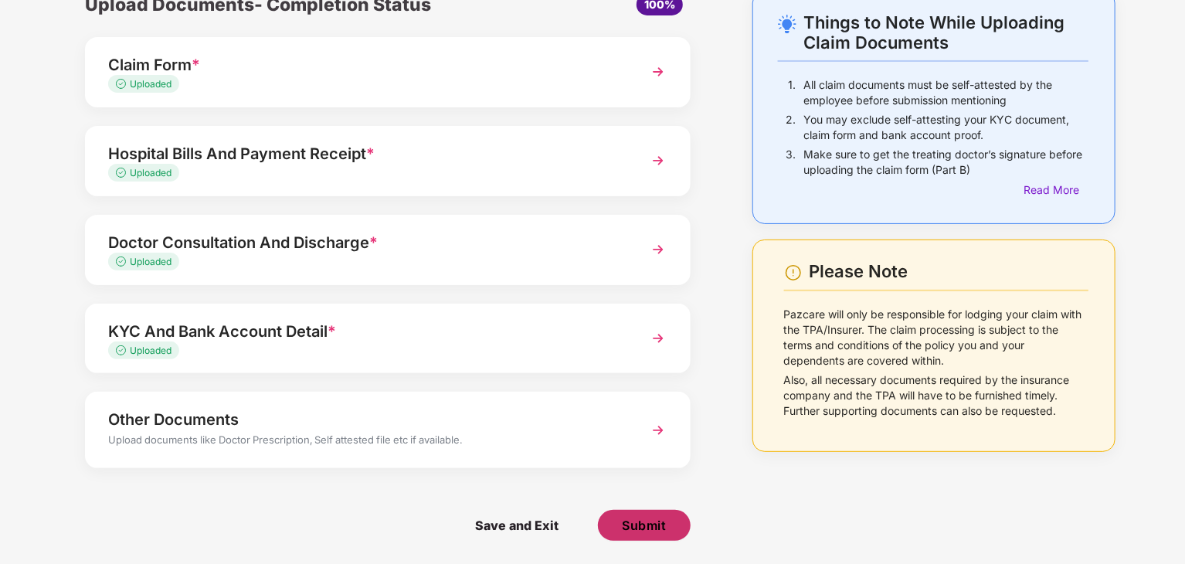
click at [639, 520] on span "Submit" at bounding box center [644, 525] width 44 height 17
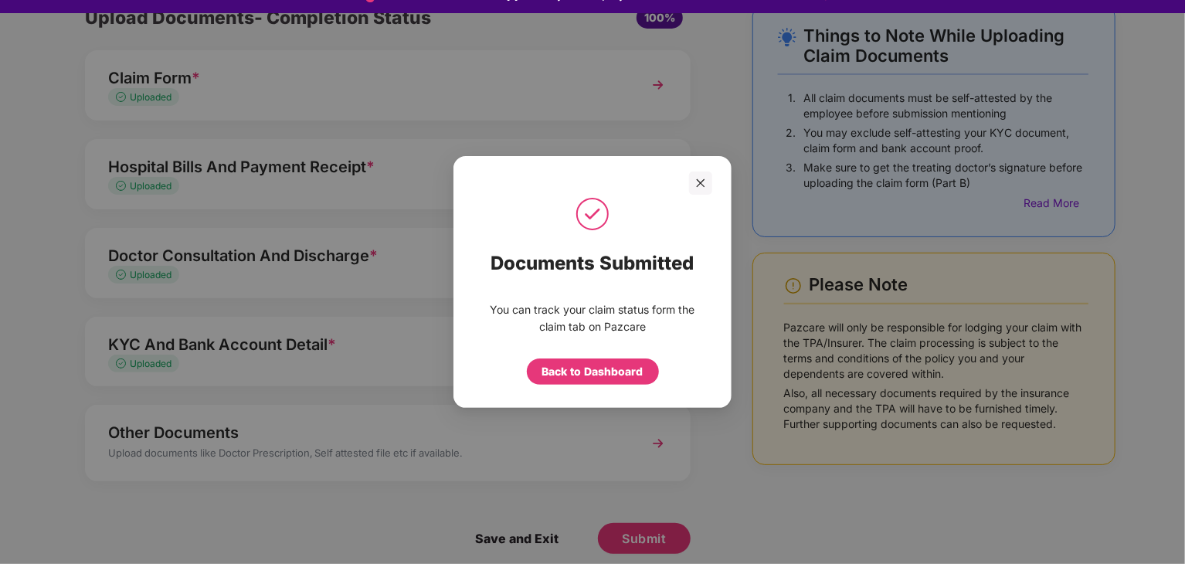
scroll to position [37, 0]
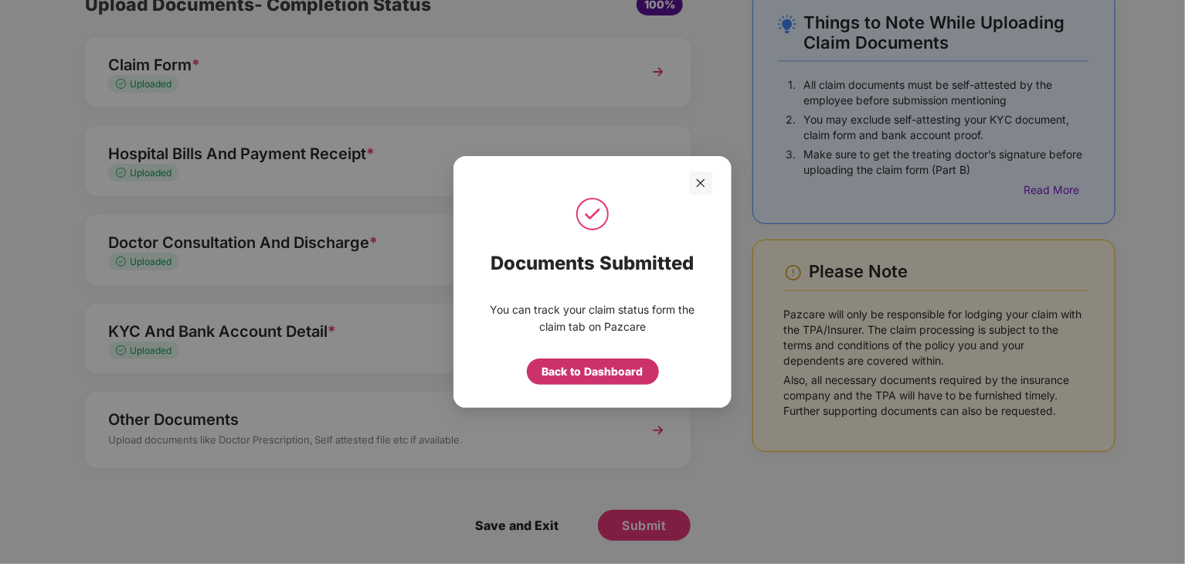
click at [592, 371] on div "Back to Dashboard" at bounding box center [592, 371] width 101 height 17
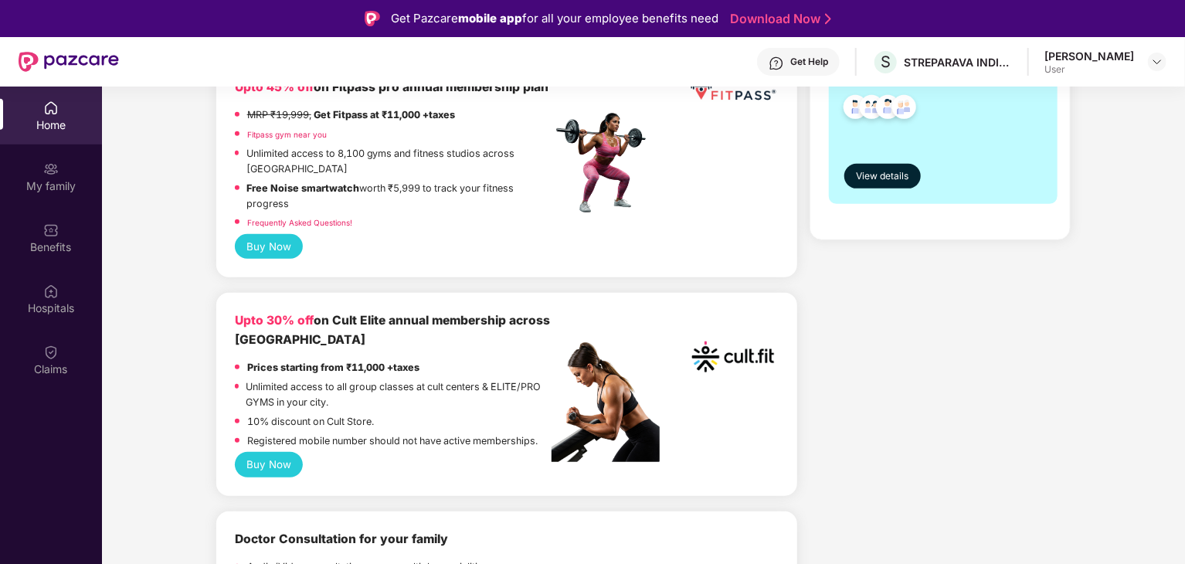
scroll to position [463, 0]
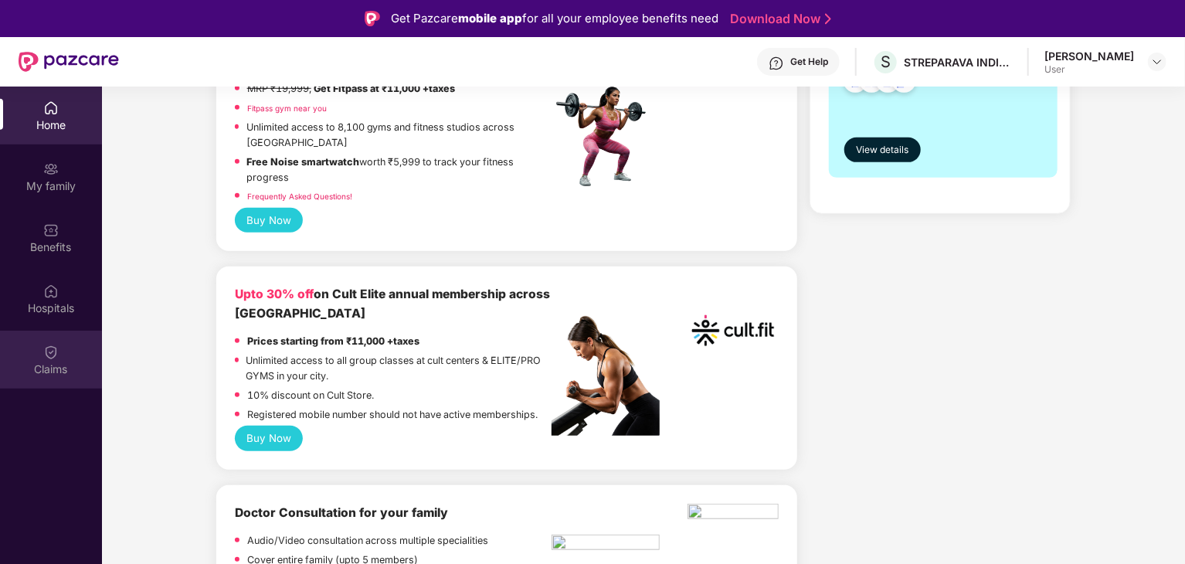
click at [57, 353] on img at bounding box center [50, 351] width 15 height 15
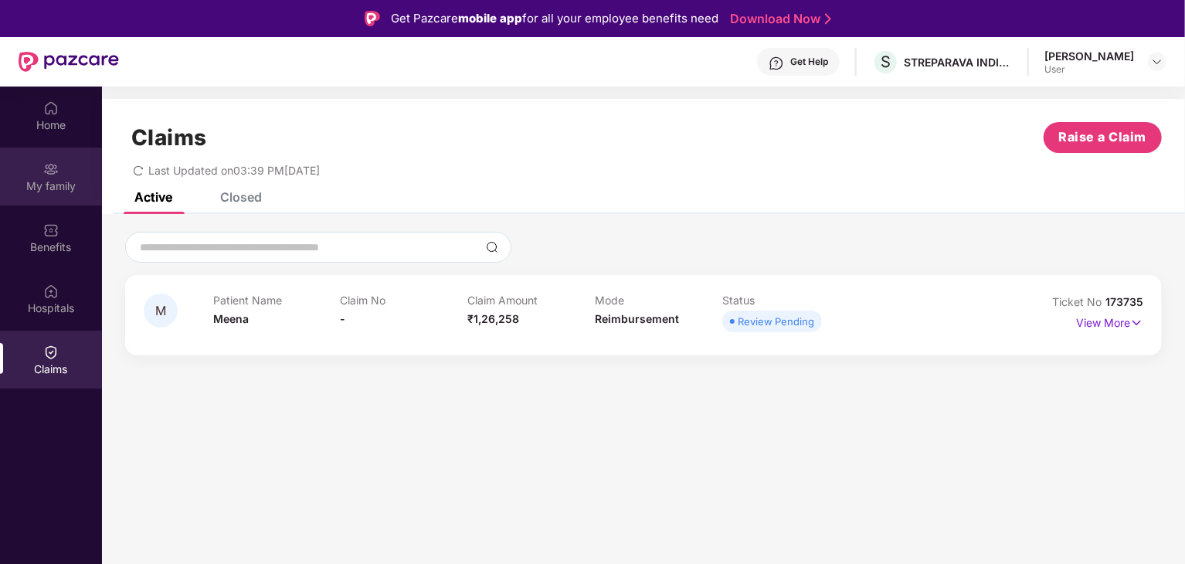
click at [56, 181] on div "My family" at bounding box center [51, 185] width 102 height 15
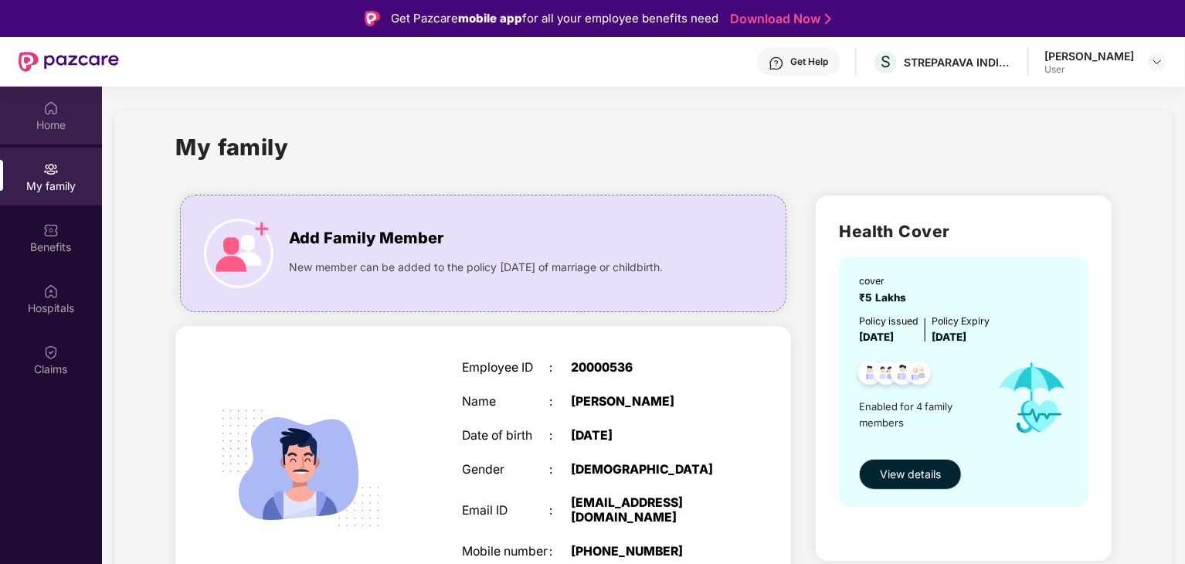
click at [51, 117] on div "Home" at bounding box center [51, 124] width 102 height 15
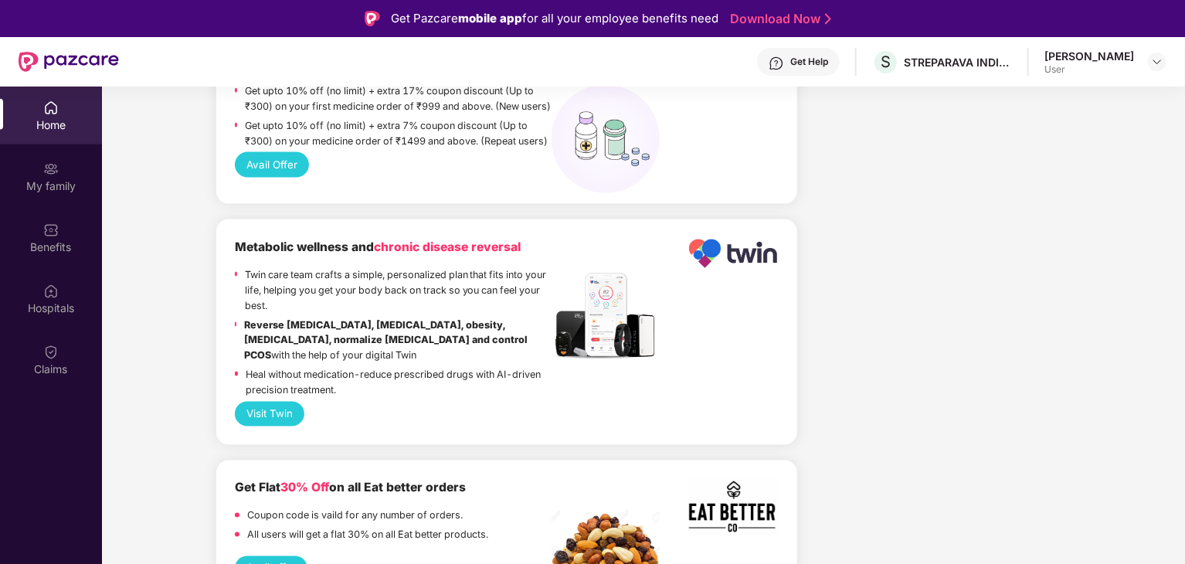
scroll to position [1158, 0]
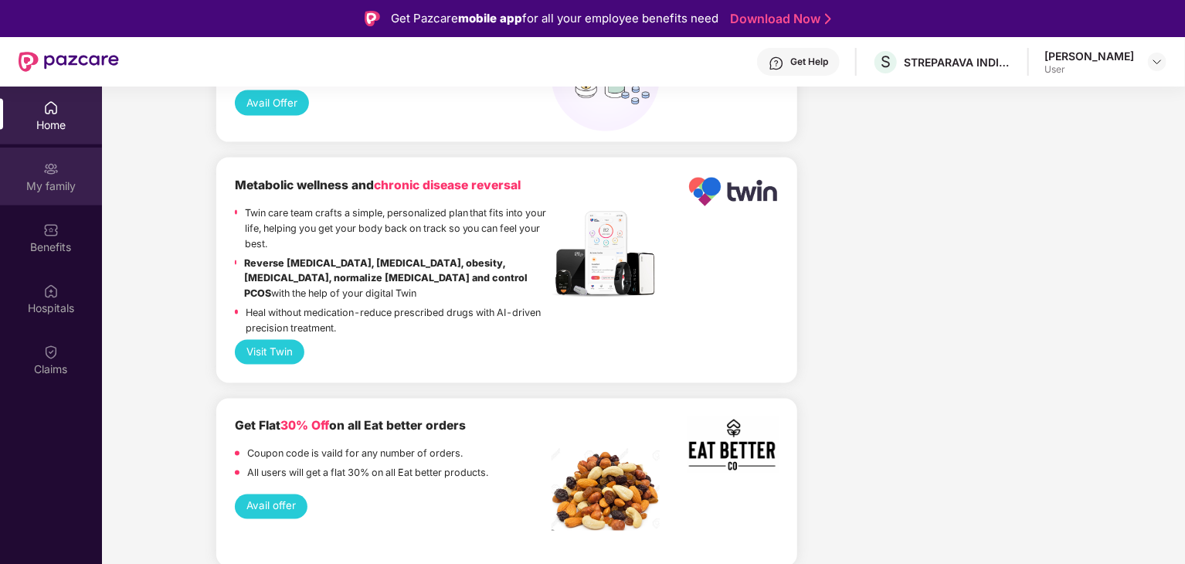
click at [62, 183] on div "My family" at bounding box center [51, 185] width 102 height 15
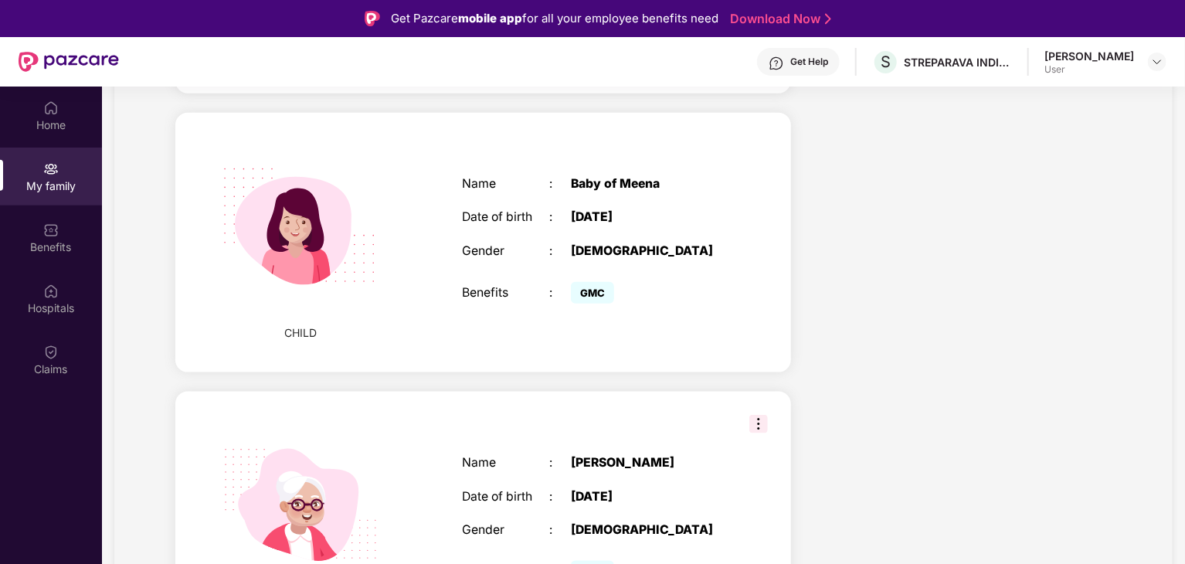
scroll to position [892, 0]
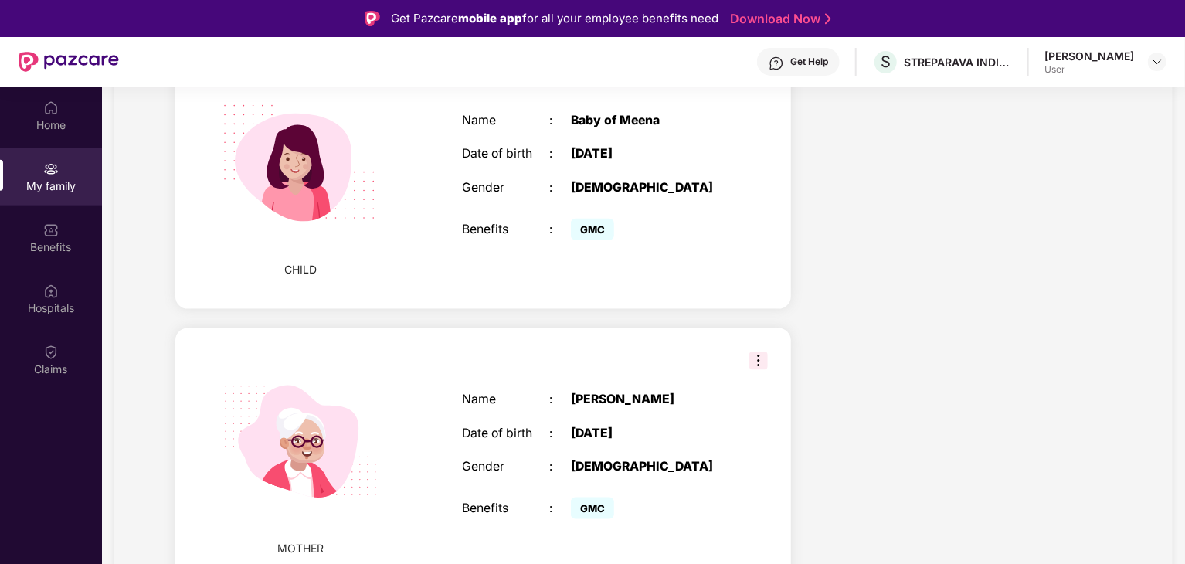
click at [308, 267] on span "CHILD" at bounding box center [300, 269] width 32 height 17
click at [534, 188] on div "Gender" at bounding box center [505, 188] width 87 height 15
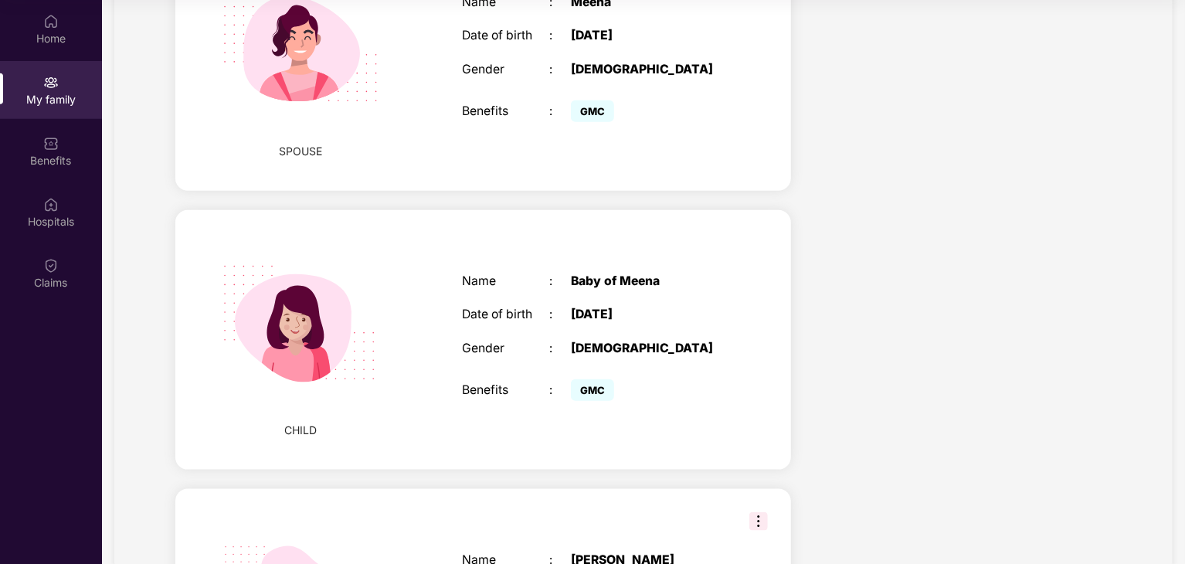
scroll to position [429, 0]
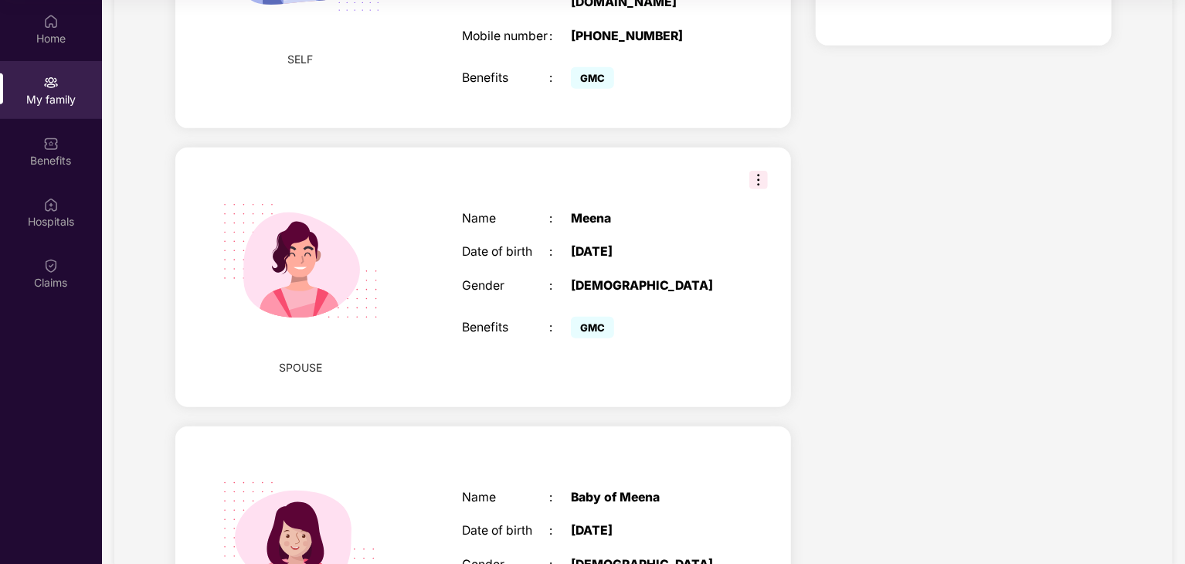
click at [758, 171] on img at bounding box center [758, 180] width 19 height 19
click at [861, 332] on div "Health Cover cover ₹5 Lakhs Policy issued 24 June 2025 Policy Expiry 23 June 20…" at bounding box center [963, 326] width 321 height 1316
click at [701, 488] on div "Name : Baby of Meena Date of birth : 30 Aug 2025 Gender : FEMALE Benefits : GMC" at bounding box center [592, 556] width 293 height 170
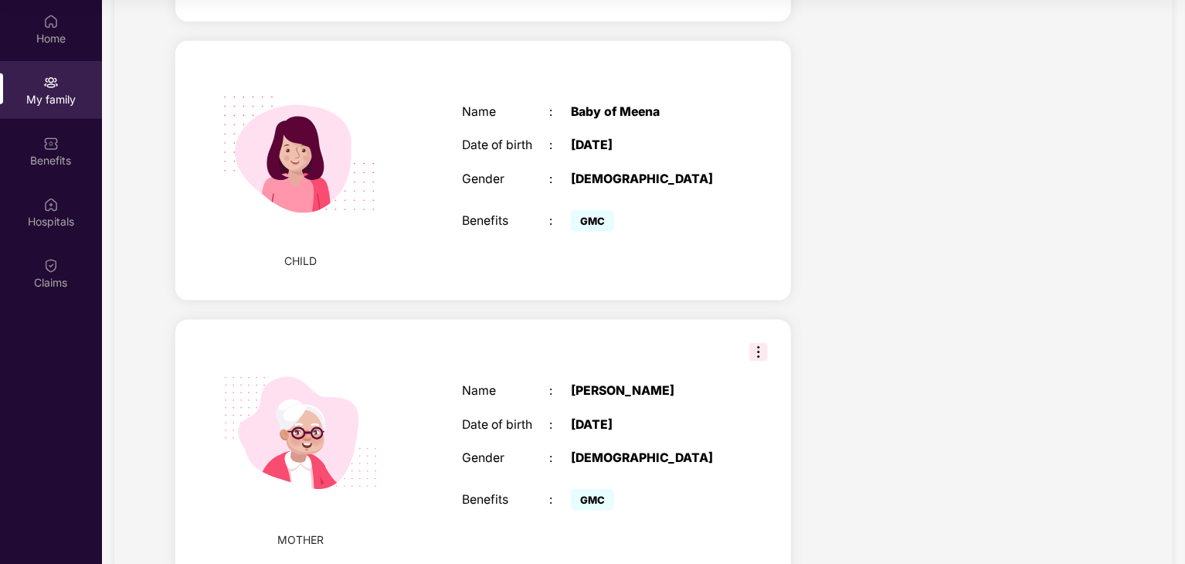
scroll to position [815, 0]
click at [371, 253] on div "CHILD" at bounding box center [300, 170] width 146 height 229
drag, startPoint x: 383, startPoint y: 182, endPoint x: 729, endPoint y: 219, distance: 348.0
click at [729, 219] on div "Name : Baby of Meena Date of birth : 30 Aug 2025 Gender : FEMALE Benefits : GMC" at bounding box center [592, 170] width 293 height 170
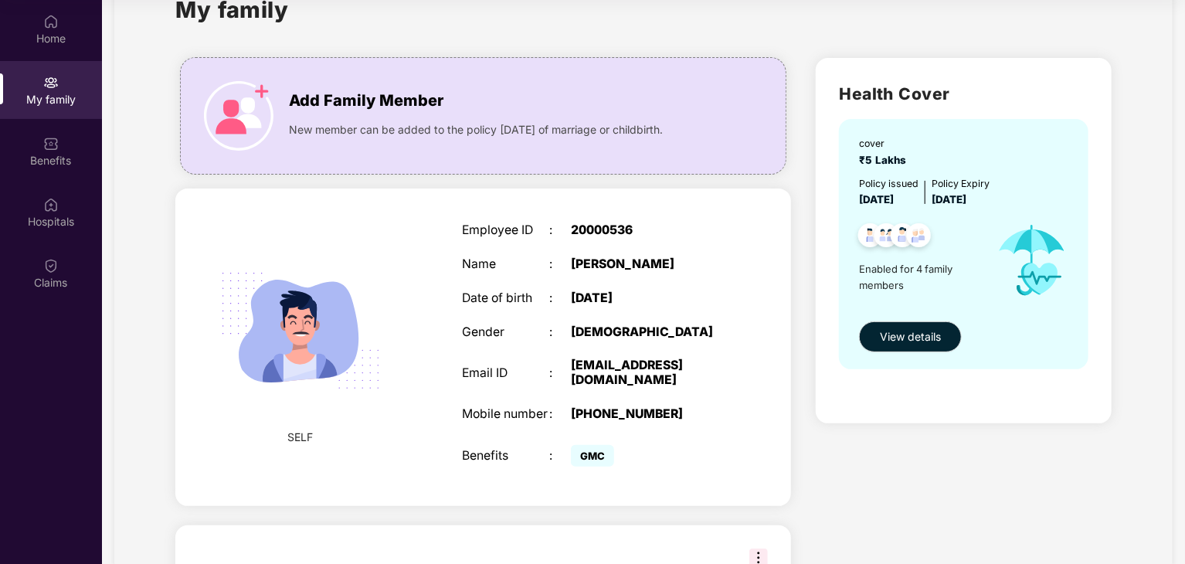
scroll to position [77, 0]
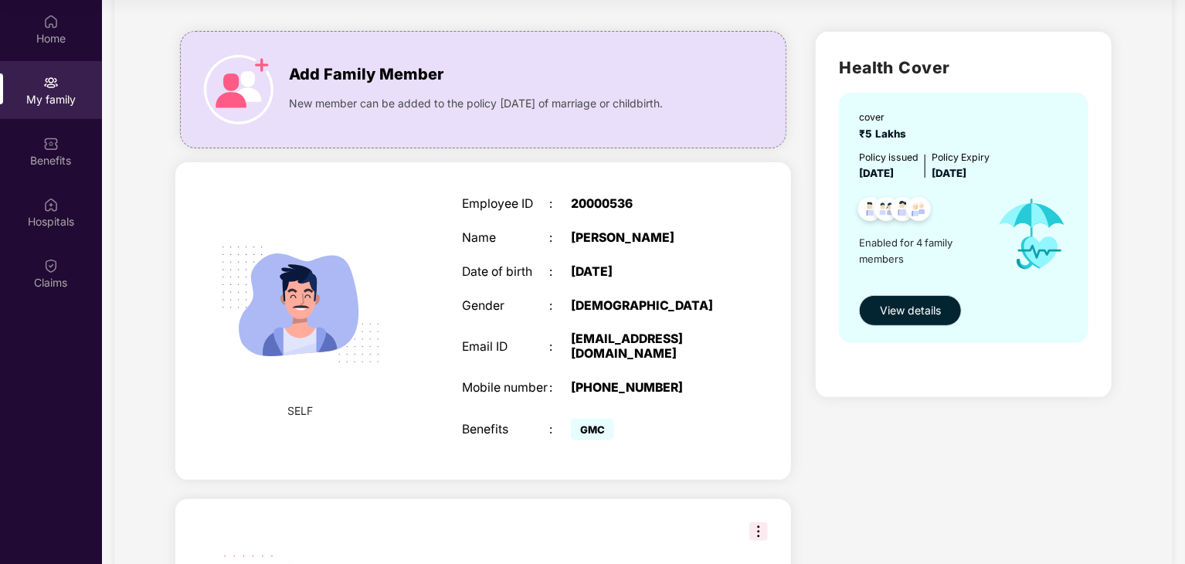
click at [917, 296] on button "View details" at bounding box center [910, 310] width 103 height 31
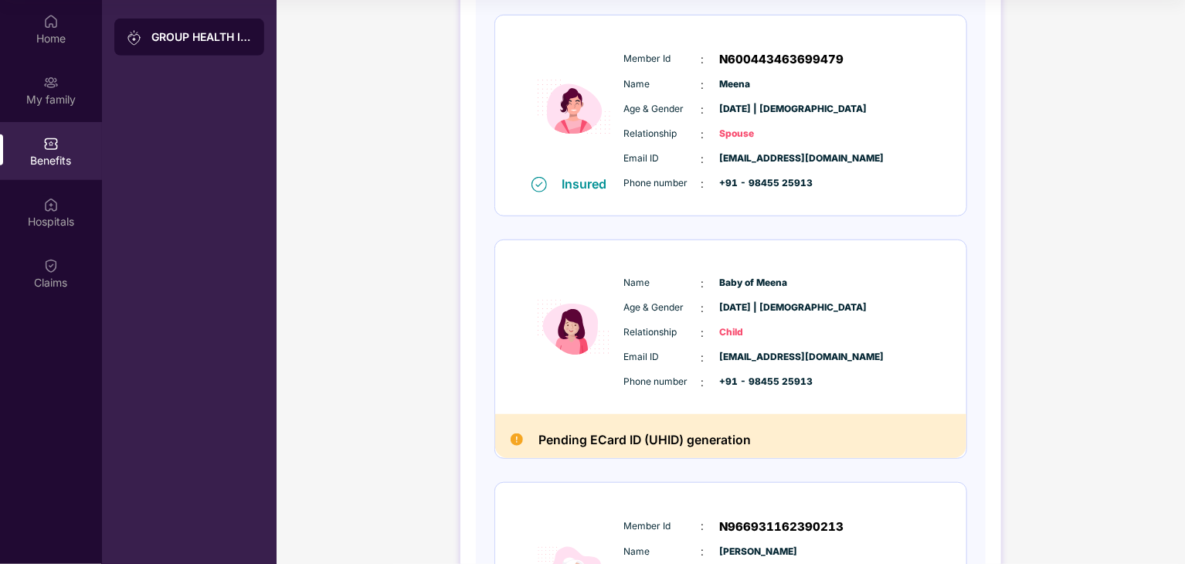
scroll to position [463, 0]
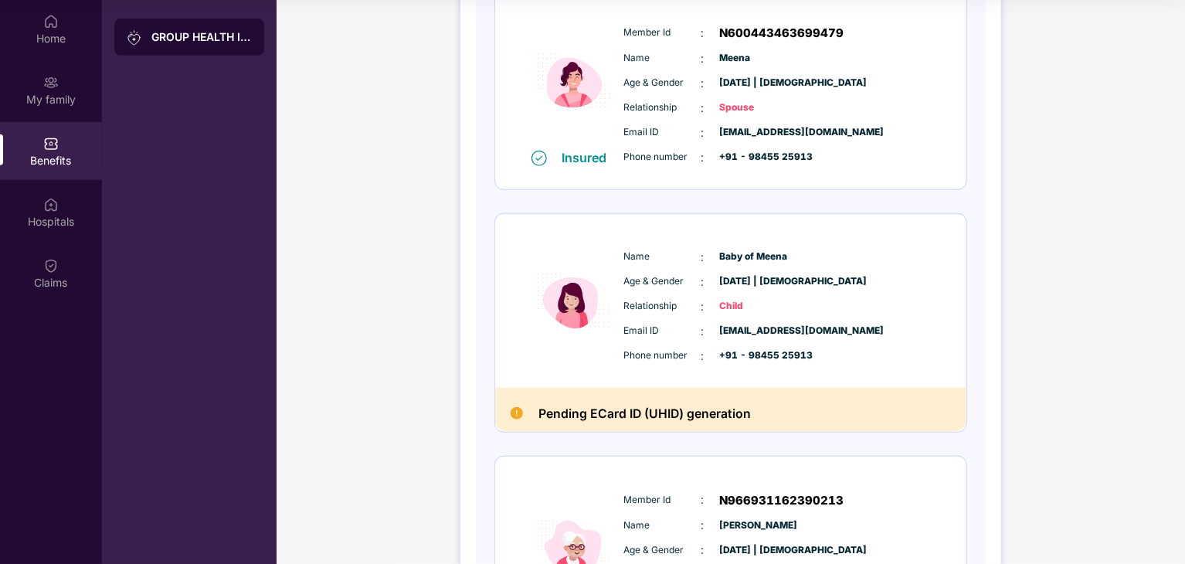
click at [911, 286] on div "Age & Gender : 30 Aug 2025 | Female" at bounding box center [777, 281] width 307 height 17
click at [608, 414] on h2 "Pending ECard ID (UHID) generation" at bounding box center [644, 413] width 212 height 21
click at [758, 412] on div "Pending ECard ID (UHID) generation" at bounding box center [730, 410] width 471 height 44
click at [678, 134] on span "Email ID" at bounding box center [662, 132] width 77 height 15
click at [797, 134] on span "jayaprakashmco@gmail.com" at bounding box center [758, 132] width 77 height 15
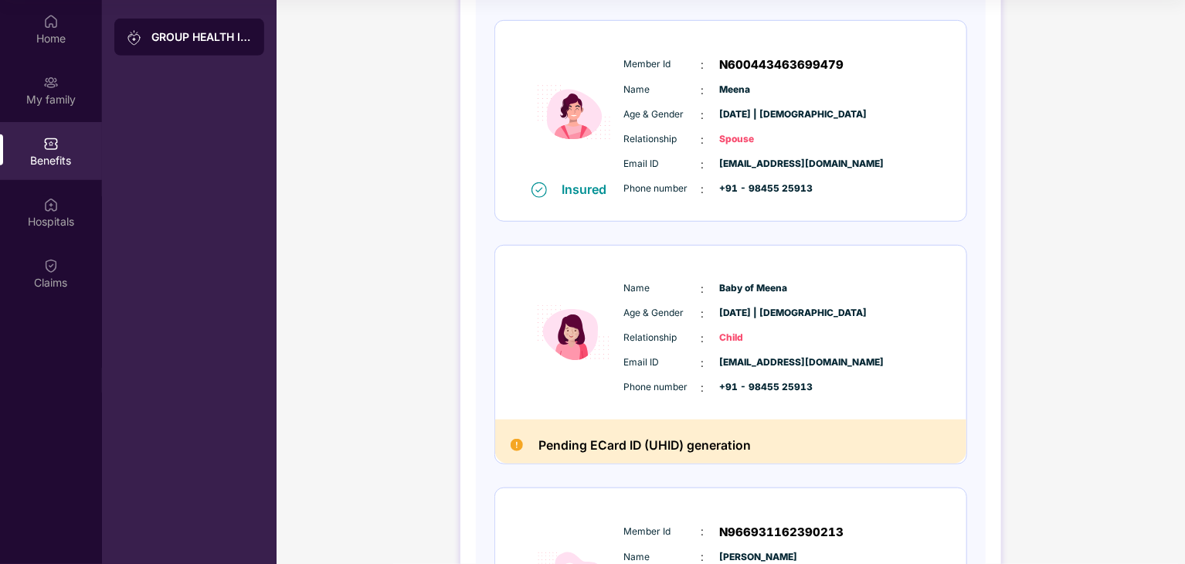
scroll to position [650, 0]
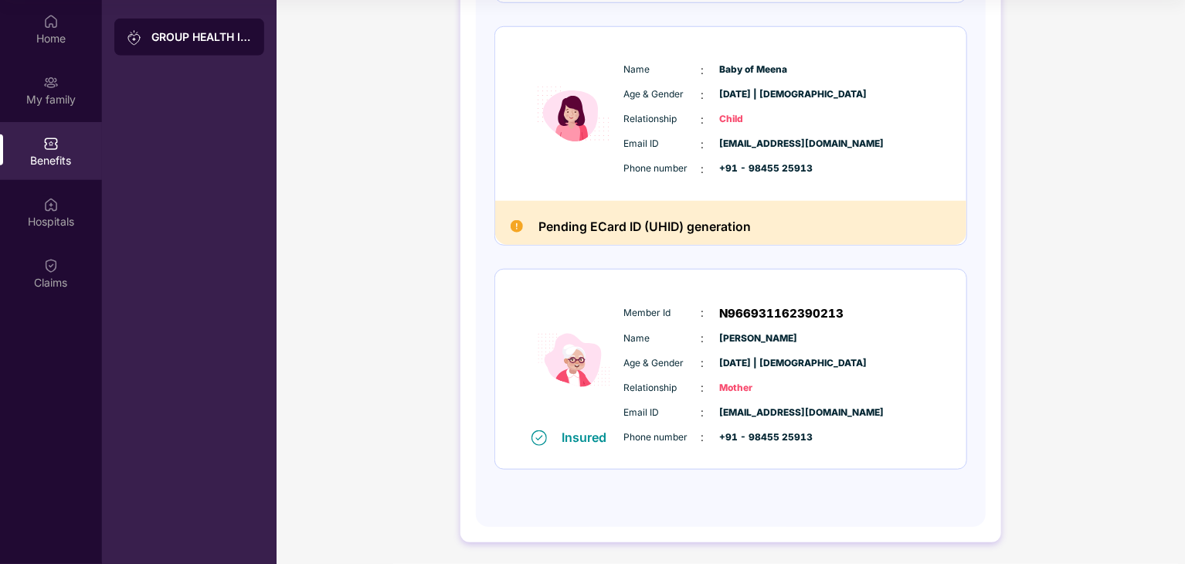
click at [618, 220] on h2 "Pending ECard ID (UHID) generation" at bounding box center [644, 226] width 212 height 21
click at [766, 219] on div "Pending ECard ID (UHID) generation" at bounding box center [730, 223] width 471 height 44
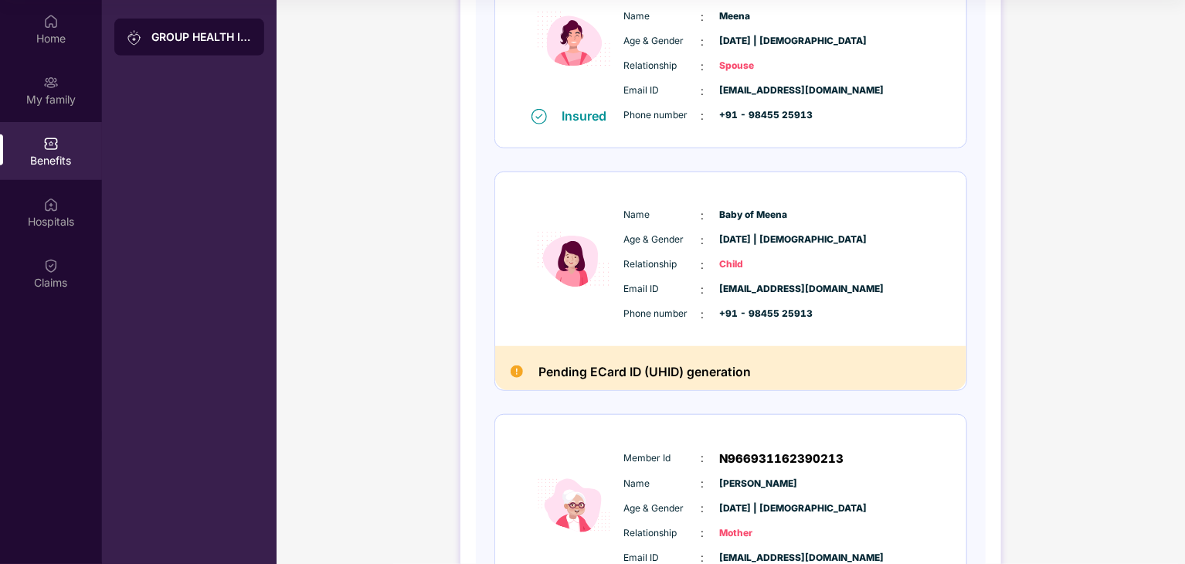
scroll to position [496, 0]
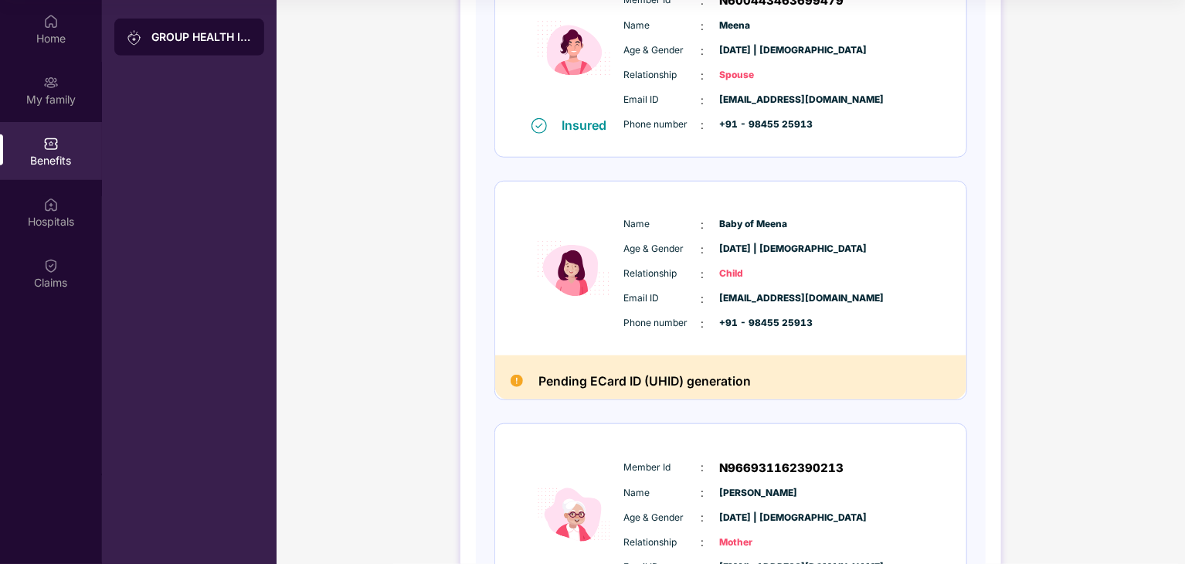
click at [600, 245] on img at bounding box center [573, 268] width 93 height 137
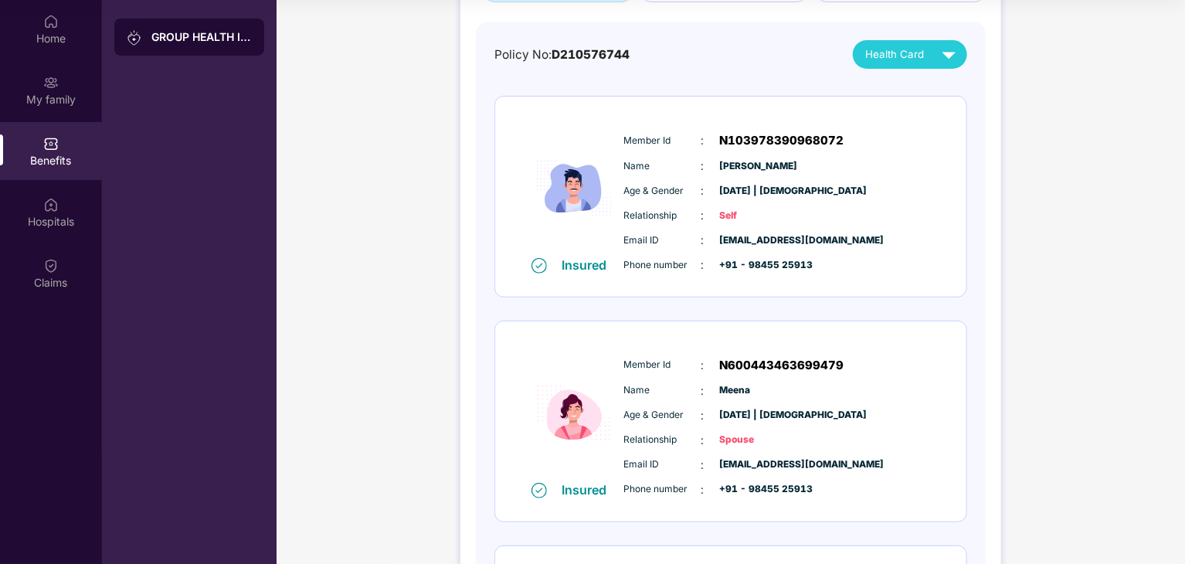
scroll to position [77, 0]
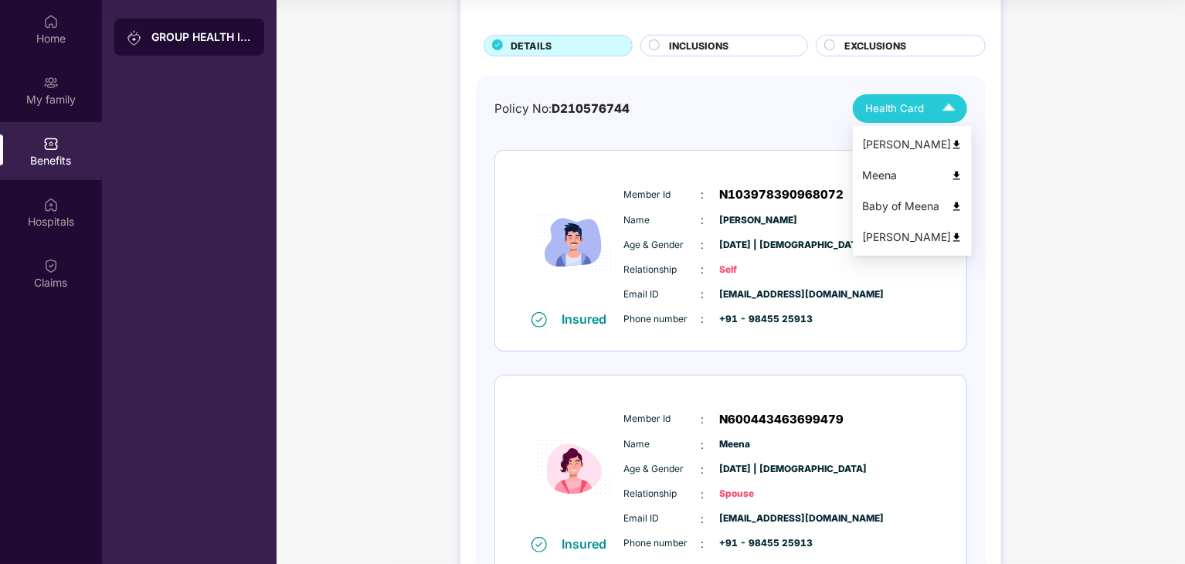
click at [921, 104] on span "Health Card" at bounding box center [894, 108] width 59 height 16
click at [951, 204] on img at bounding box center [957, 207] width 12 height 12
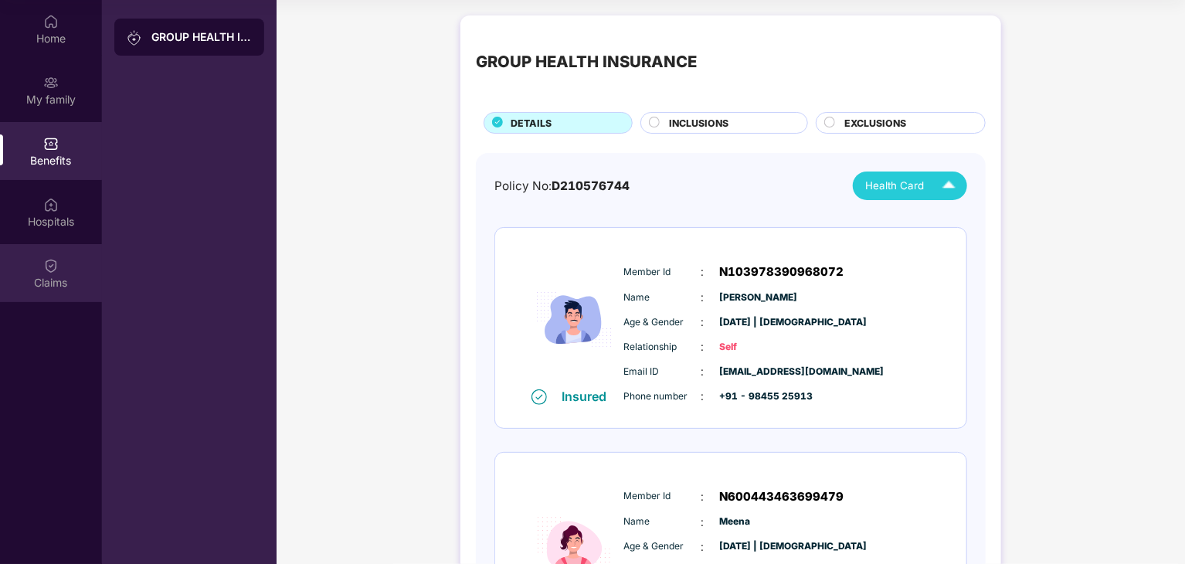
click at [63, 270] on div "Claims" at bounding box center [51, 273] width 102 height 58
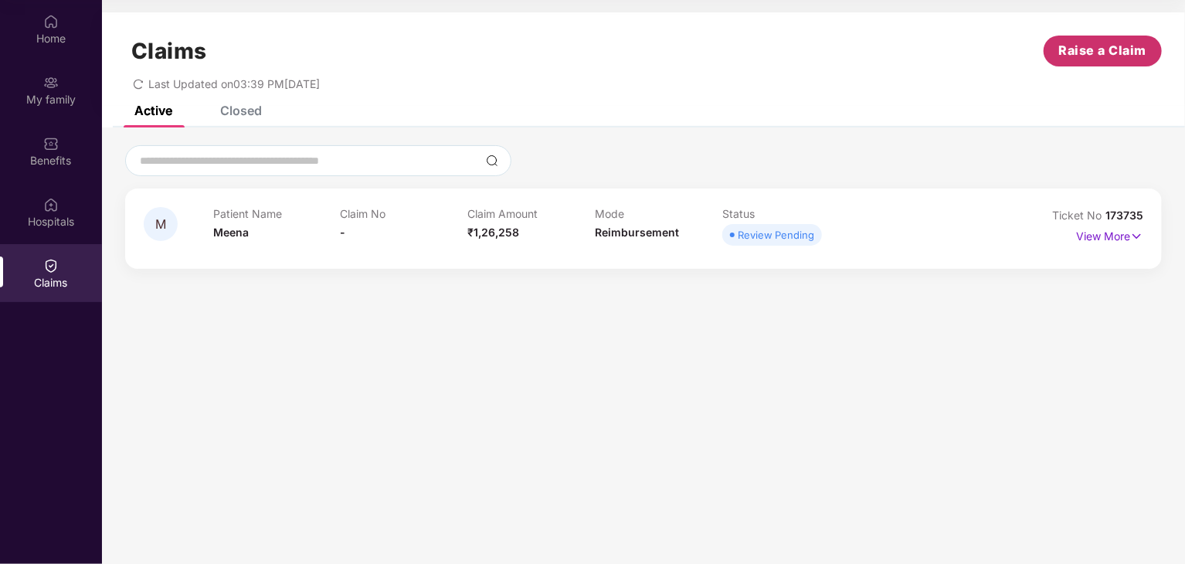
click at [1090, 46] on span "Raise a Claim" at bounding box center [1103, 50] width 88 height 19
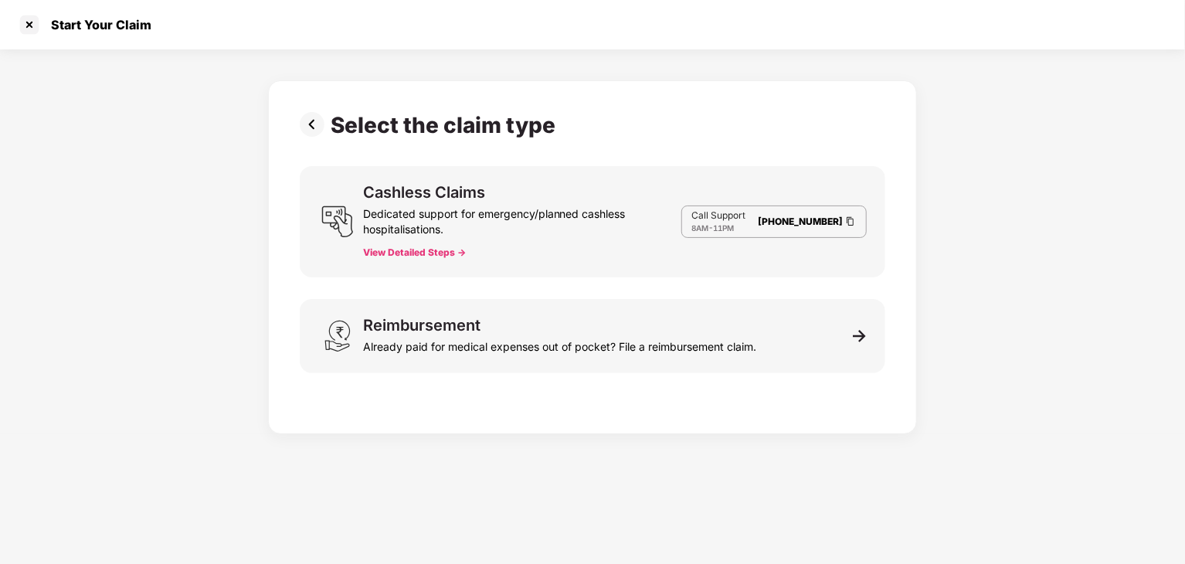
scroll to position [37, 0]
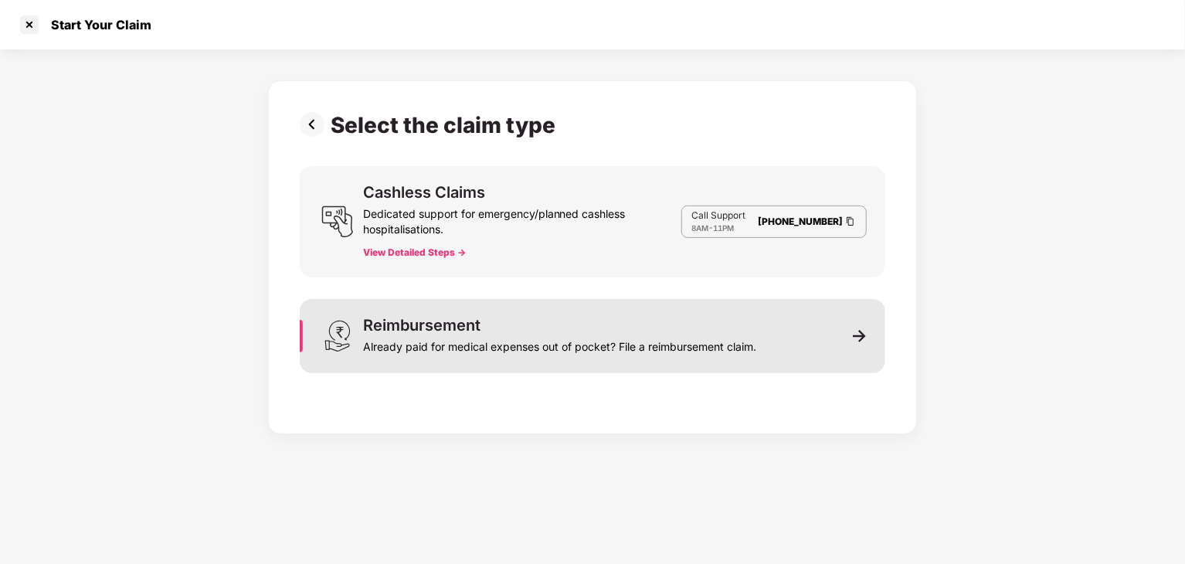
click at [491, 316] on div "Reimbursement Already paid for medical expenses out of pocket? File a reimburse…" at bounding box center [592, 336] width 585 height 74
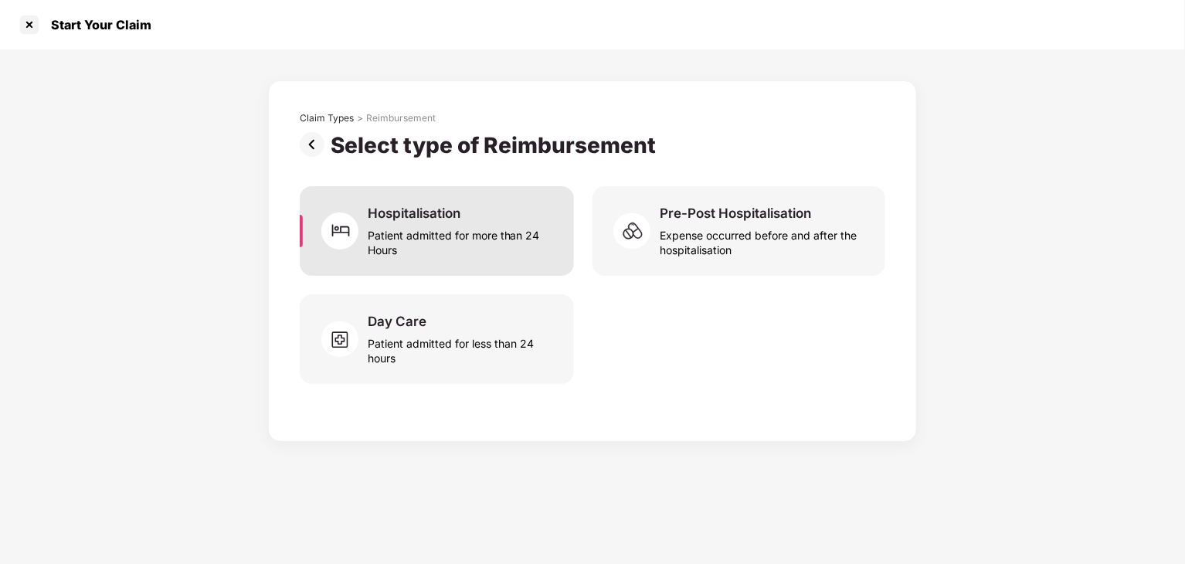
click at [436, 250] on div "Patient admitted for more than 24 Hours" at bounding box center [462, 240] width 188 height 36
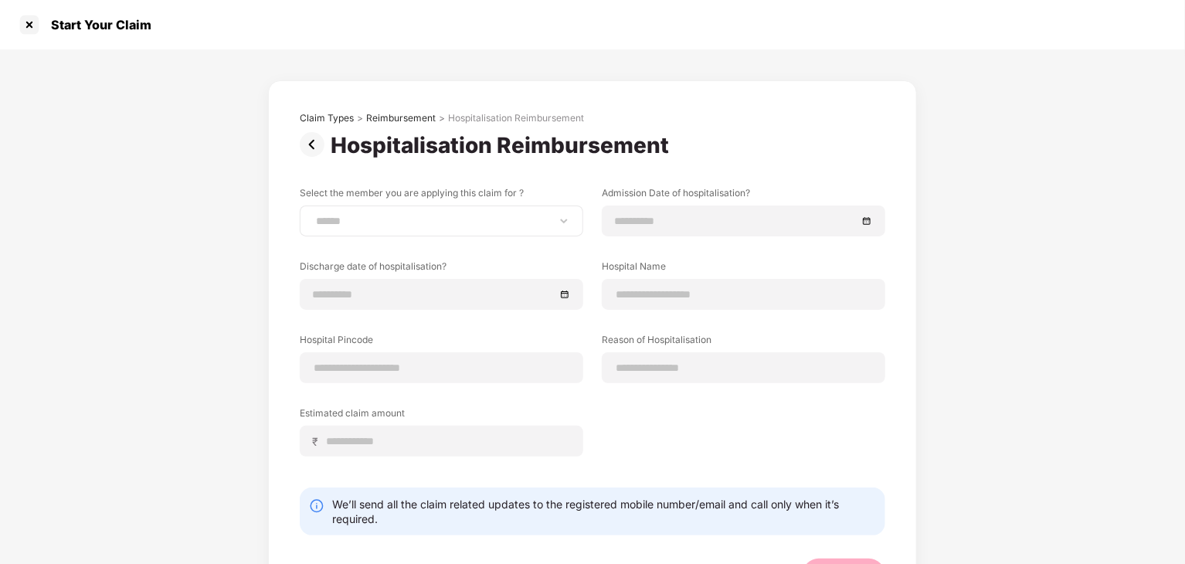
click at [449, 229] on div "**********" at bounding box center [441, 220] width 283 height 31
click at [558, 216] on select "**********" at bounding box center [441, 221] width 257 height 12
select select "**********"
click at [313, 215] on select "**********" at bounding box center [441, 221] width 257 height 12
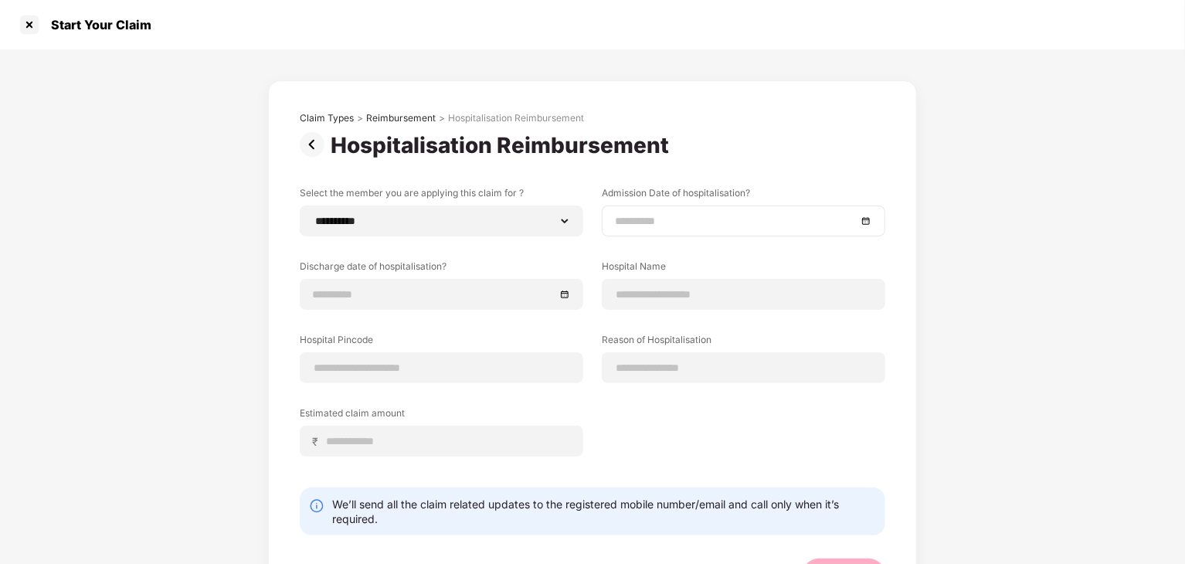
click at [868, 222] on div at bounding box center [743, 220] width 257 height 17
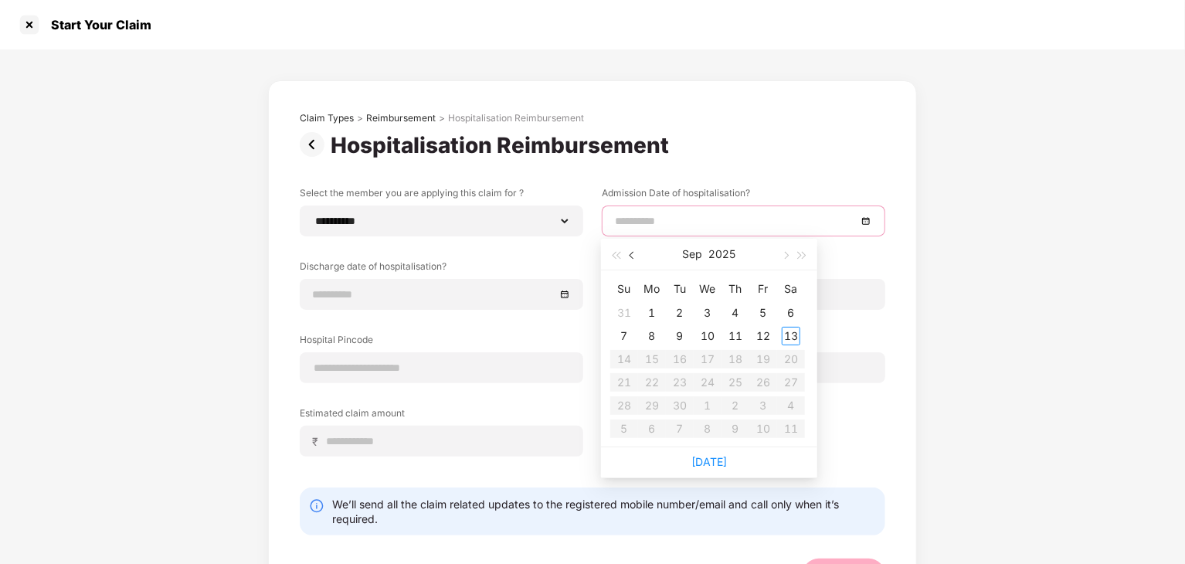
click at [631, 254] on span "button" at bounding box center [633, 256] width 8 height 8
type input "**********"
click at [797, 405] on div "30" at bounding box center [791, 405] width 19 height 19
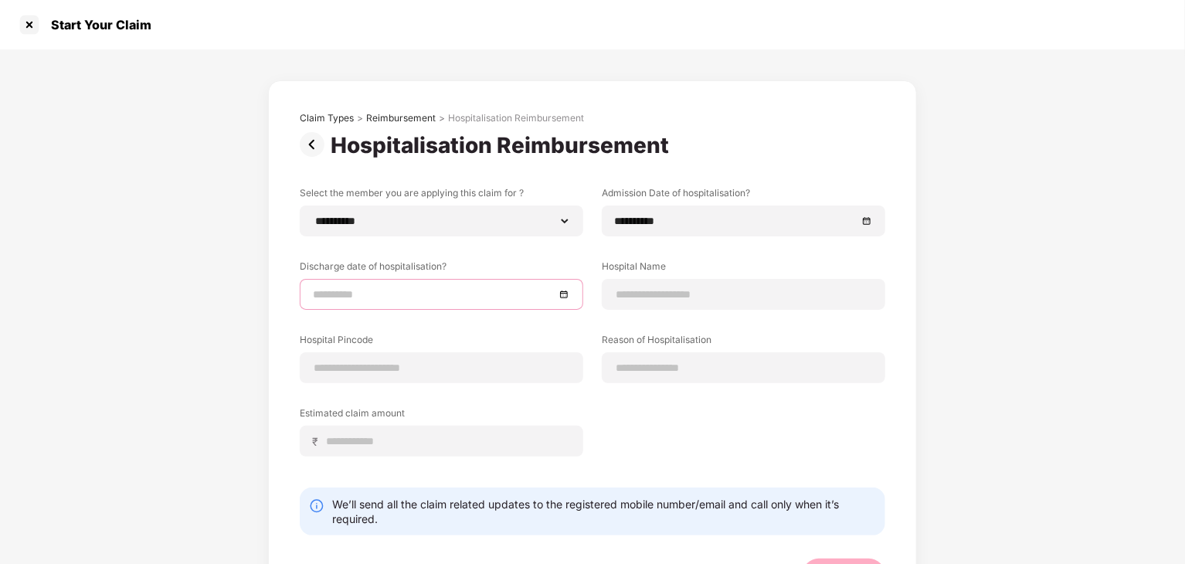
click at [518, 296] on input at bounding box center [434, 294] width 242 height 17
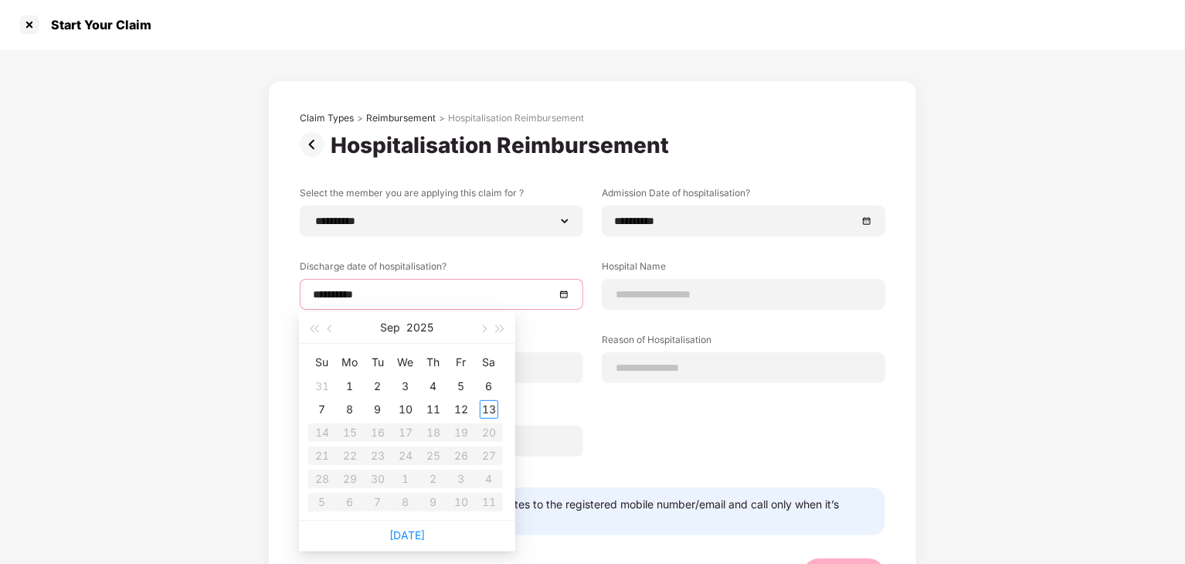
type input "**********"
click at [407, 386] on div "3" at bounding box center [405, 386] width 19 height 19
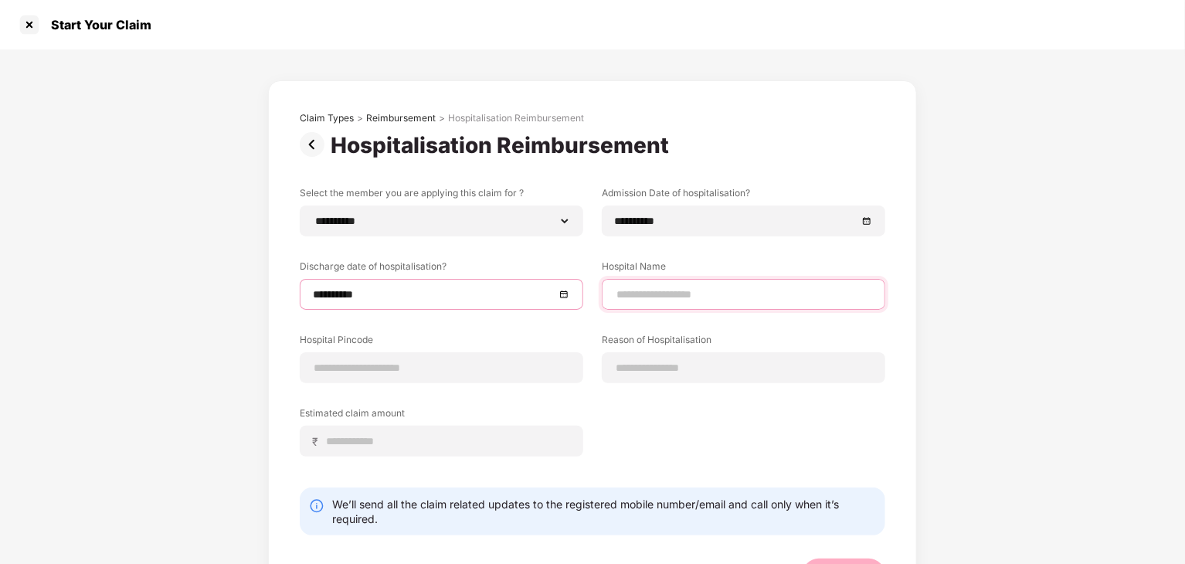
click at [620, 297] on input at bounding box center [743, 295] width 257 height 16
type input "**********"
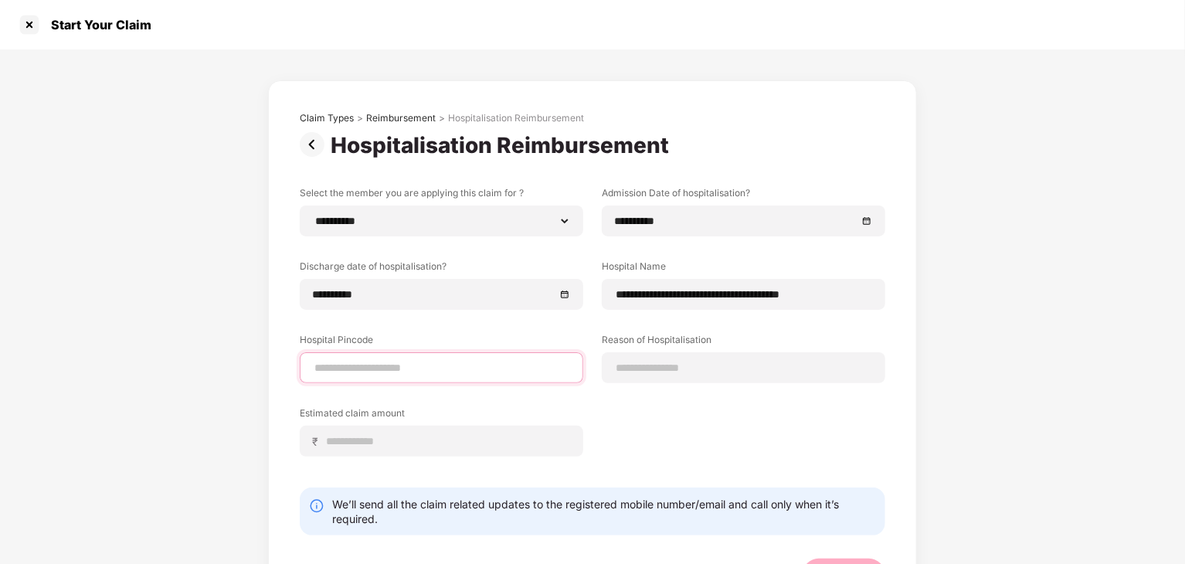
click at [423, 363] on input at bounding box center [441, 368] width 257 height 16
type input "******"
select select "*********"
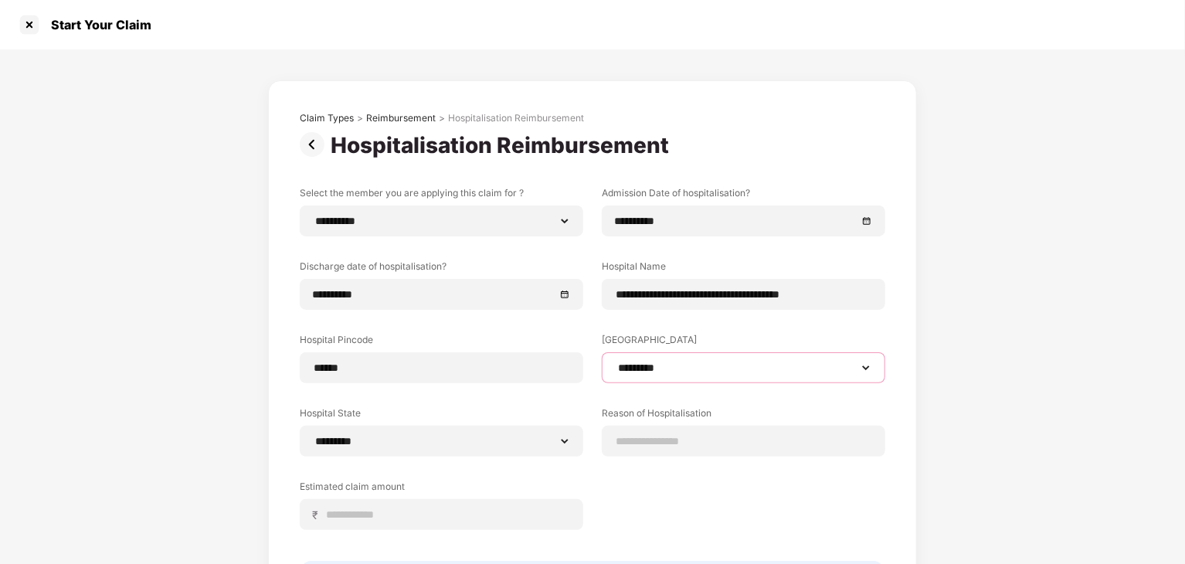
click at [670, 371] on select "**********" at bounding box center [743, 367] width 257 height 12
click at [707, 362] on select "**********" at bounding box center [743, 367] width 257 height 12
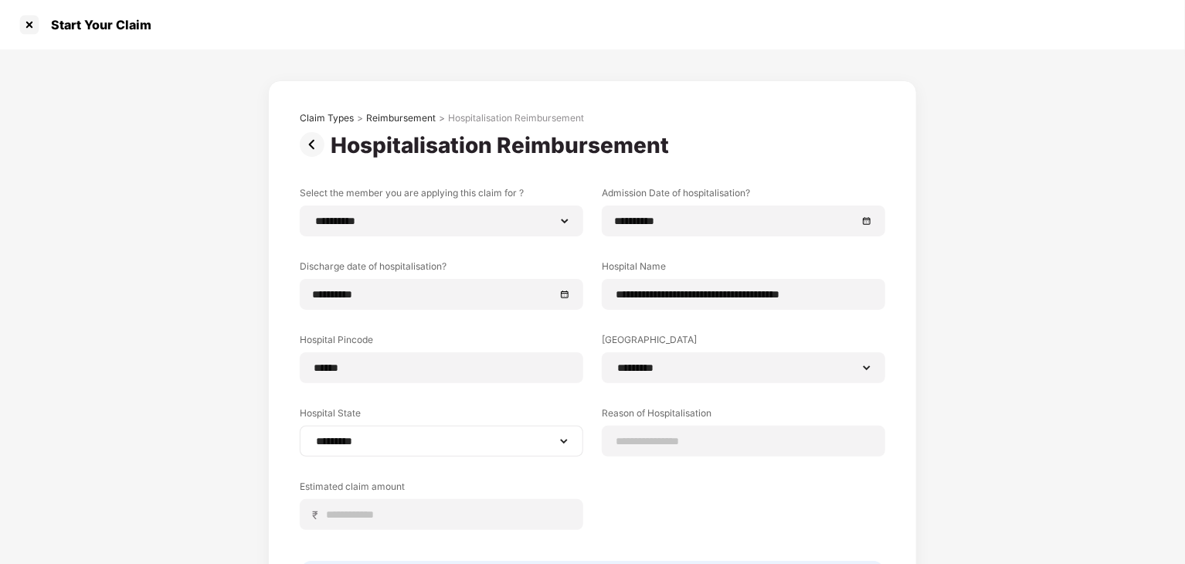
click at [508, 430] on div "**********" at bounding box center [441, 441] width 283 height 31
click at [509, 443] on select "**********" at bounding box center [441, 441] width 257 height 12
drag, startPoint x: 544, startPoint y: 433, endPoint x: 555, endPoint y: 433, distance: 10.8
click at [544, 435] on select "**********" at bounding box center [441, 441] width 257 height 12
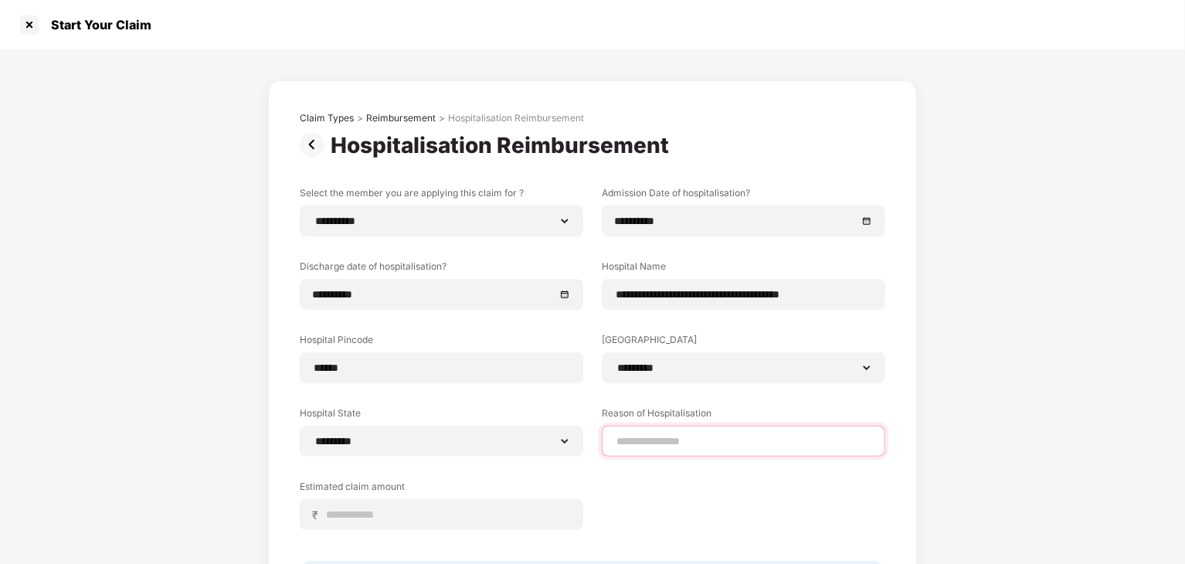
click at [695, 436] on input at bounding box center [743, 441] width 257 height 16
type input "*"
type input "**********"
click at [772, 514] on div "**********" at bounding box center [592, 369] width 585 height 367
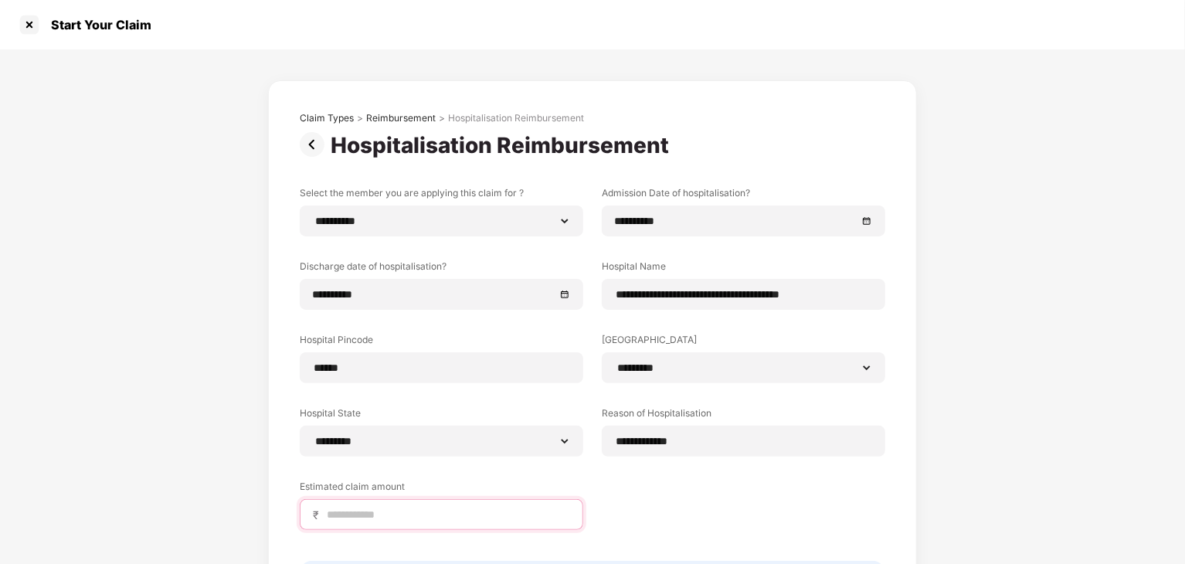
click at [441, 514] on input at bounding box center [447, 515] width 245 height 16
type input "*****"
click at [762, 518] on div "**********" at bounding box center [592, 369] width 585 height 367
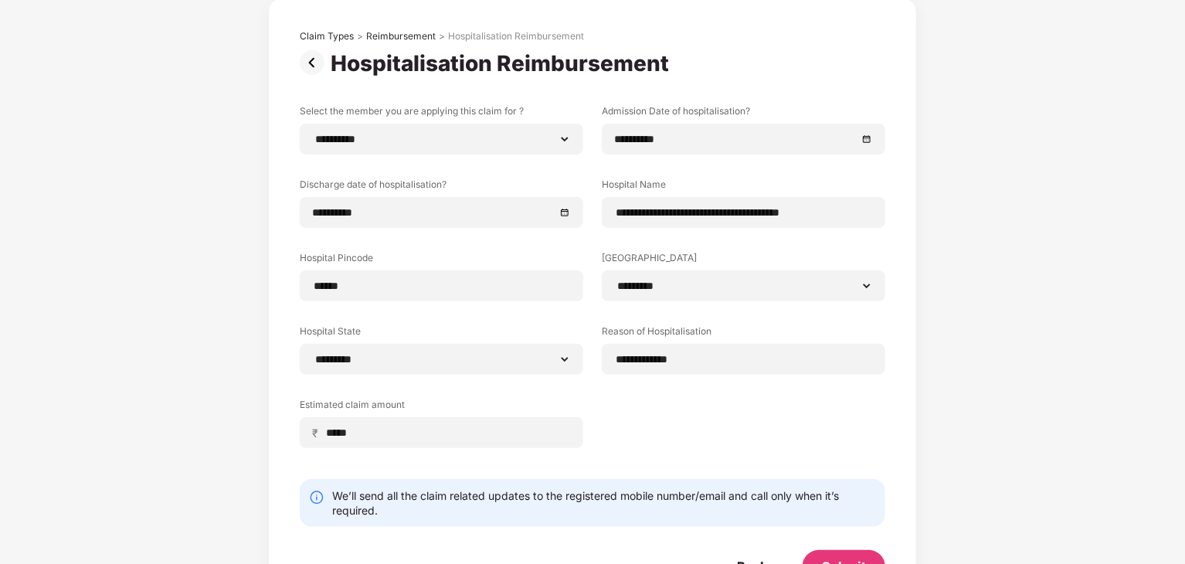
scroll to position [139, 0]
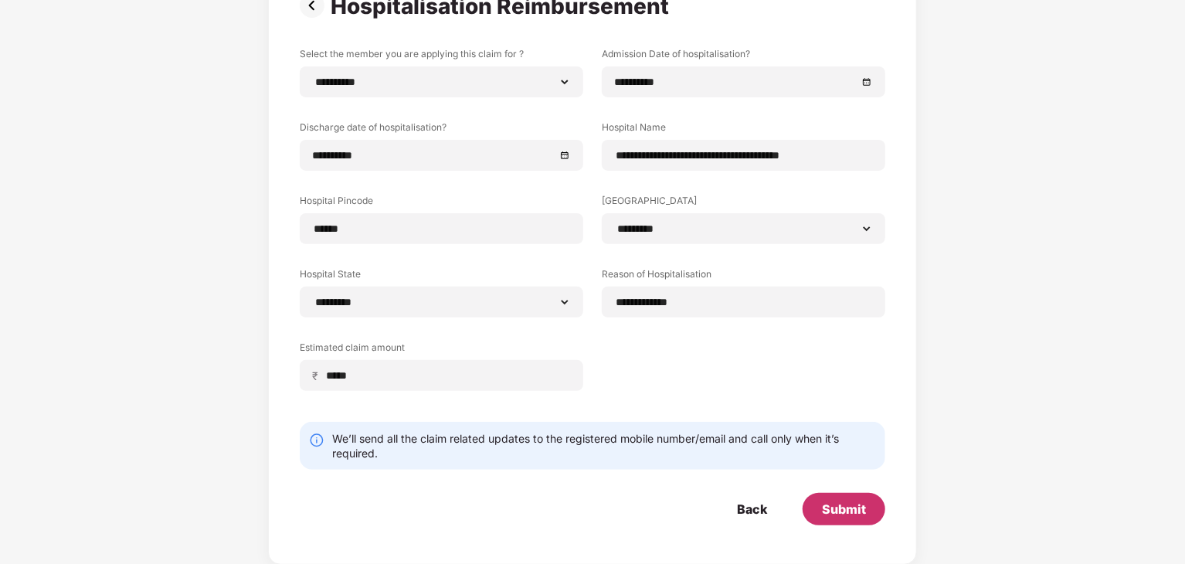
click at [856, 503] on div "Submit" at bounding box center [844, 508] width 44 height 17
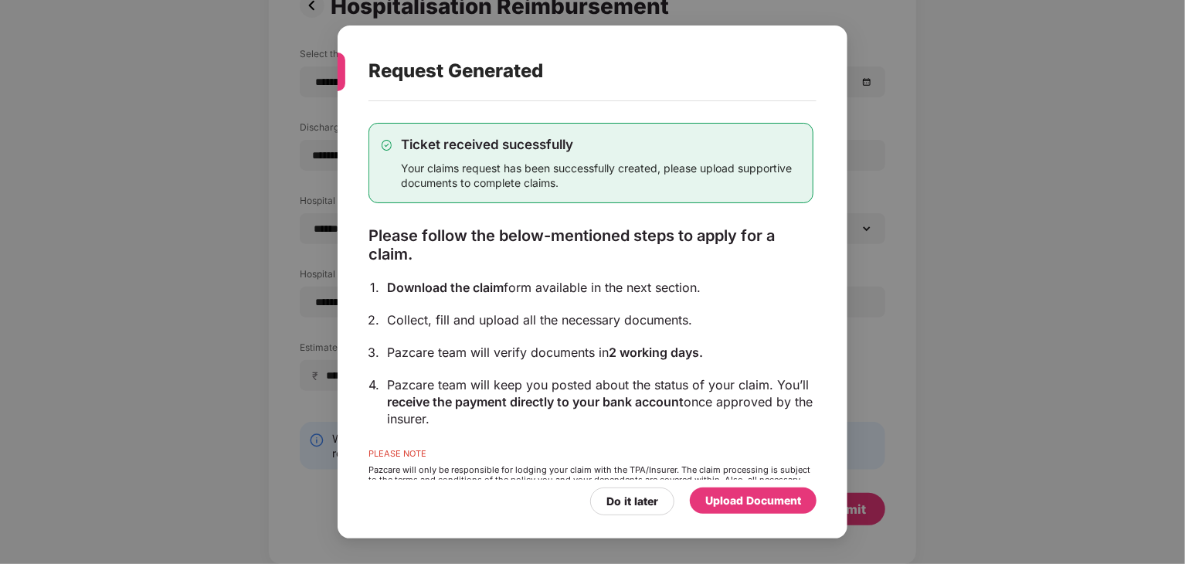
scroll to position [0, 0]
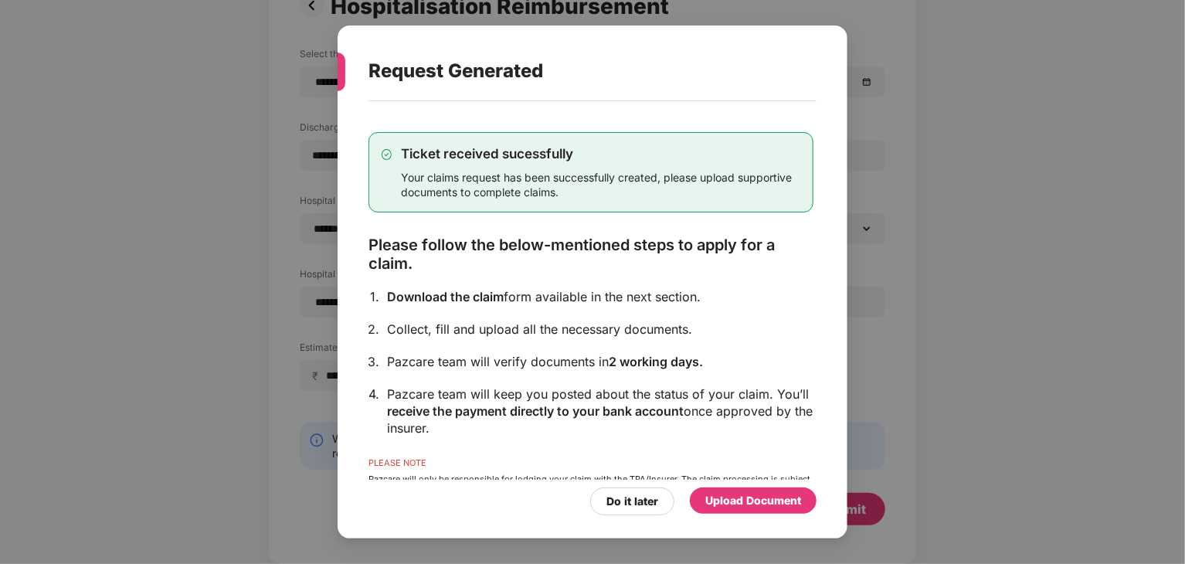
click at [757, 504] on div "Upload Document" at bounding box center [753, 500] width 96 height 17
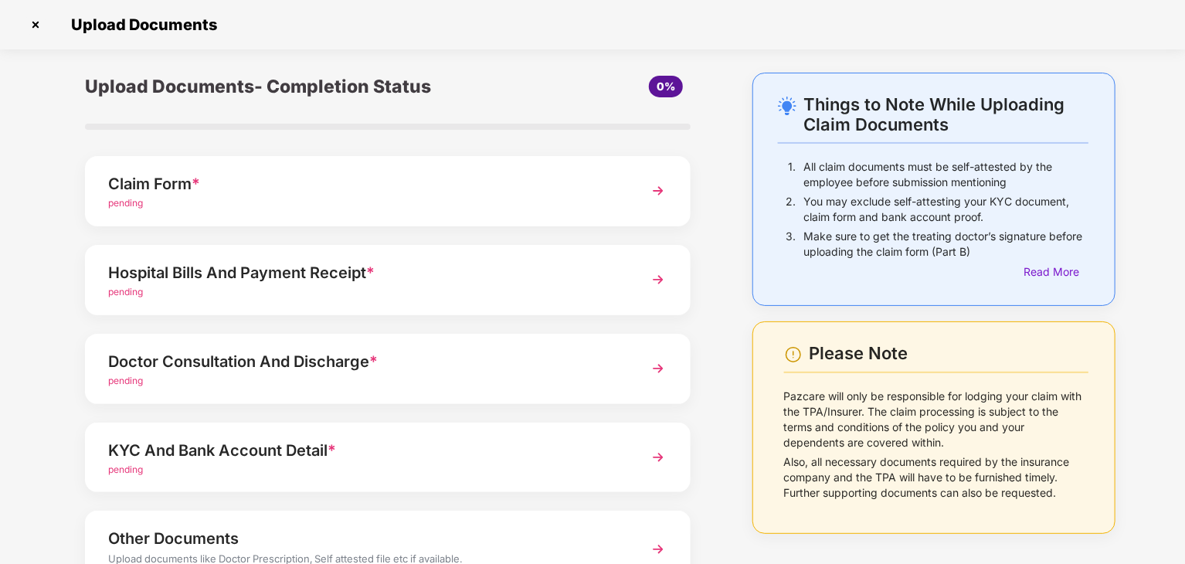
click at [423, 266] on div "Hospital Bills And Payment Receipt *" at bounding box center [364, 272] width 512 height 25
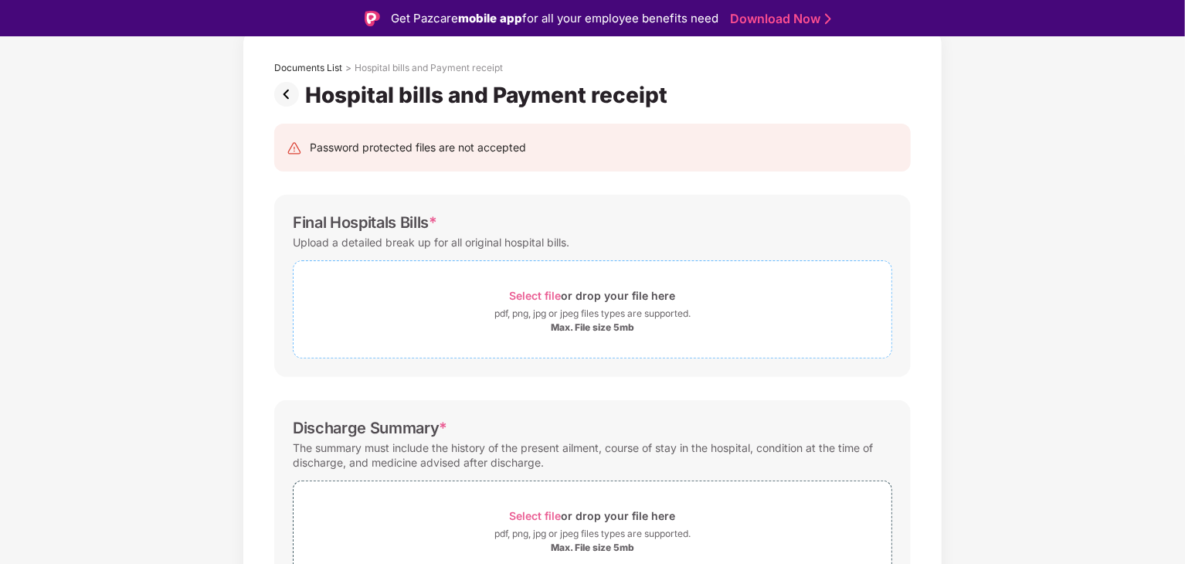
scroll to position [232, 0]
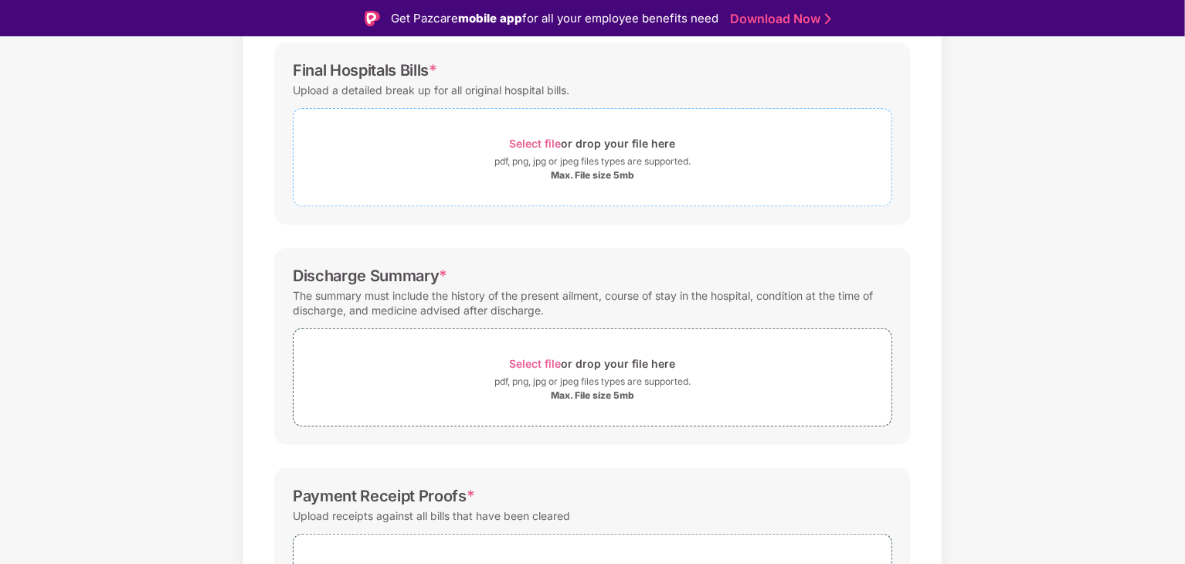
click at [552, 161] on div "pdf, png, jpg or jpeg files types are supported." at bounding box center [592, 161] width 196 height 15
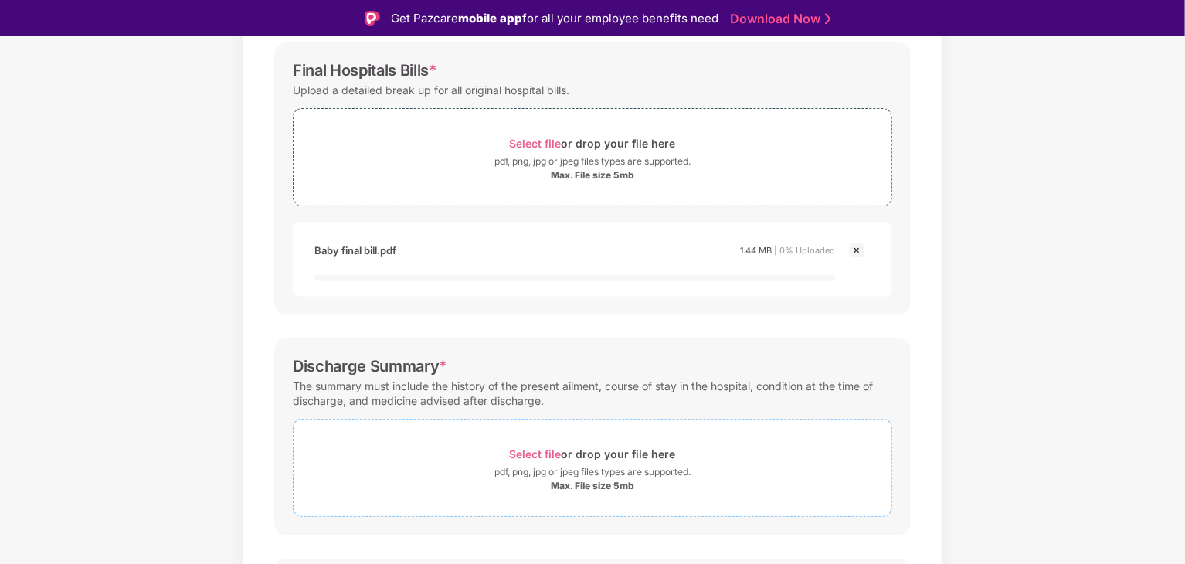
click at [460, 477] on div "pdf, png, jpg or jpeg files types are supported." at bounding box center [592, 471] width 598 height 15
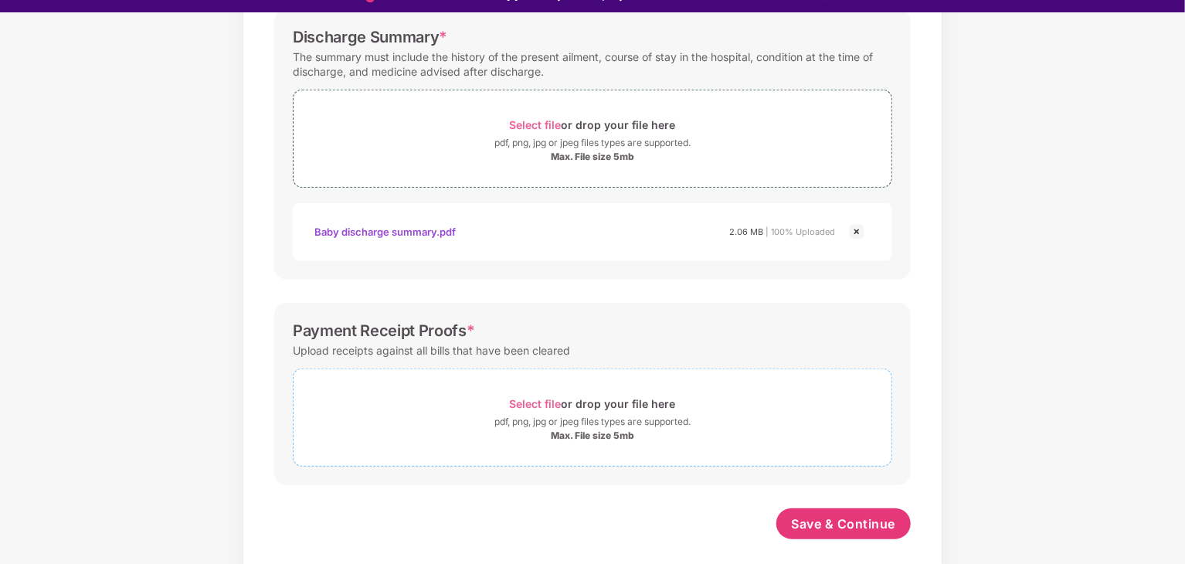
scroll to position [37, 0]
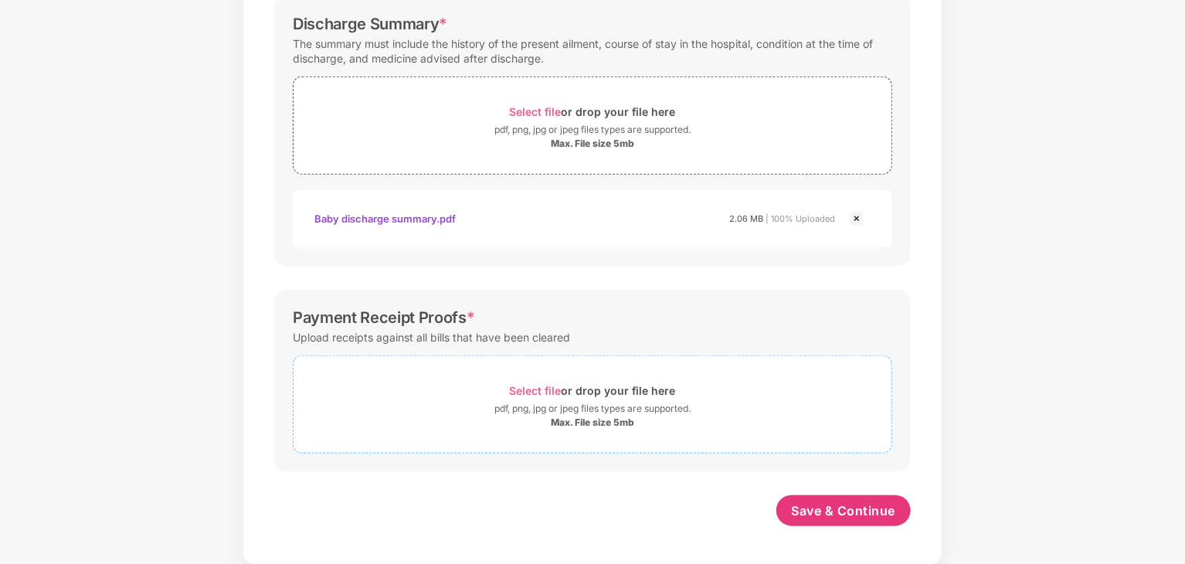
click at [463, 401] on div "pdf, png, jpg or jpeg files types are supported." at bounding box center [592, 408] width 598 height 15
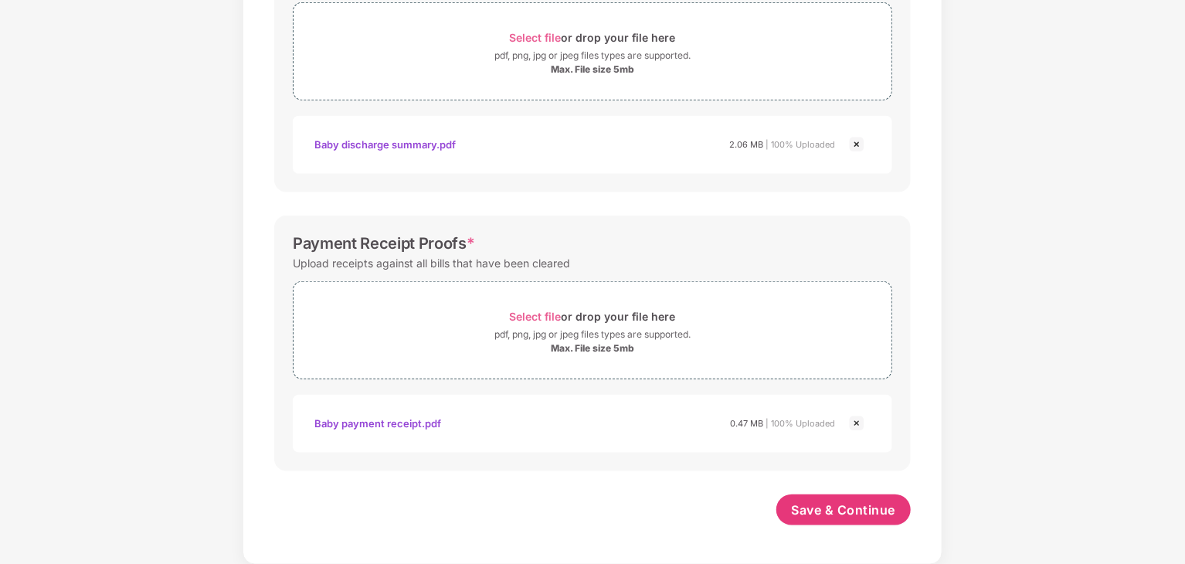
scroll to position [593, 0]
click at [825, 507] on span "Save & Continue" at bounding box center [844, 510] width 104 height 17
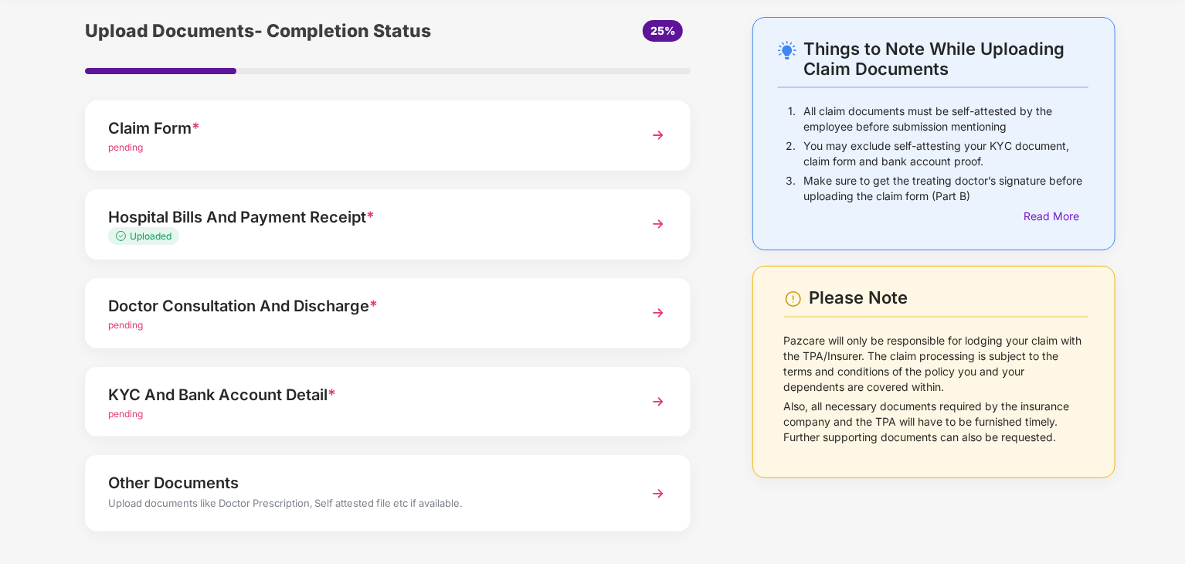
scroll to position [119, 0]
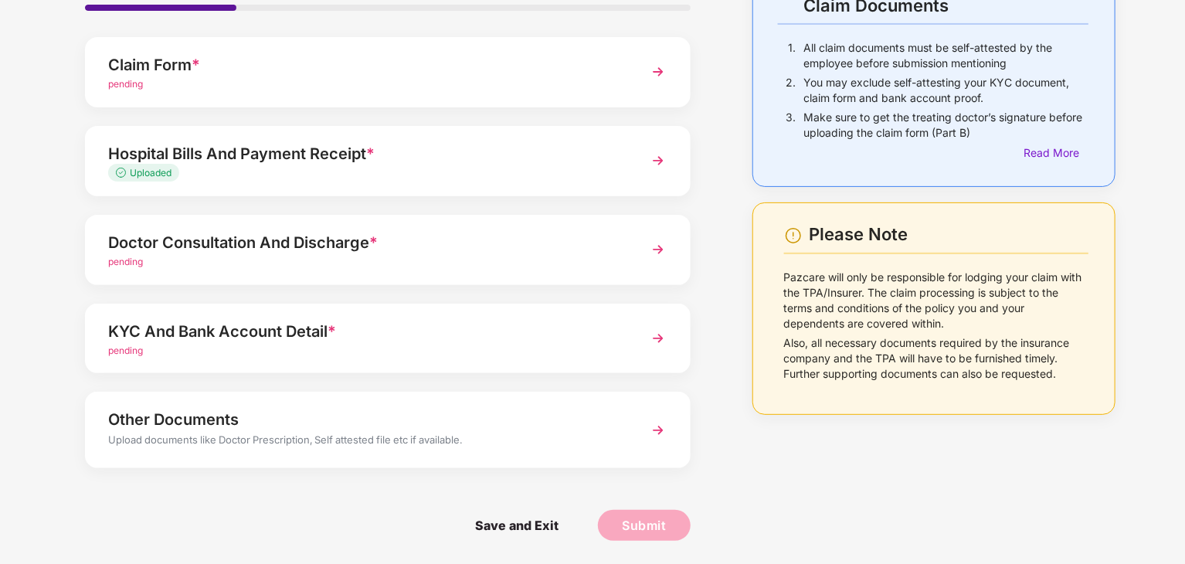
click at [349, 236] on div "Doctor Consultation And Discharge *" at bounding box center [364, 242] width 512 height 25
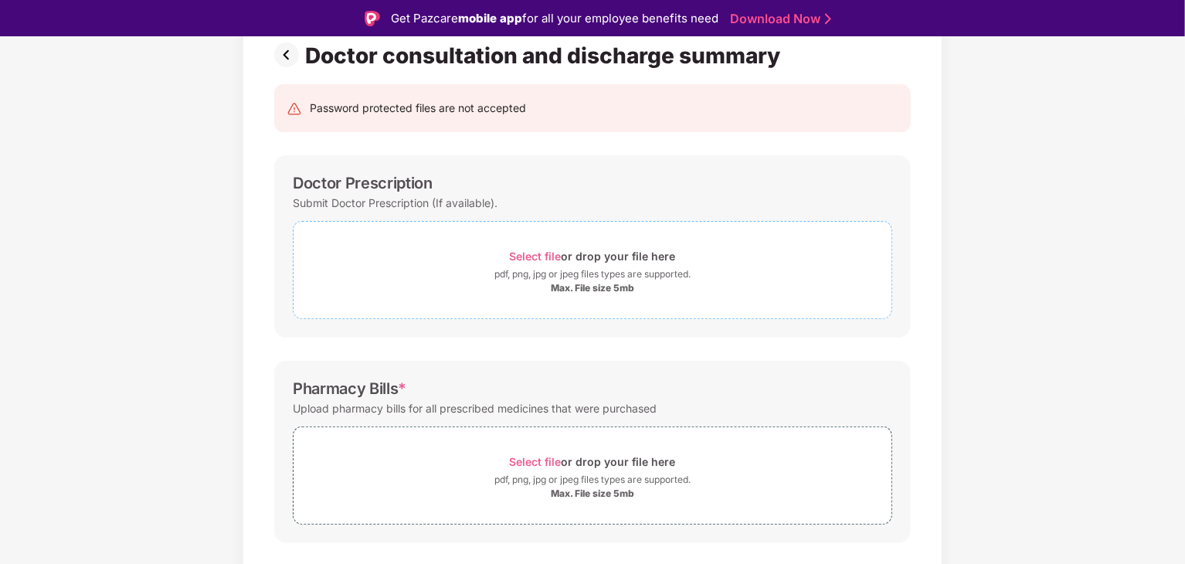
scroll to position [196, 0]
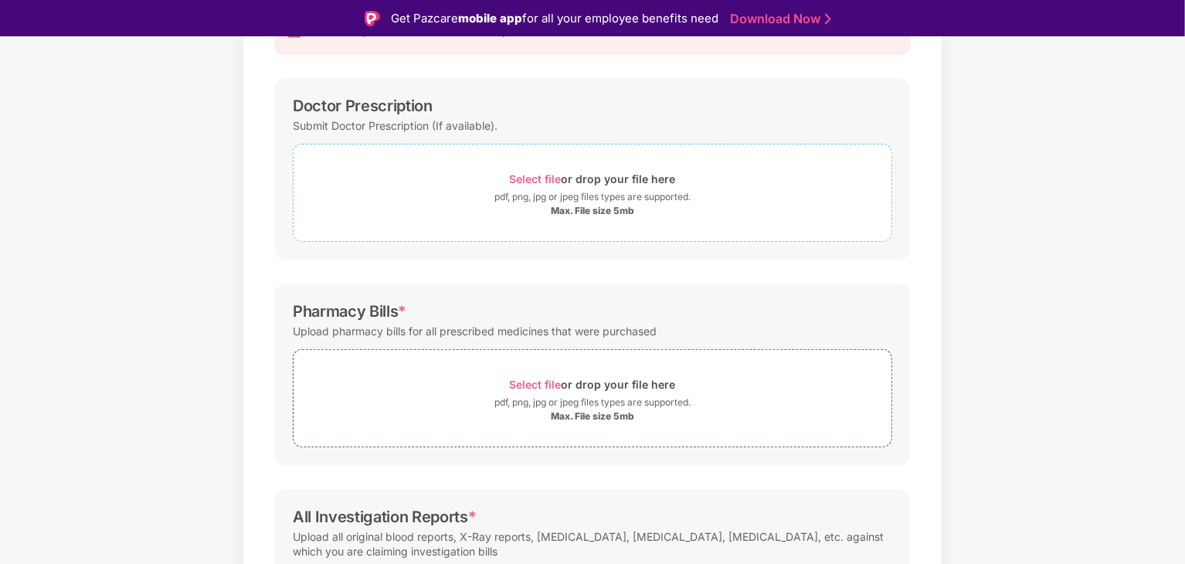
click at [483, 172] on div "Select file or drop your file here" at bounding box center [592, 178] width 598 height 21
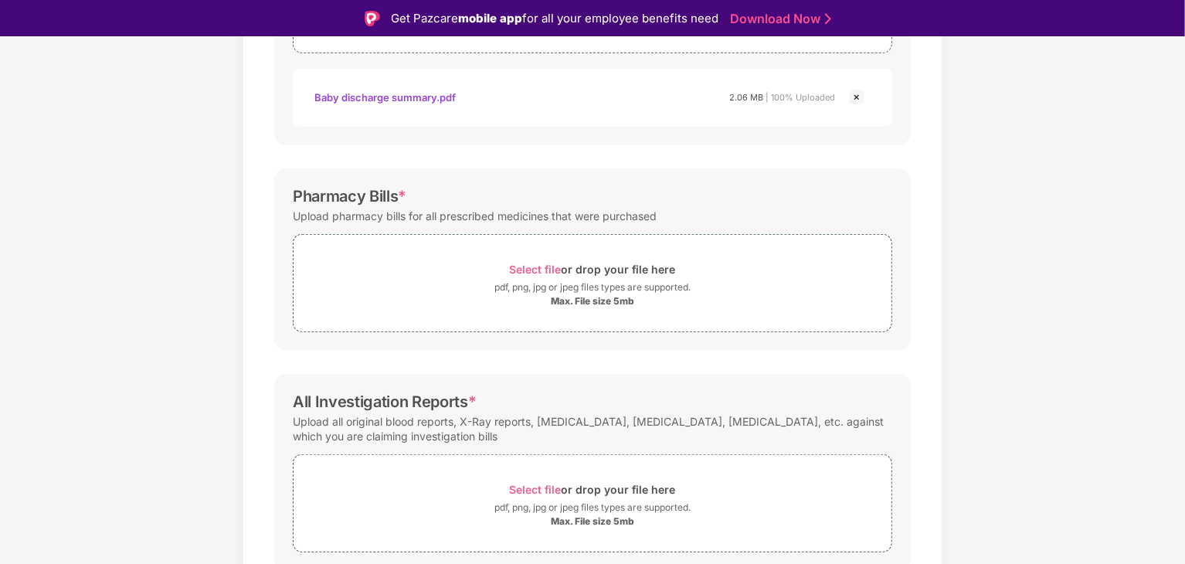
scroll to position [428, 0]
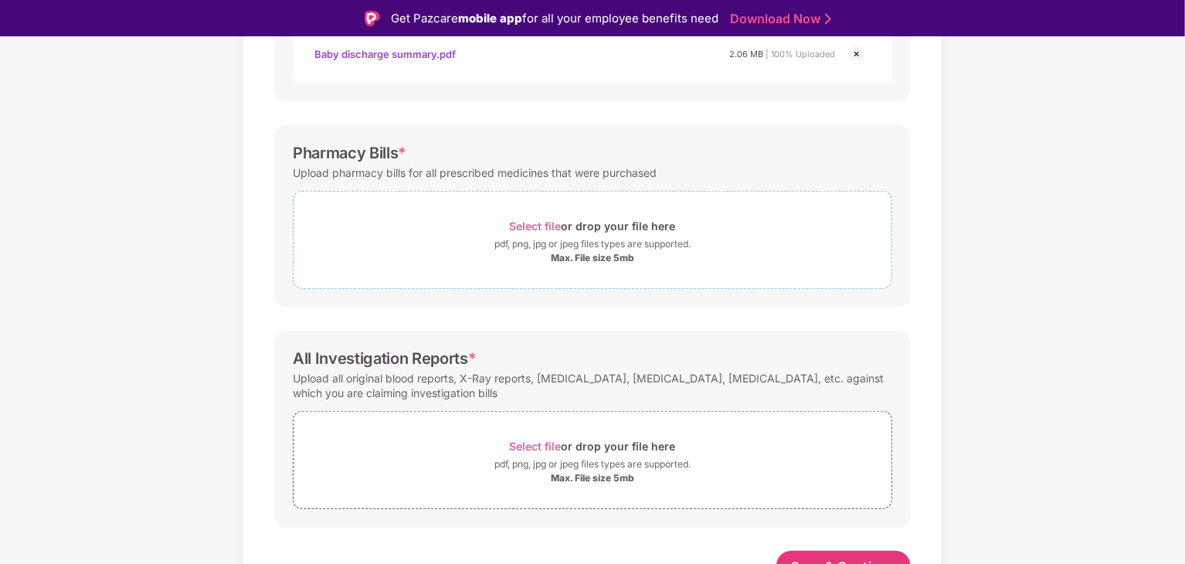
click at [405, 226] on div "Select file or drop your file here" at bounding box center [592, 225] width 598 height 21
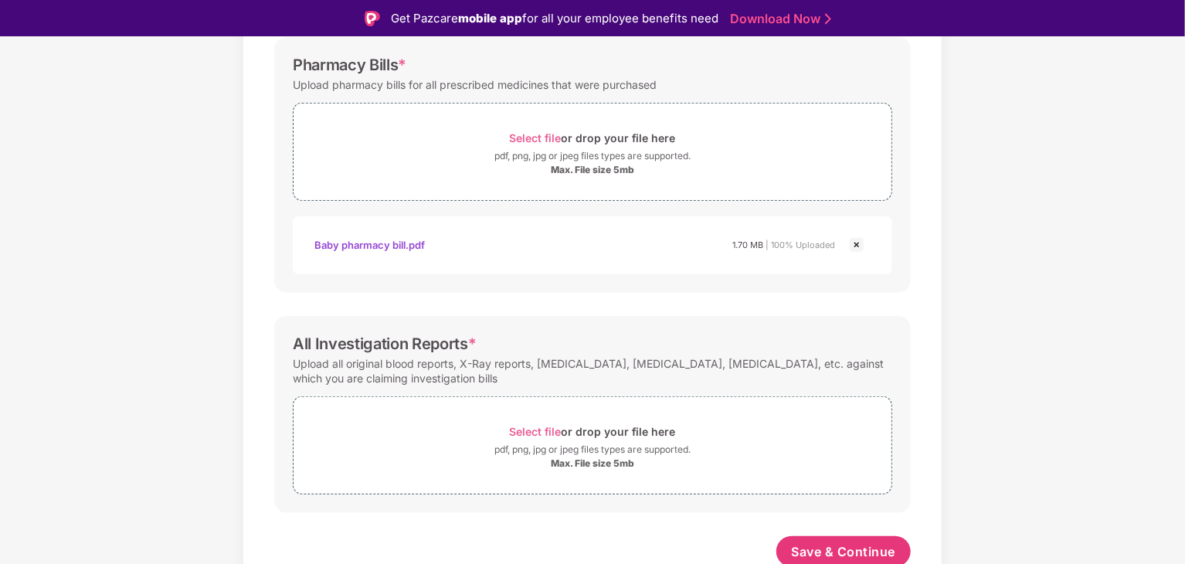
scroll to position [520, 0]
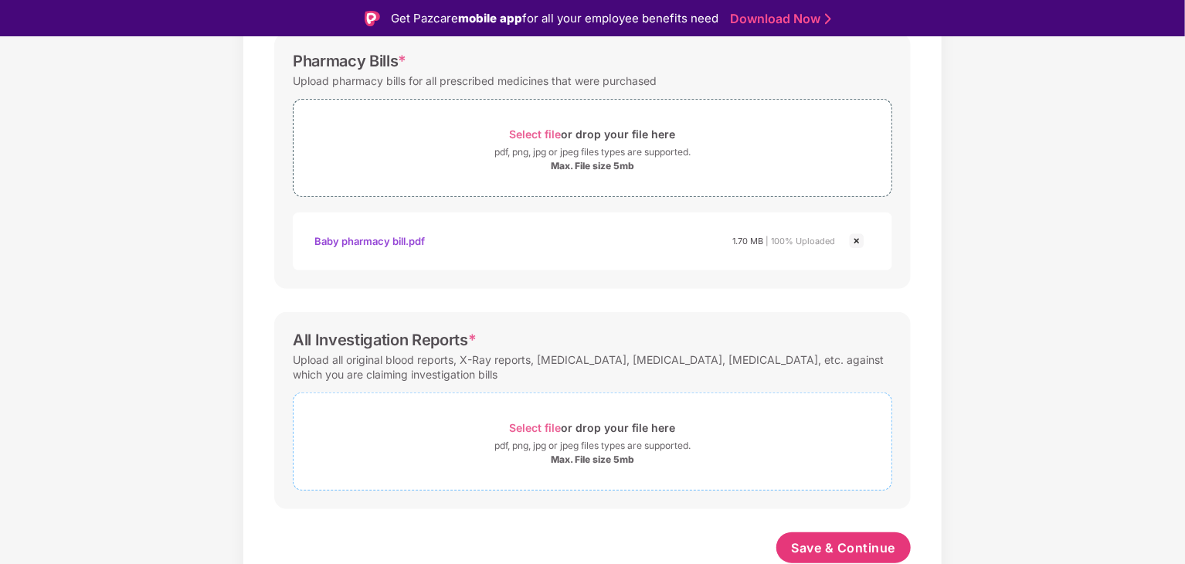
click at [399, 422] on div "Select file or drop your file here" at bounding box center [592, 427] width 598 height 21
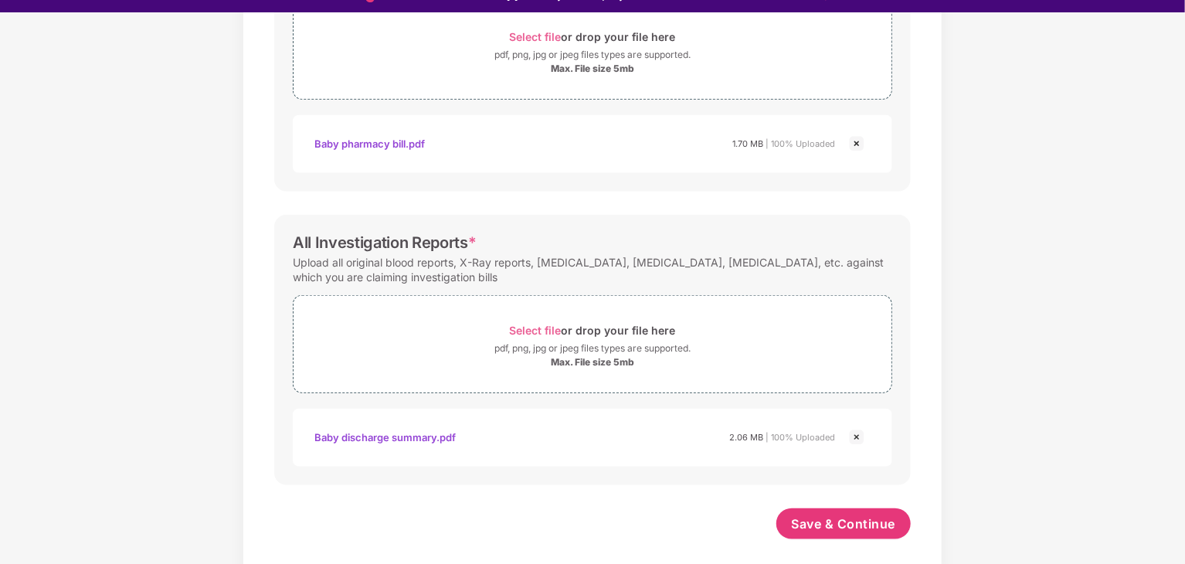
scroll to position [37, 0]
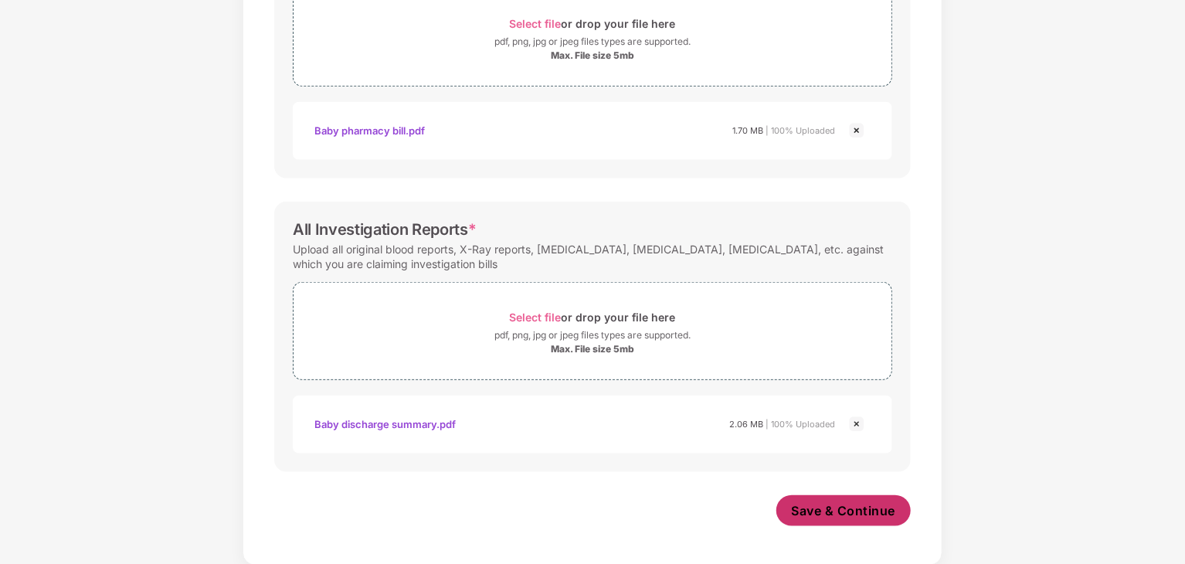
click at [841, 505] on span "Save & Continue" at bounding box center [844, 510] width 104 height 17
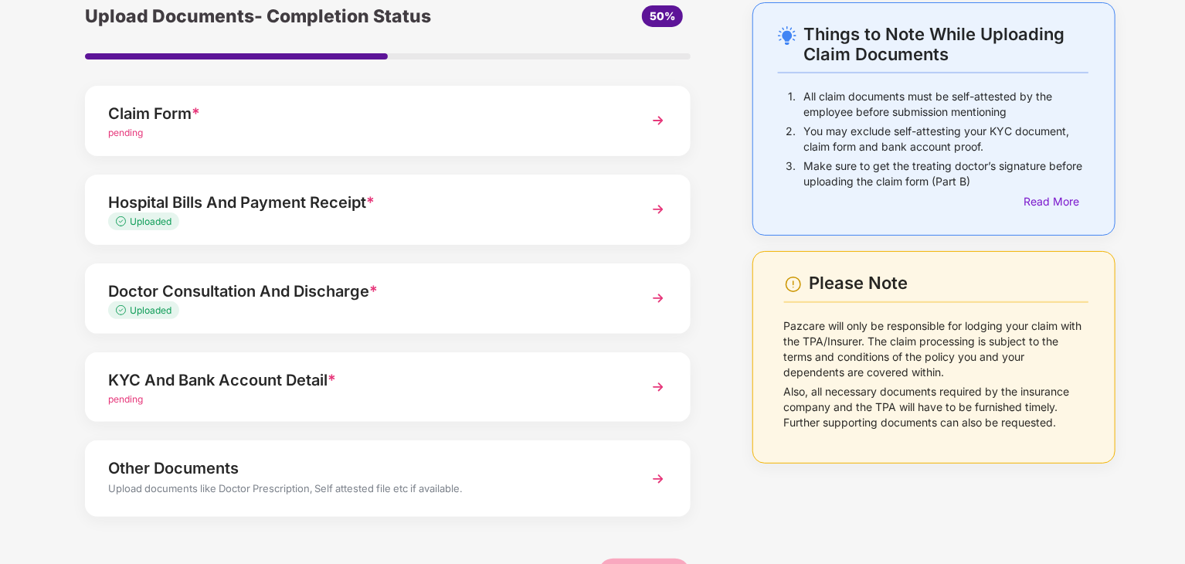
scroll to position [119, 0]
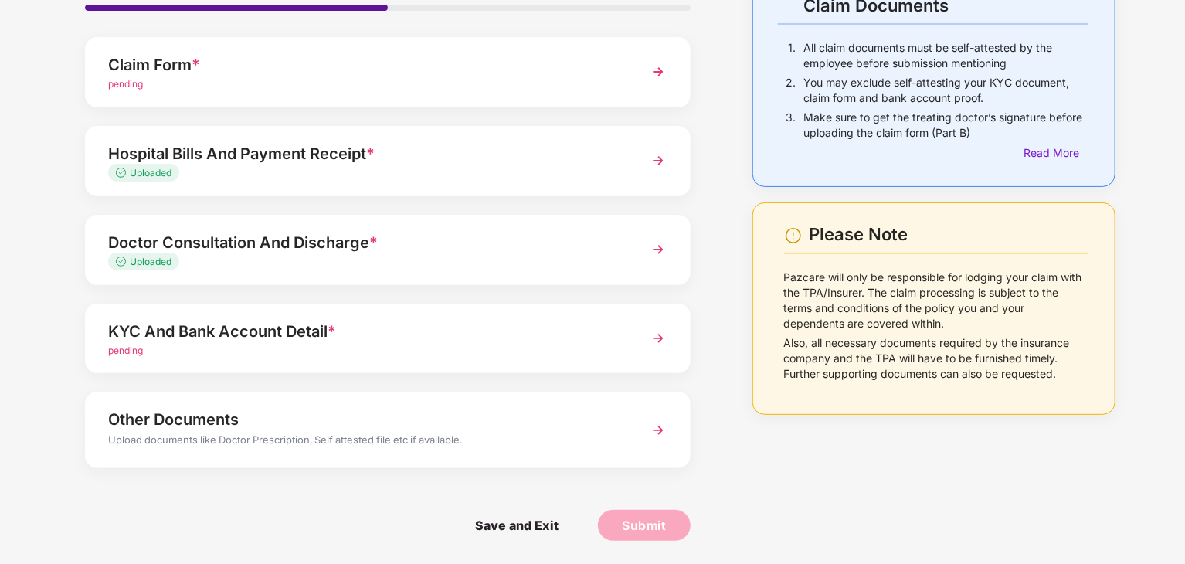
click at [402, 331] on div "KYC And Bank Account Detail *" at bounding box center [364, 331] width 512 height 25
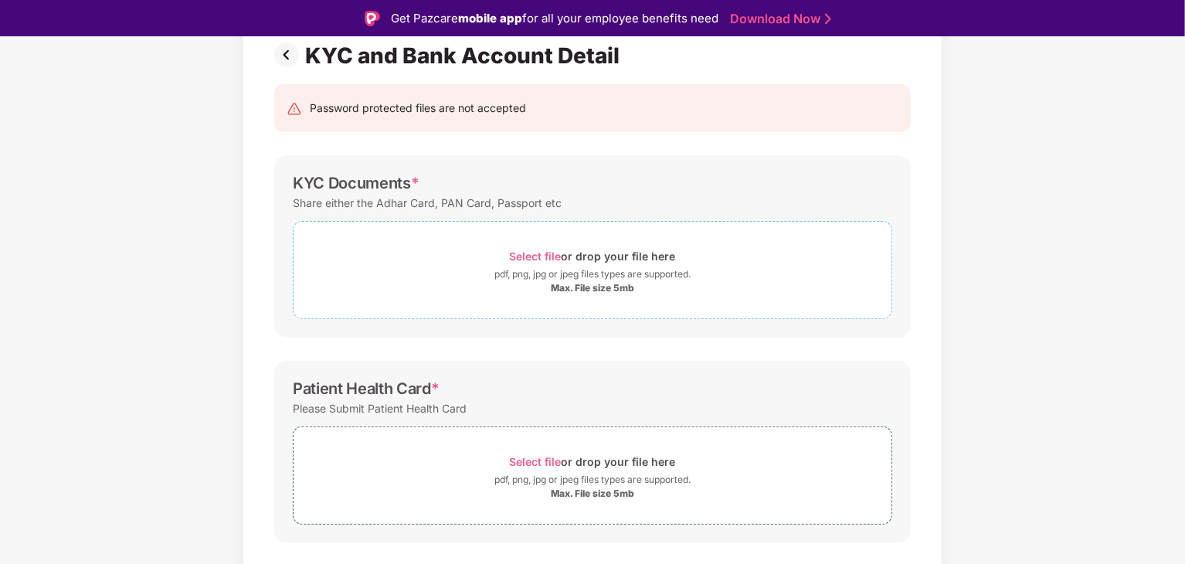
click at [494, 257] on div "Select file or drop your file here" at bounding box center [592, 256] width 598 height 21
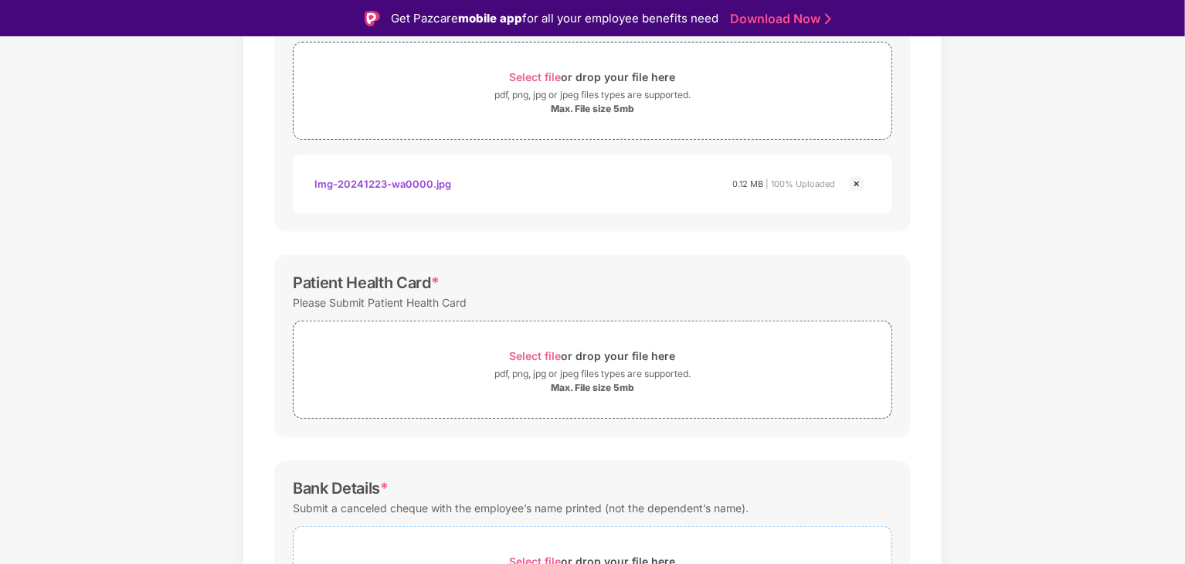
scroll to position [432, 0]
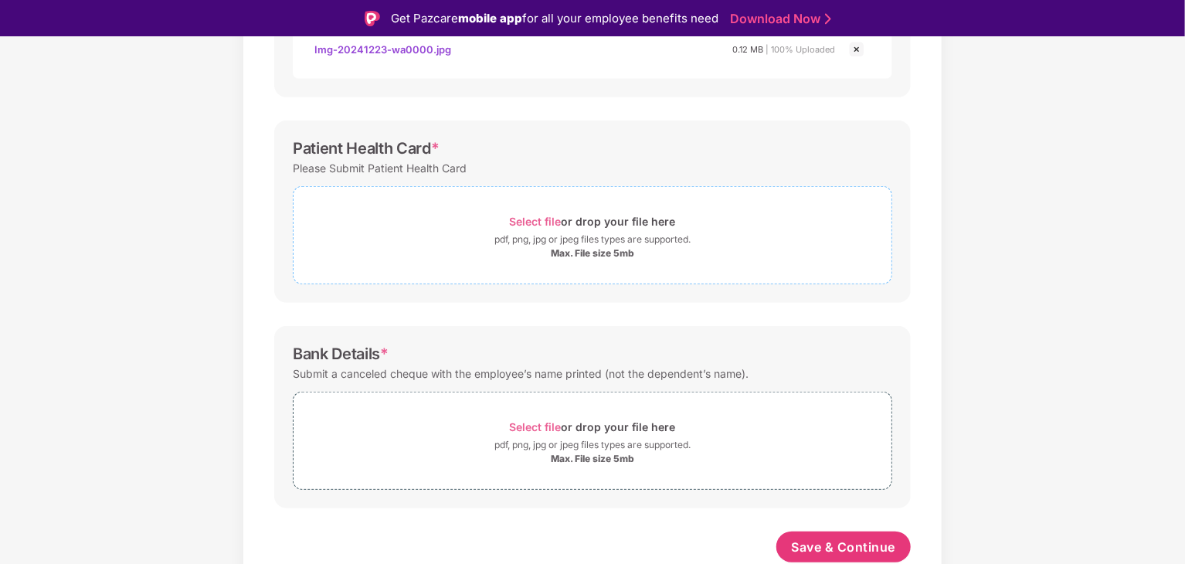
click at [422, 242] on div "pdf, png, jpg or jpeg files types are supported." at bounding box center [592, 239] width 598 height 15
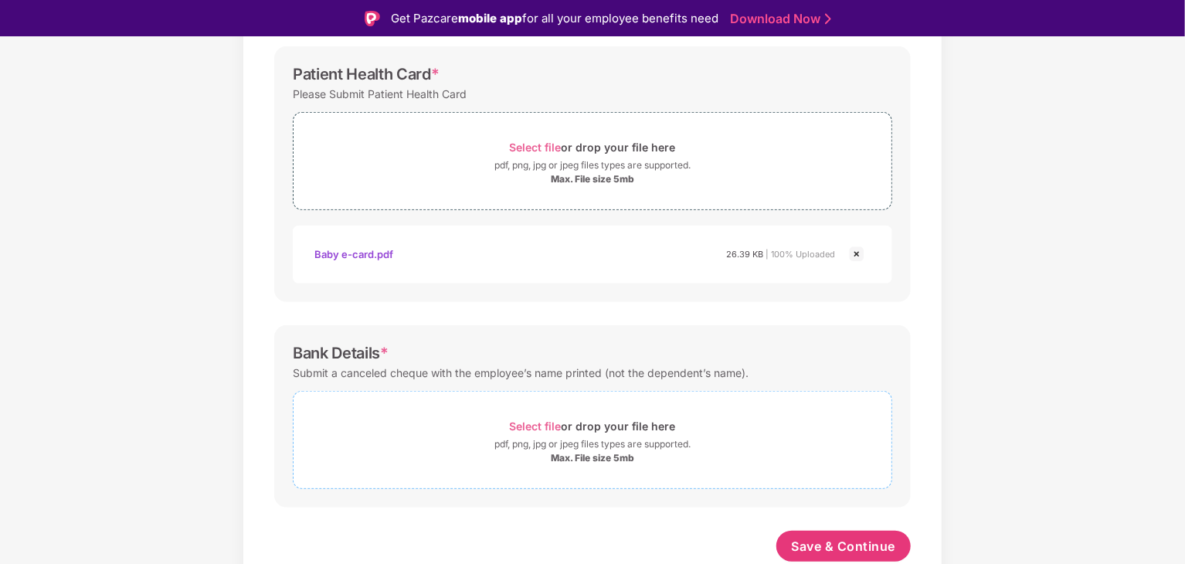
click at [479, 422] on div "Select file or drop your file here" at bounding box center [592, 425] width 598 height 21
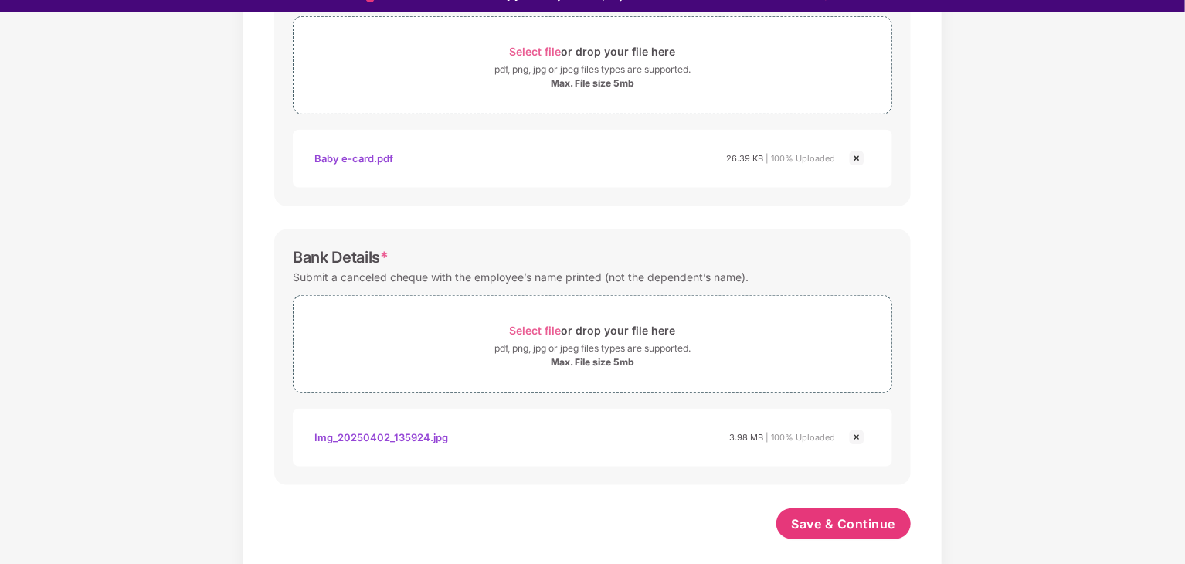
scroll to position [37, 0]
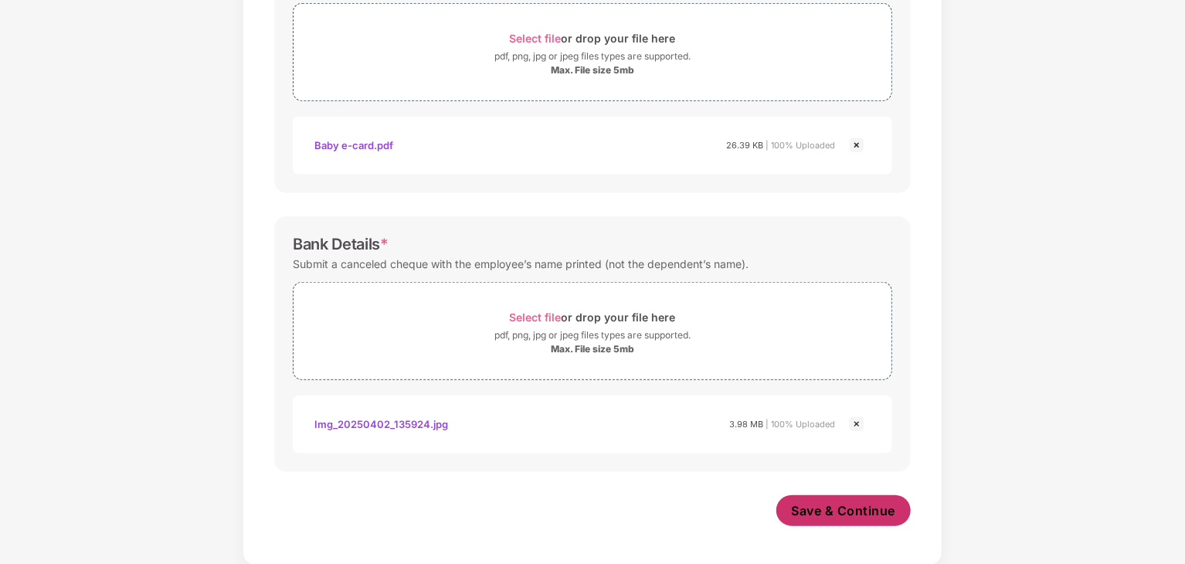
click at [823, 508] on span "Save & Continue" at bounding box center [844, 510] width 104 height 17
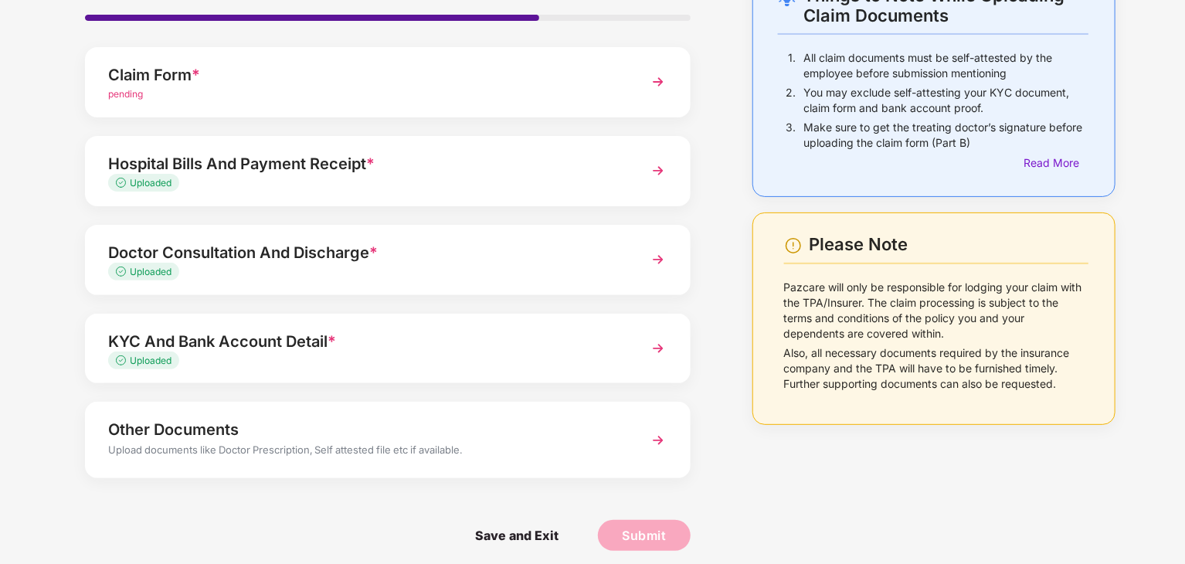
scroll to position [119, 0]
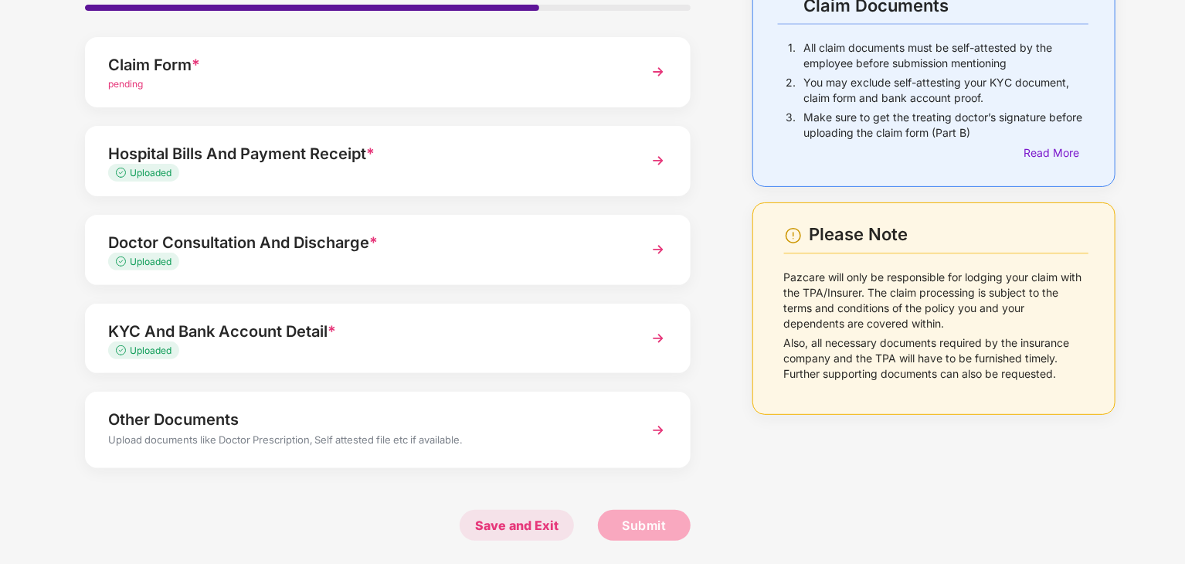
click at [517, 524] on span "Save and Exit" at bounding box center [517, 525] width 114 height 31
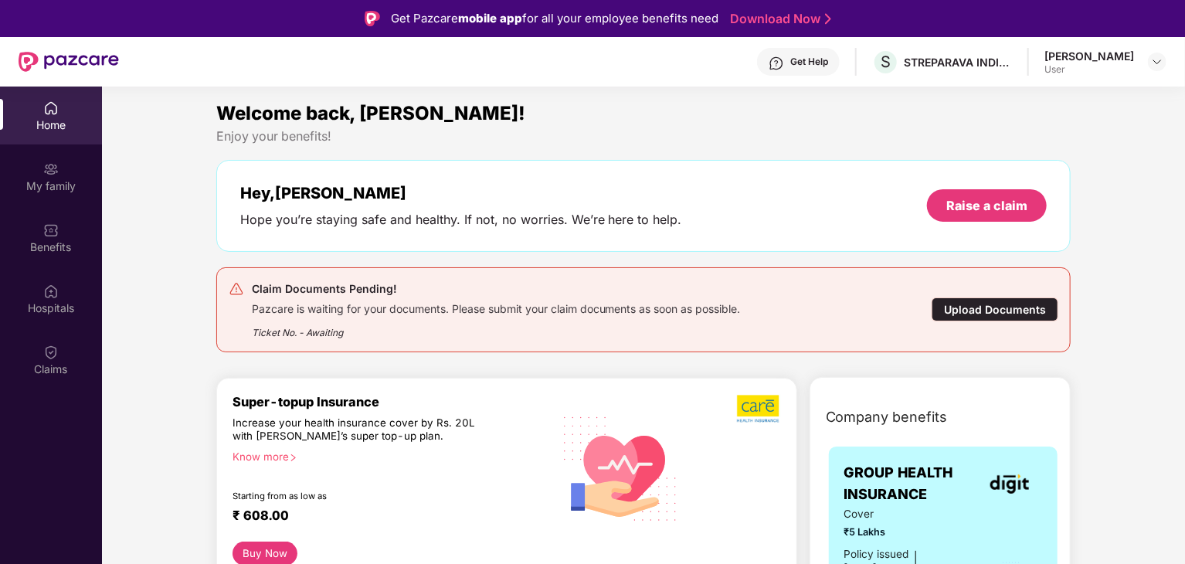
click at [985, 307] on div "Upload Documents" at bounding box center [994, 309] width 127 height 24
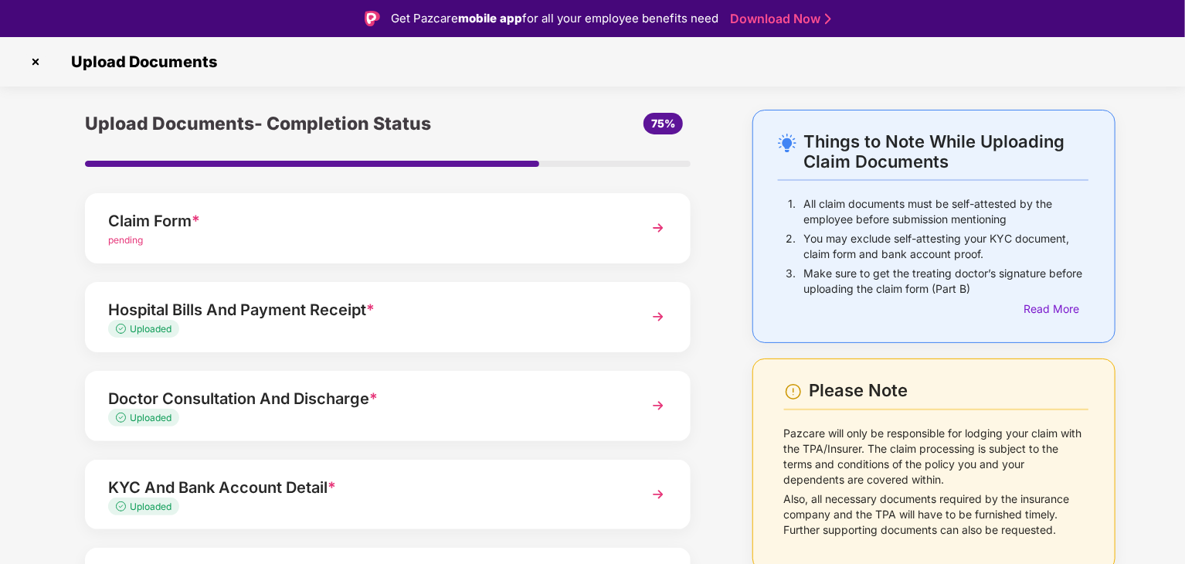
click at [299, 256] on div "Claim Form * pending" at bounding box center [387, 228] width 605 height 70
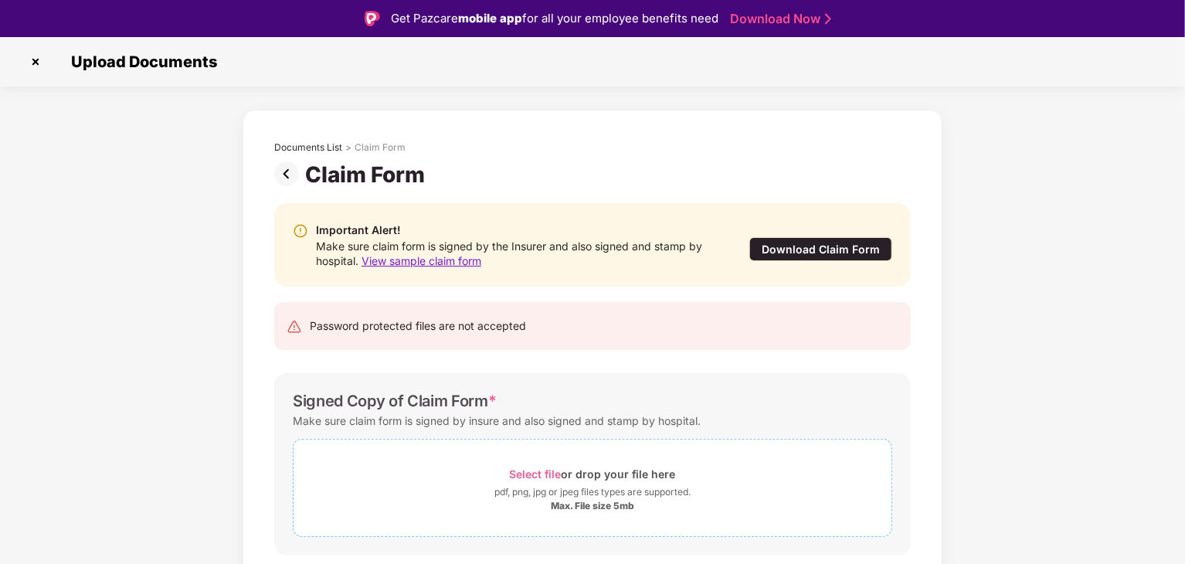
scroll to position [47, 0]
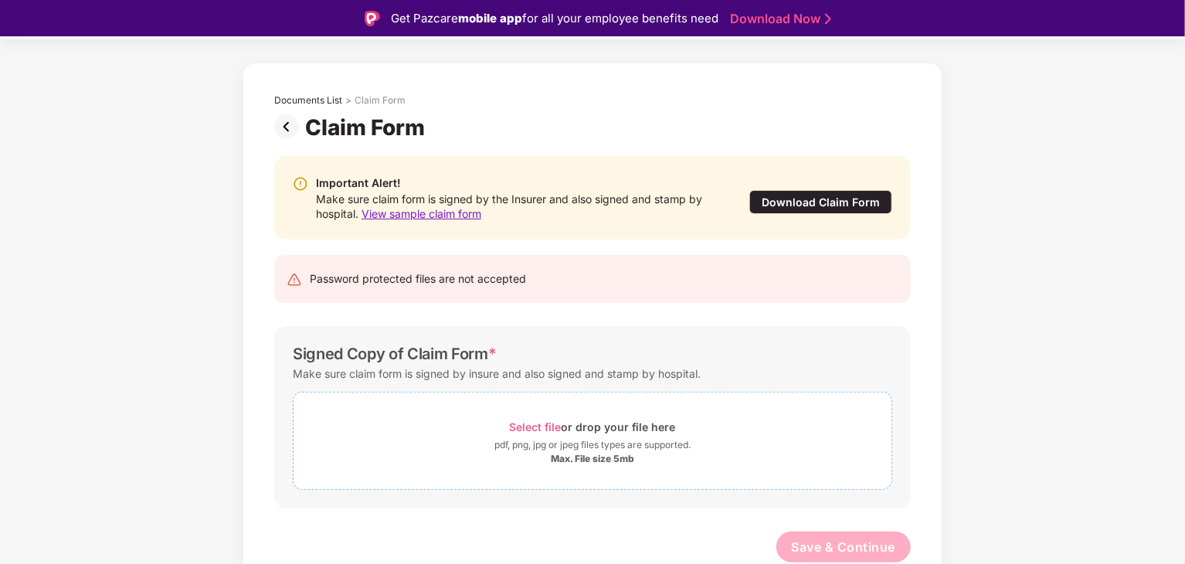
click at [525, 402] on div "Select file or drop your file here pdf, png, jpg or jpeg files types are suppor…" at bounding box center [592, 441] width 599 height 98
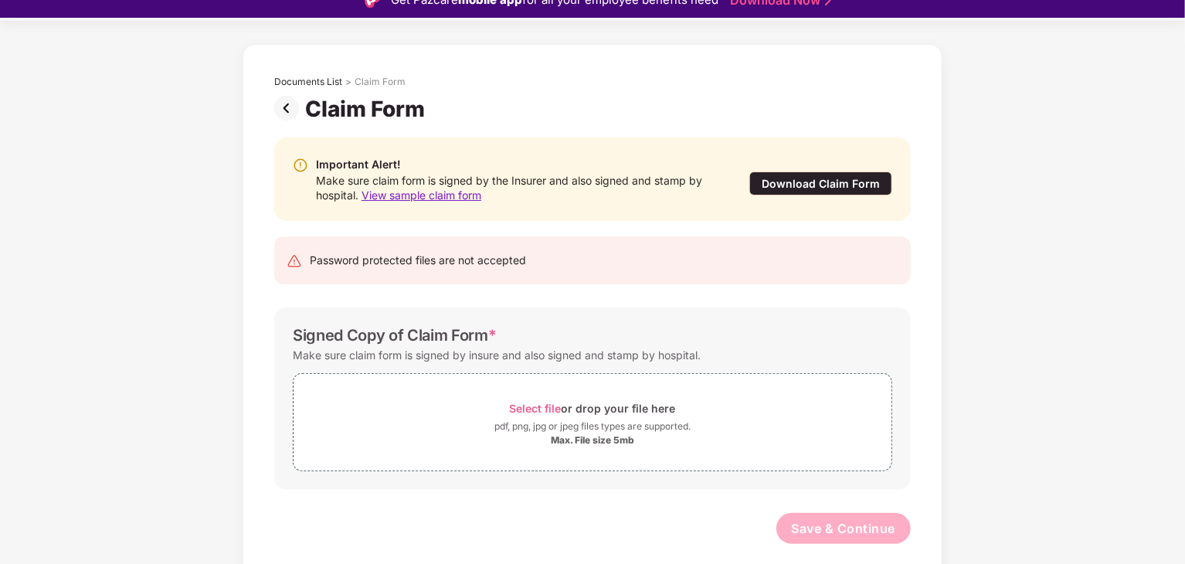
scroll to position [37, 0]
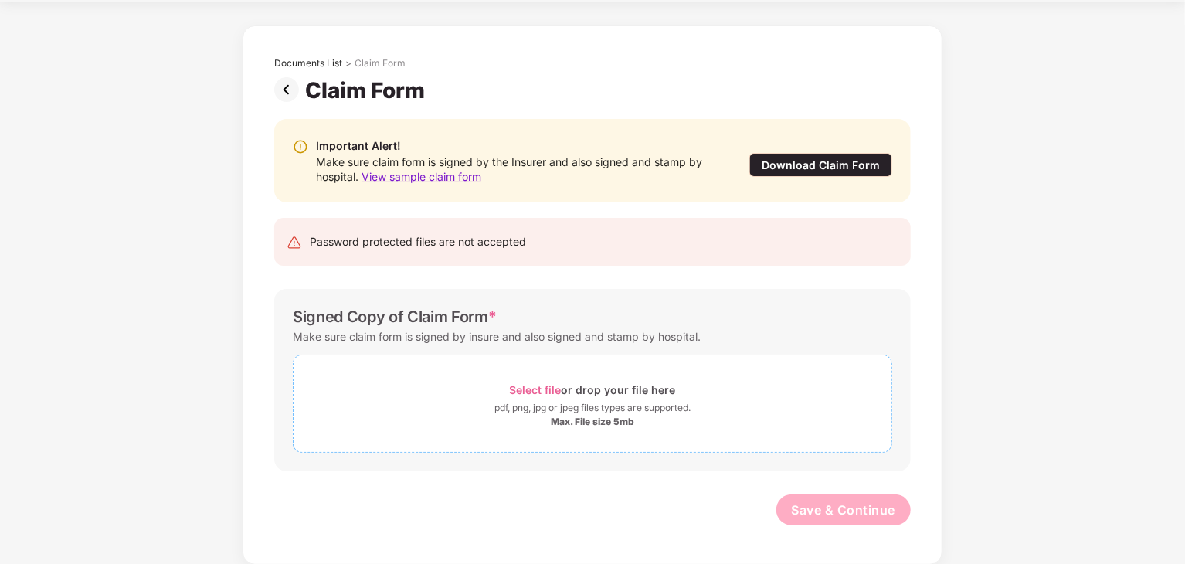
click at [504, 395] on div "Select file or drop your file here" at bounding box center [592, 389] width 598 height 21
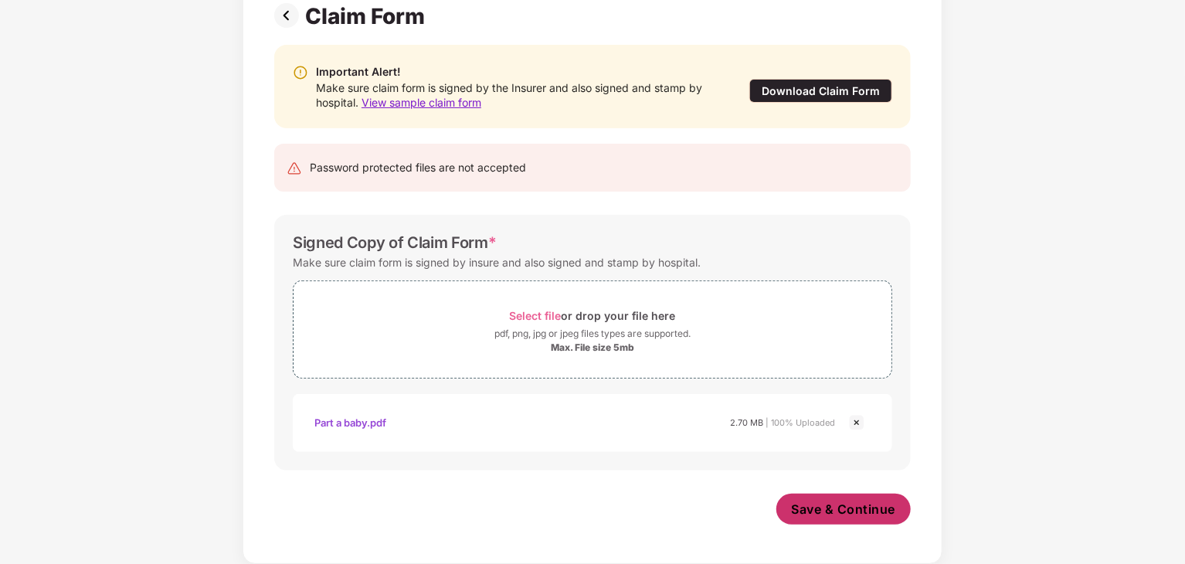
scroll to position [120, 0]
click at [828, 510] on span "Save & Continue" at bounding box center [844, 509] width 104 height 17
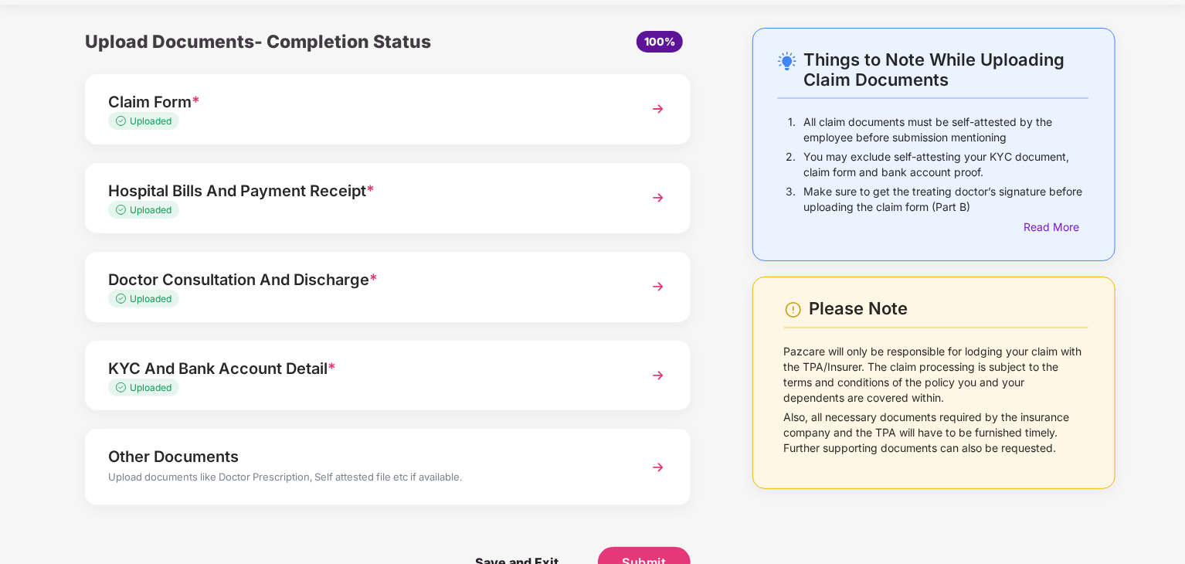
scroll to position [82, 0]
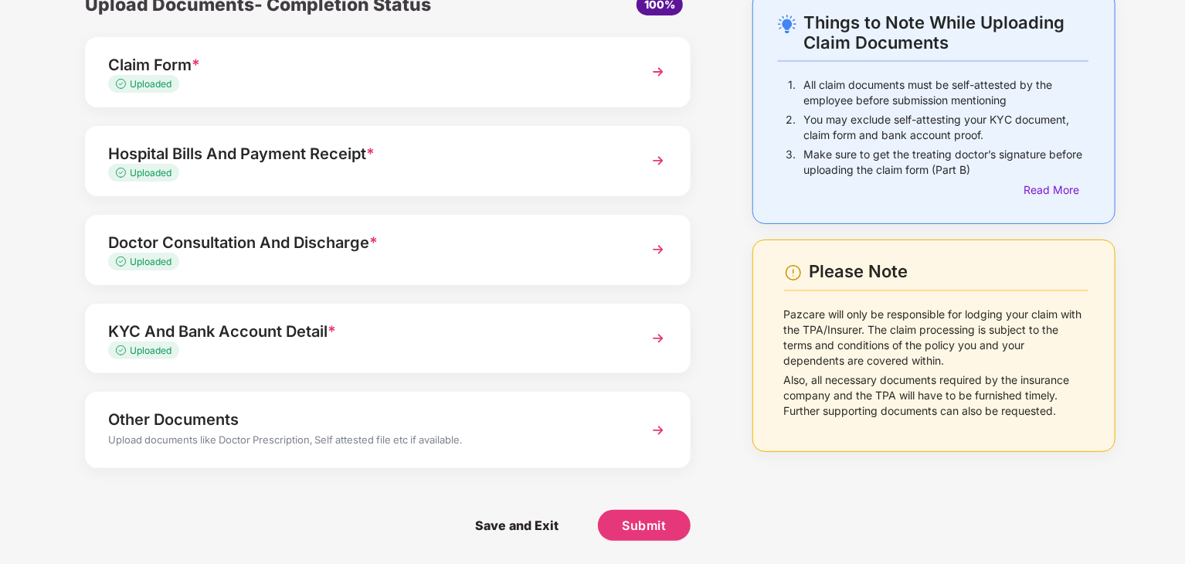
click at [377, 248] on span "*" at bounding box center [373, 242] width 8 height 19
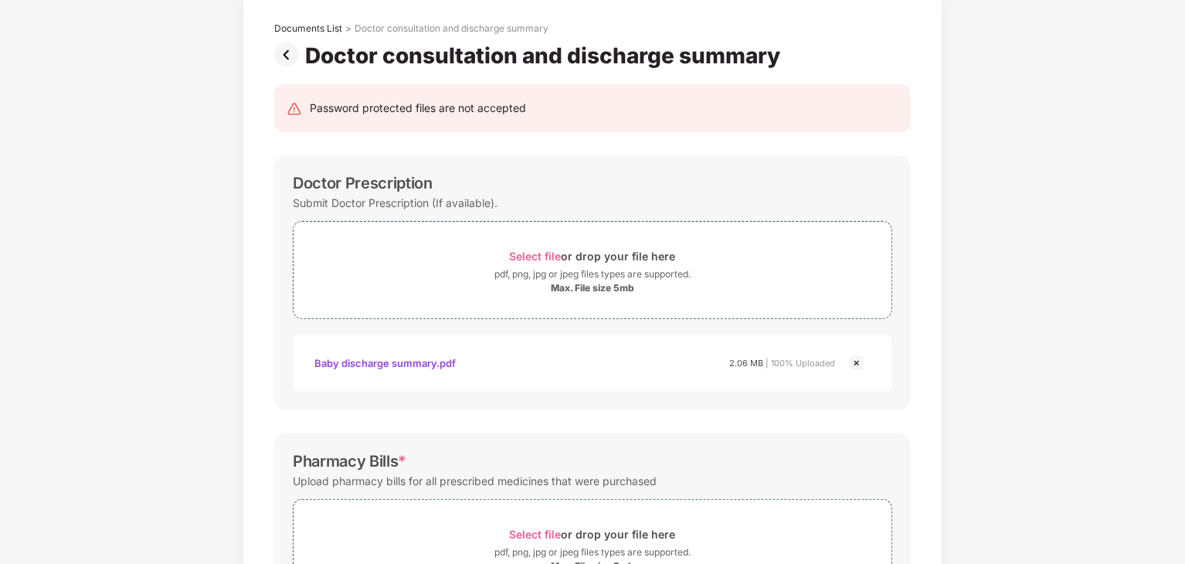
scroll to position [0, 0]
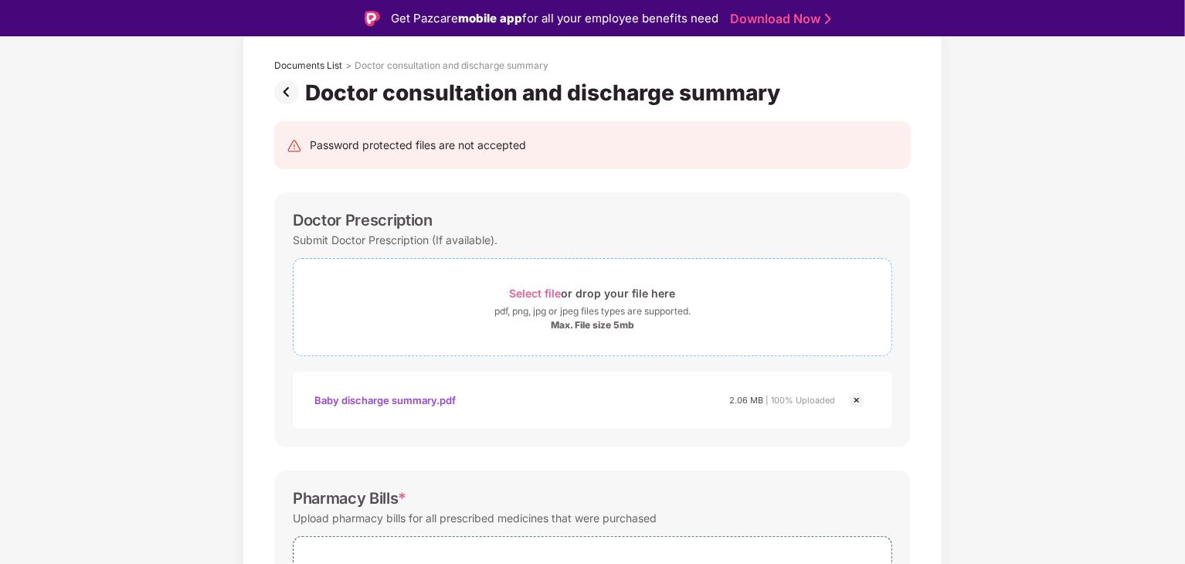
click at [504, 313] on div "pdf, png, jpg or jpeg files types are supported." at bounding box center [592, 311] width 196 height 15
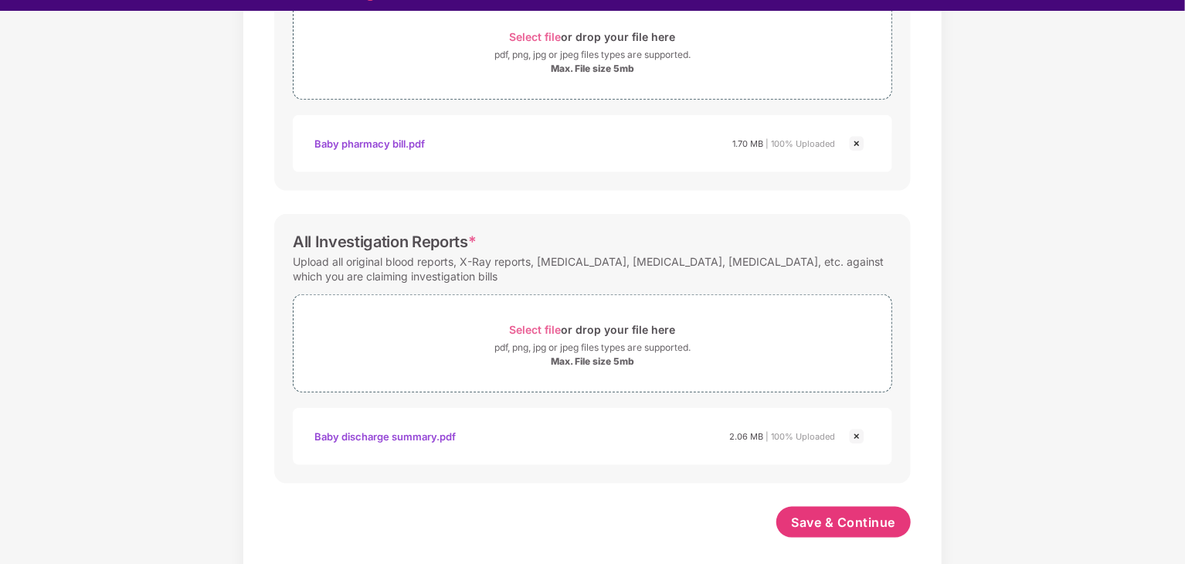
scroll to position [37, 0]
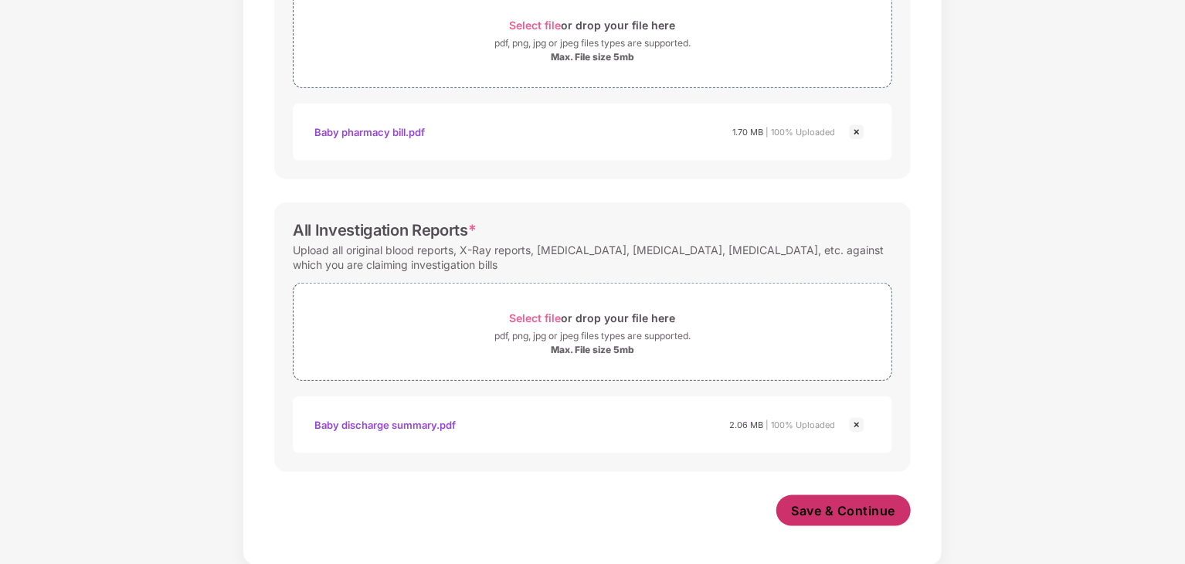
click at [847, 506] on span "Save & Continue" at bounding box center [844, 510] width 104 height 17
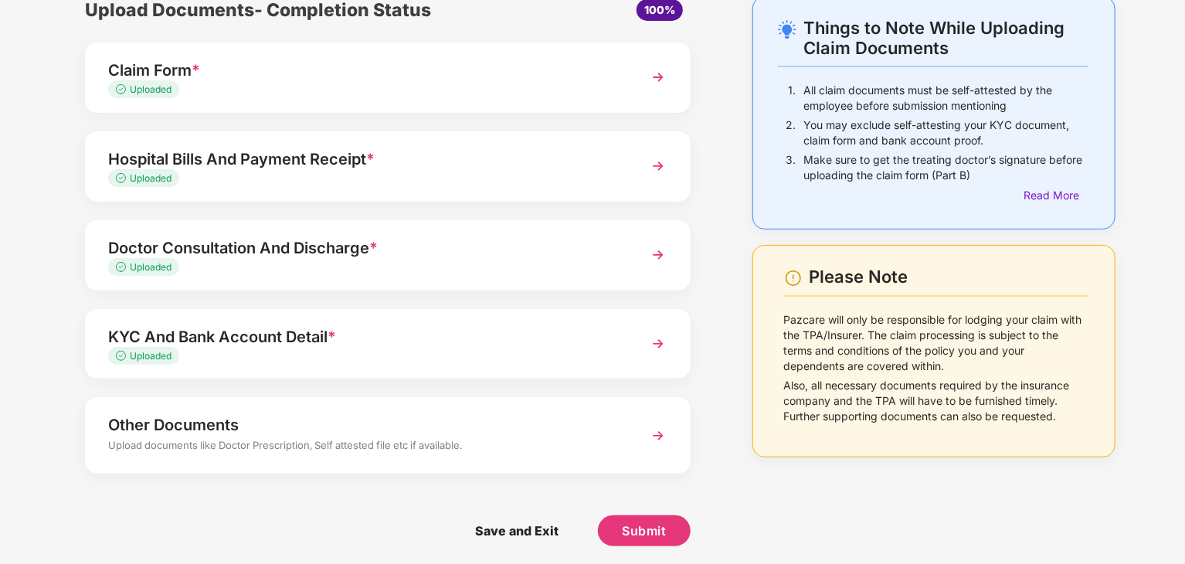
scroll to position [82, 0]
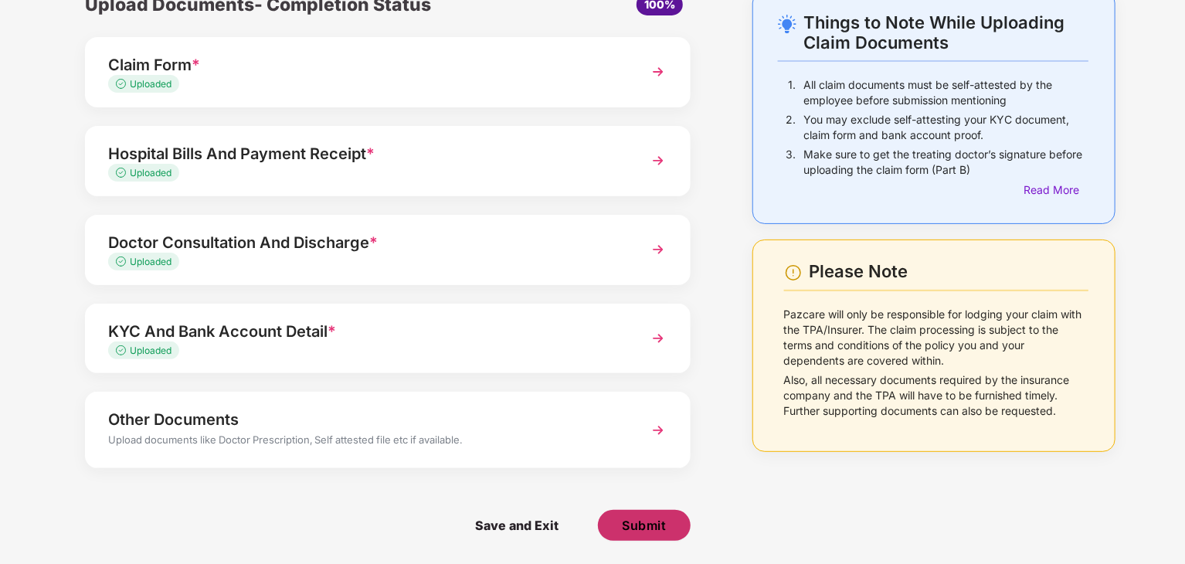
click at [658, 528] on span "Submit" at bounding box center [644, 525] width 44 height 17
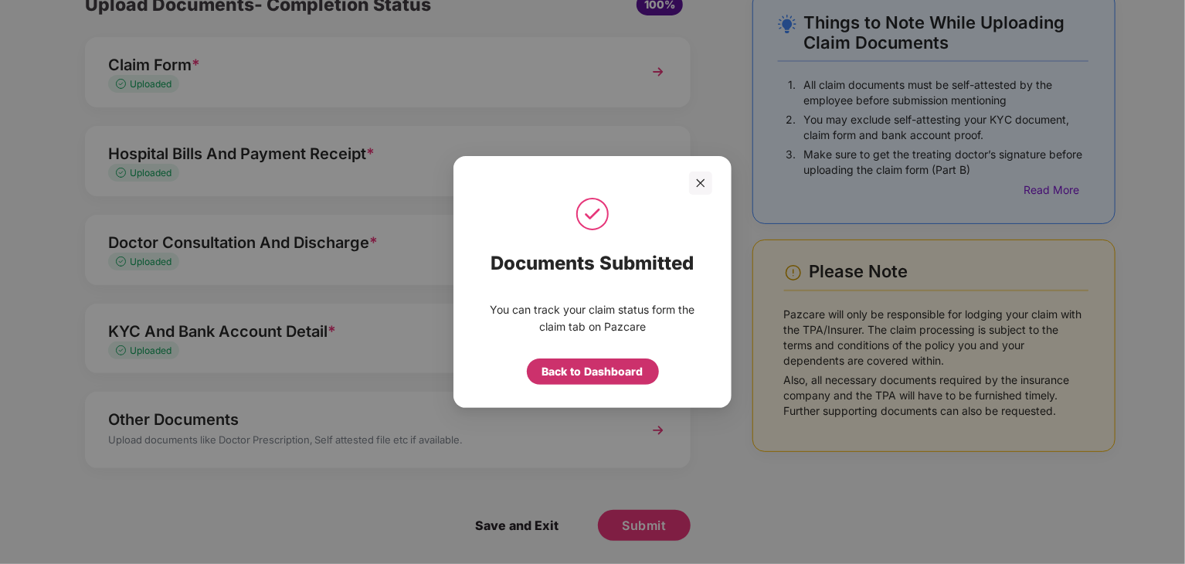
click at [585, 377] on div "Back to Dashboard" at bounding box center [592, 371] width 101 height 17
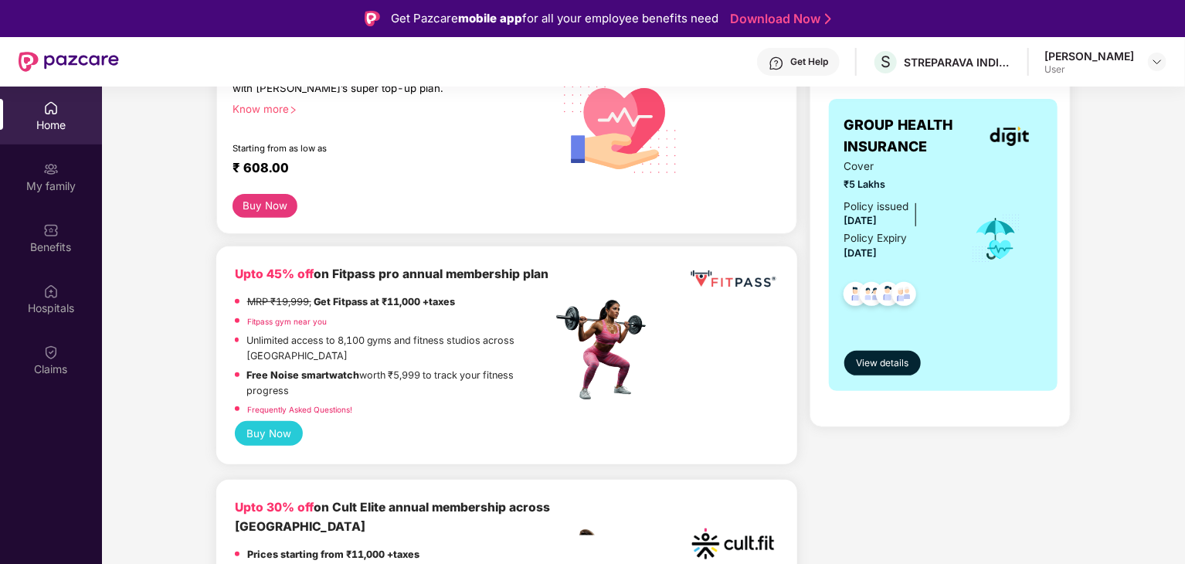
scroll to position [309, 0]
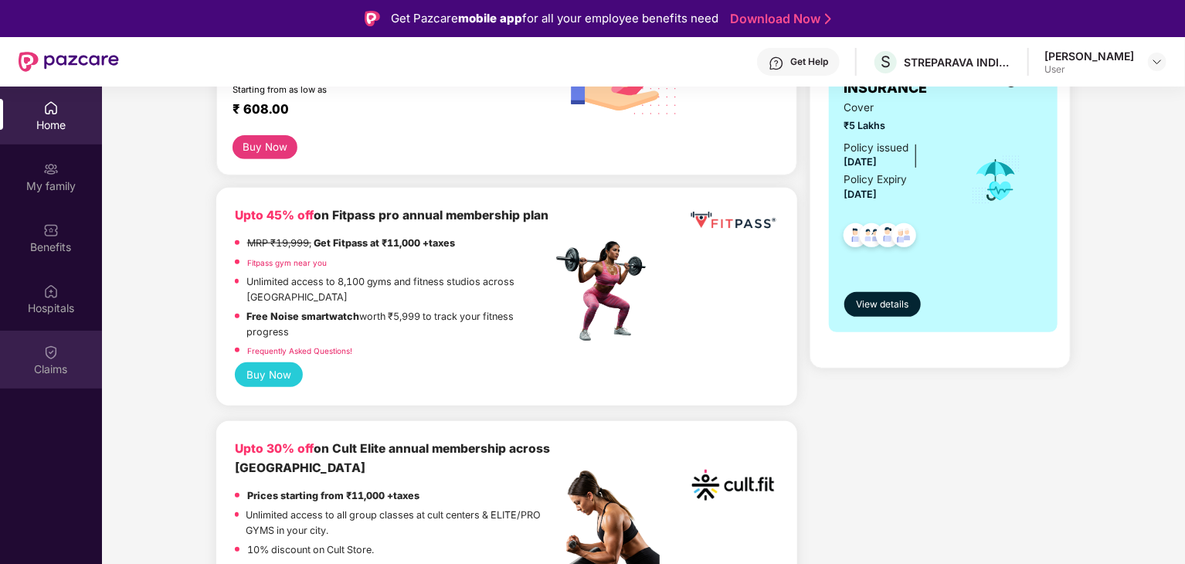
click at [63, 356] on div "Claims" at bounding box center [51, 360] width 102 height 58
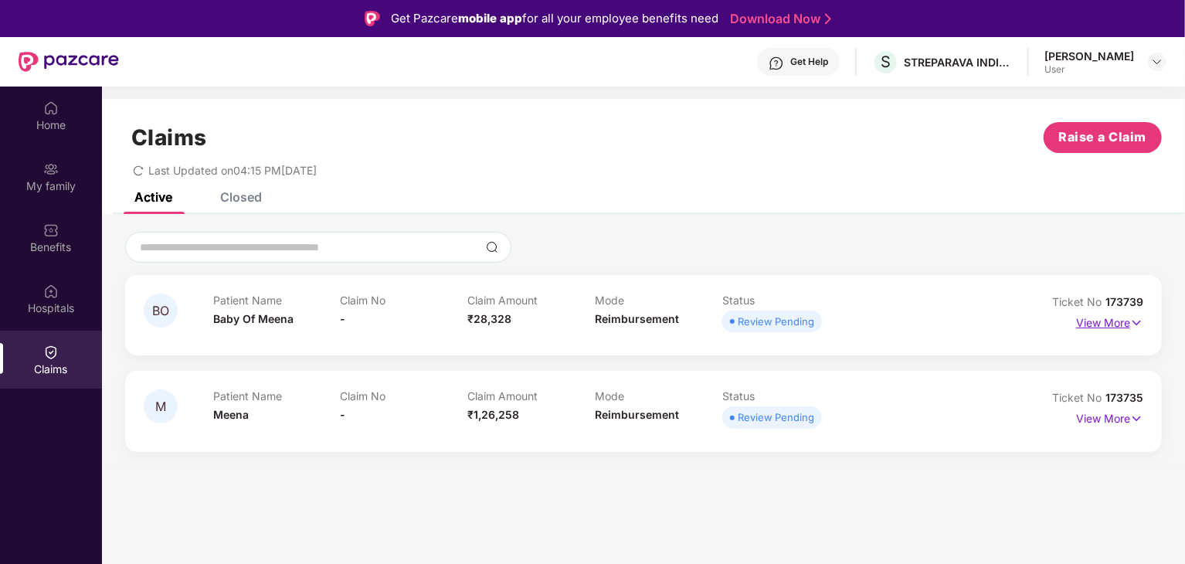
click at [1109, 327] on p "View More" at bounding box center [1109, 320] width 67 height 21
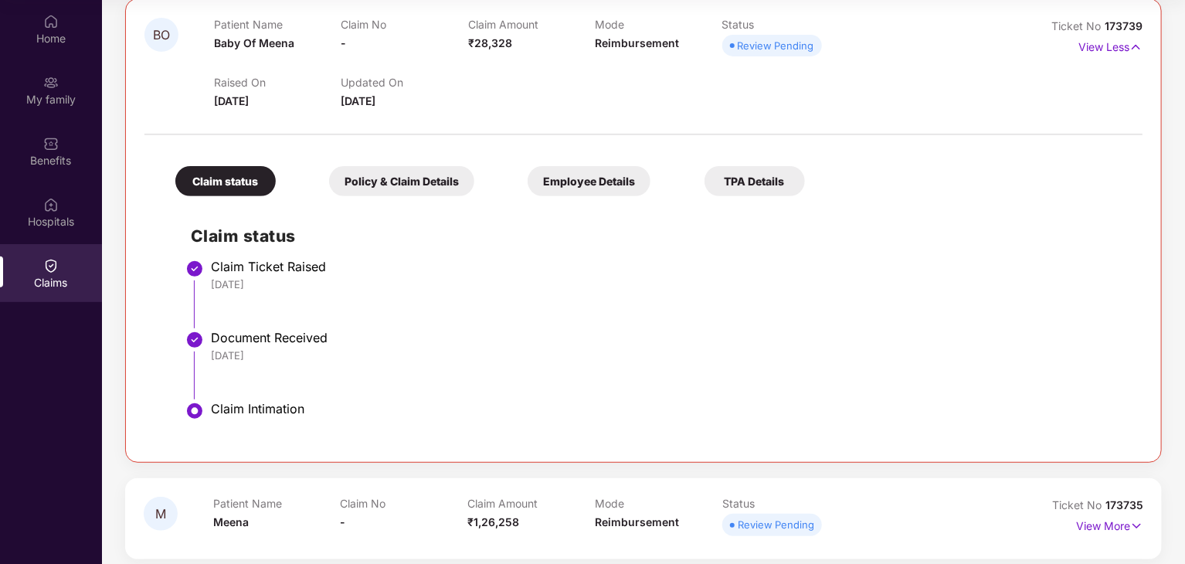
scroll to position [200, 0]
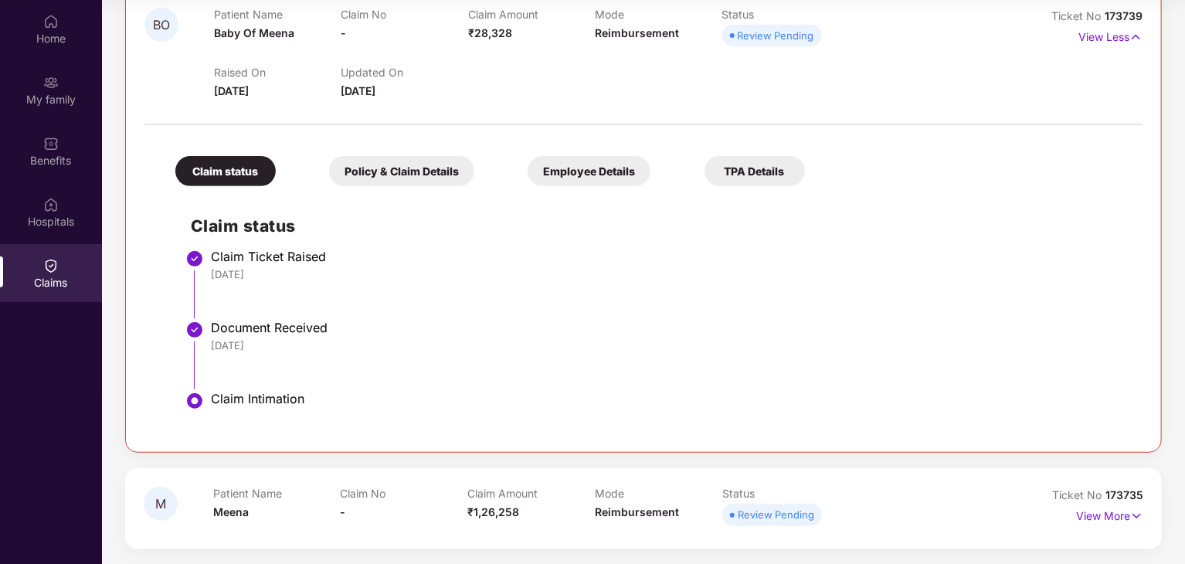
click at [419, 175] on div "Policy & Claim Details" at bounding box center [401, 171] width 145 height 30
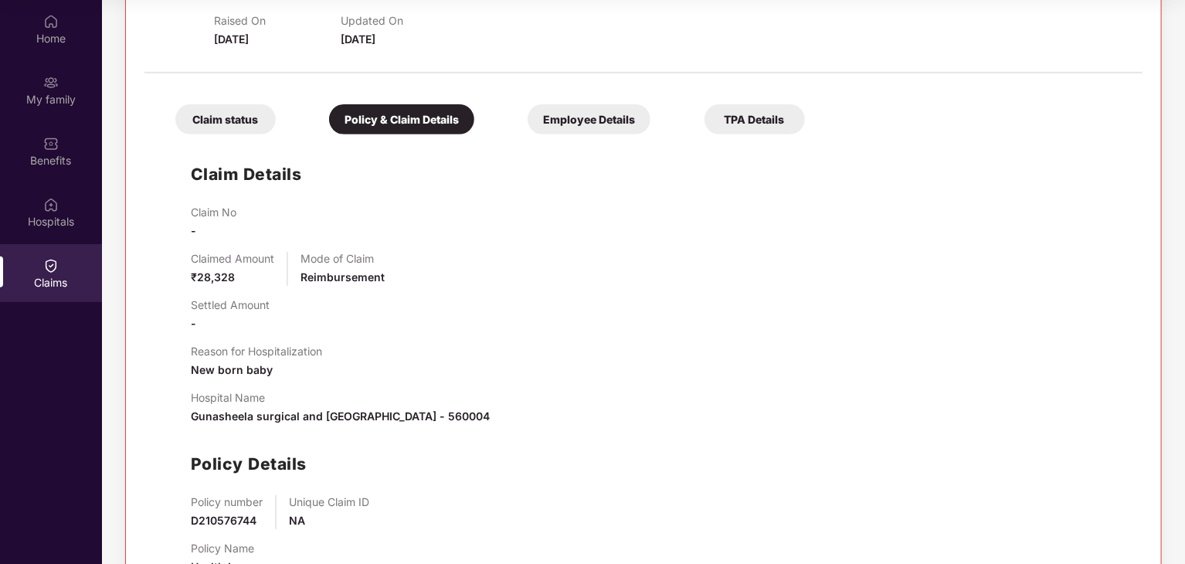
scroll to position [20, 0]
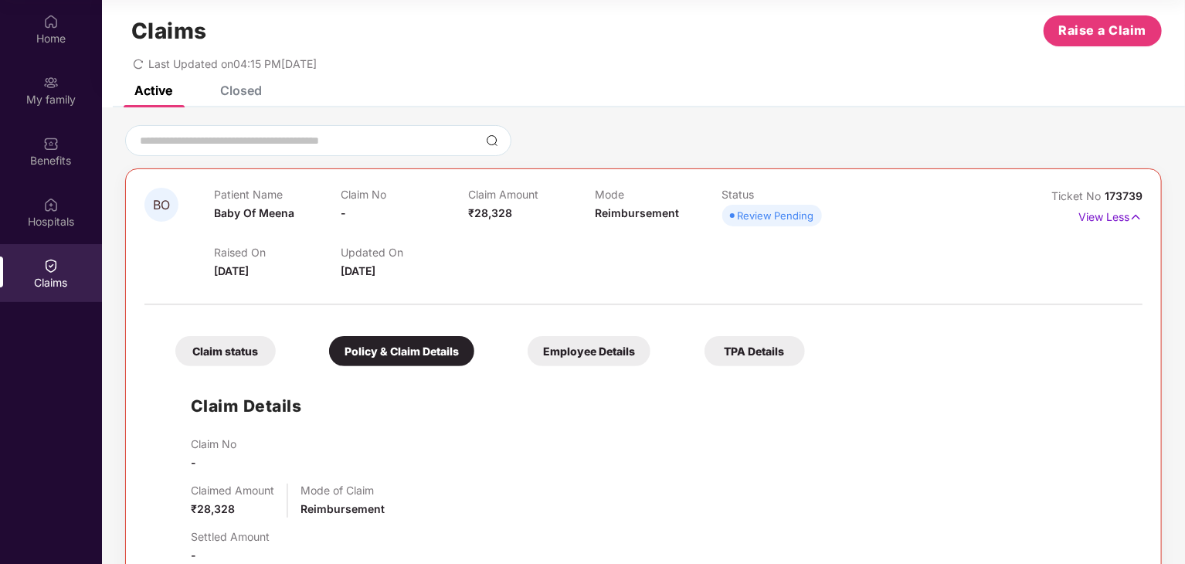
click at [592, 354] on div "Employee Details" at bounding box center [588, 351] width 123 height 30
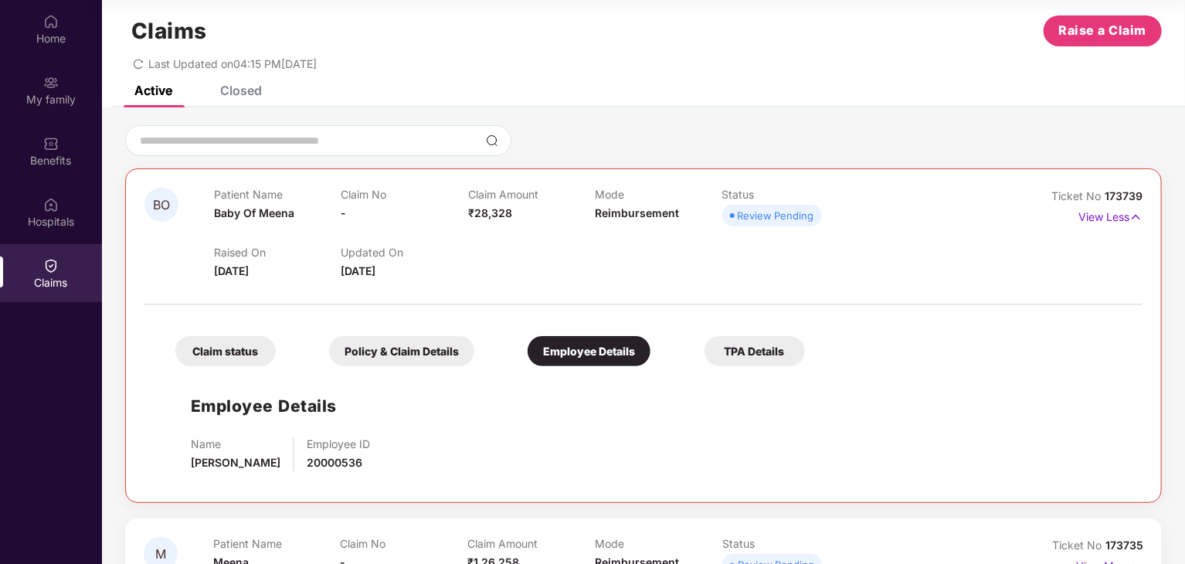
scroll to position [70, 0]
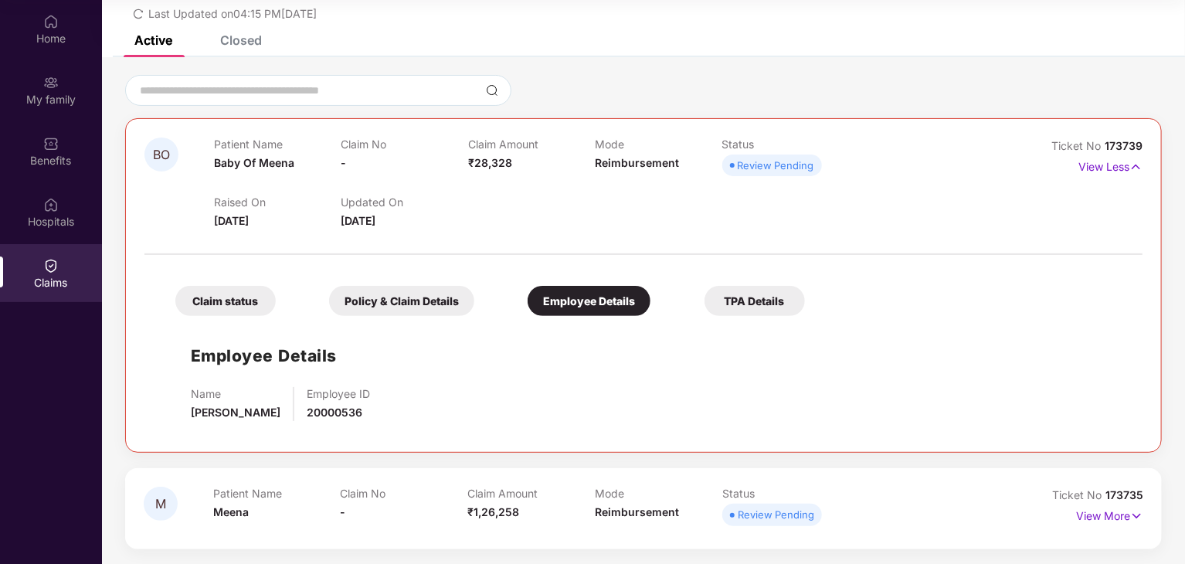
click at [779, 298] on div "TPA Details" at bounding box center [754, 301] width 100 height 30
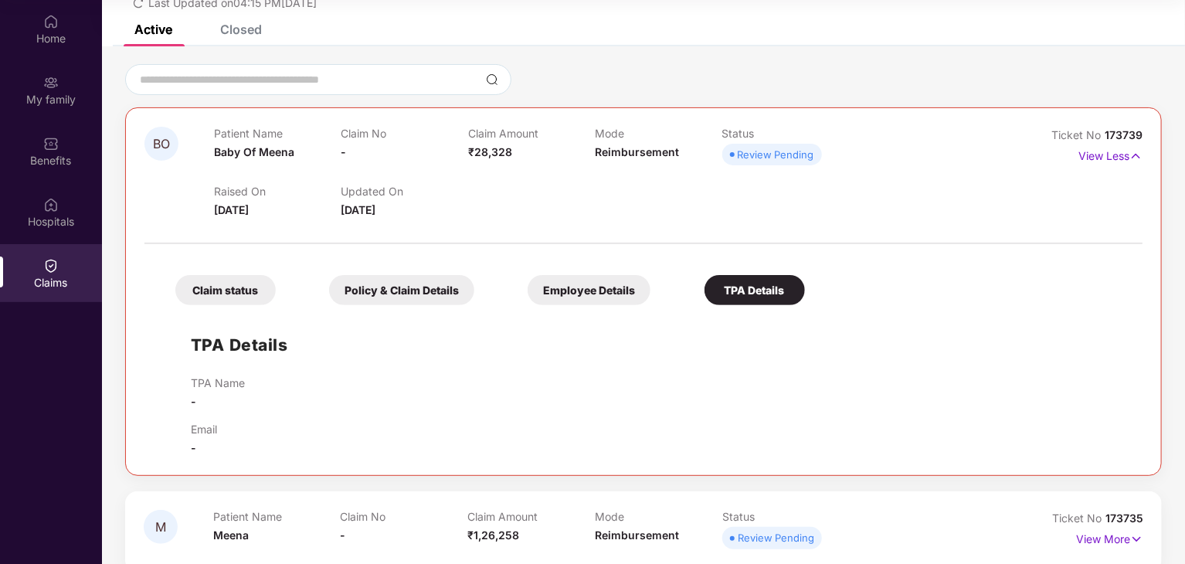
scroll to position [104, 0]
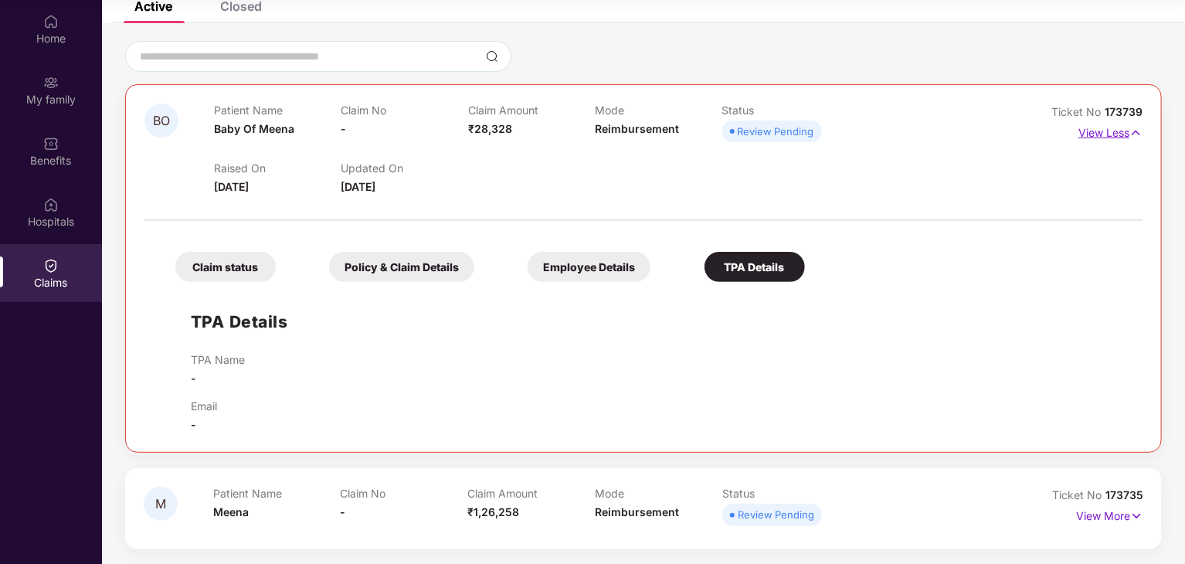
click at [1131, 134] on img at bounding box center [1135, 132] width 13 height 17
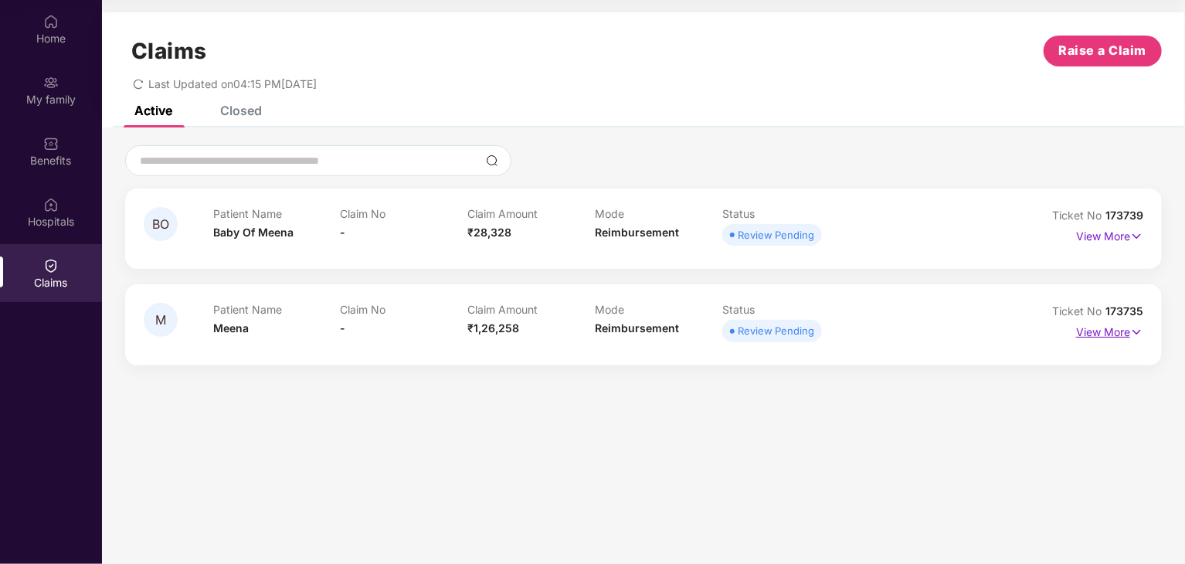
click at [1117, 328] on p "View More" at bounding box center [1109, 330] width 67 height 21
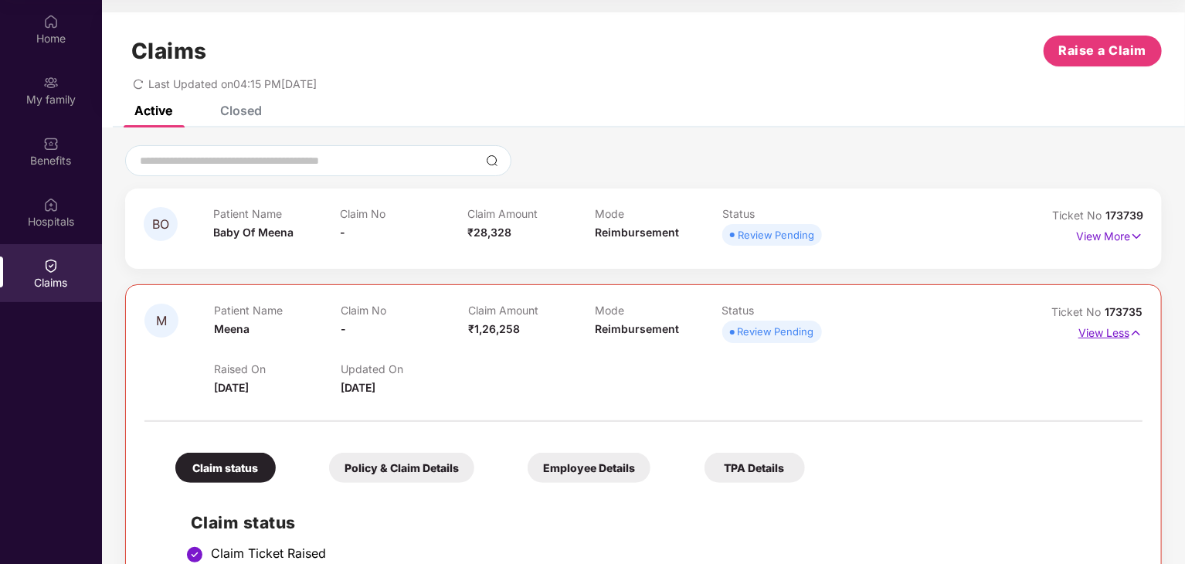
click at [1131, 334] on img at bounding box center [1135, 332] width 13 height 17
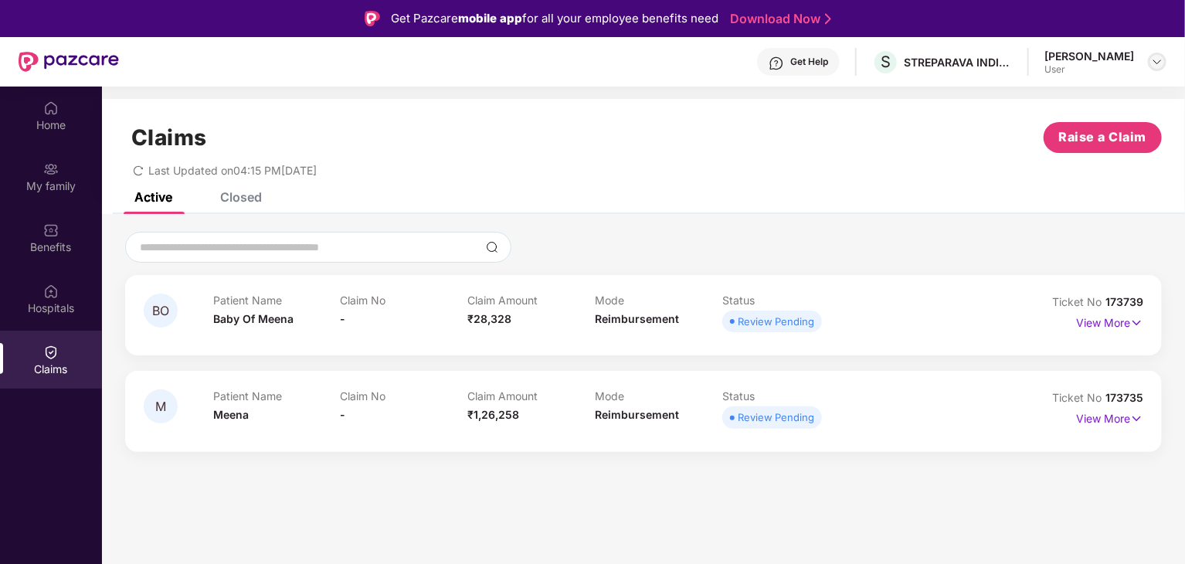
click at [1151, 60] on img at bounding box center [1157, 62] width 12 height 12
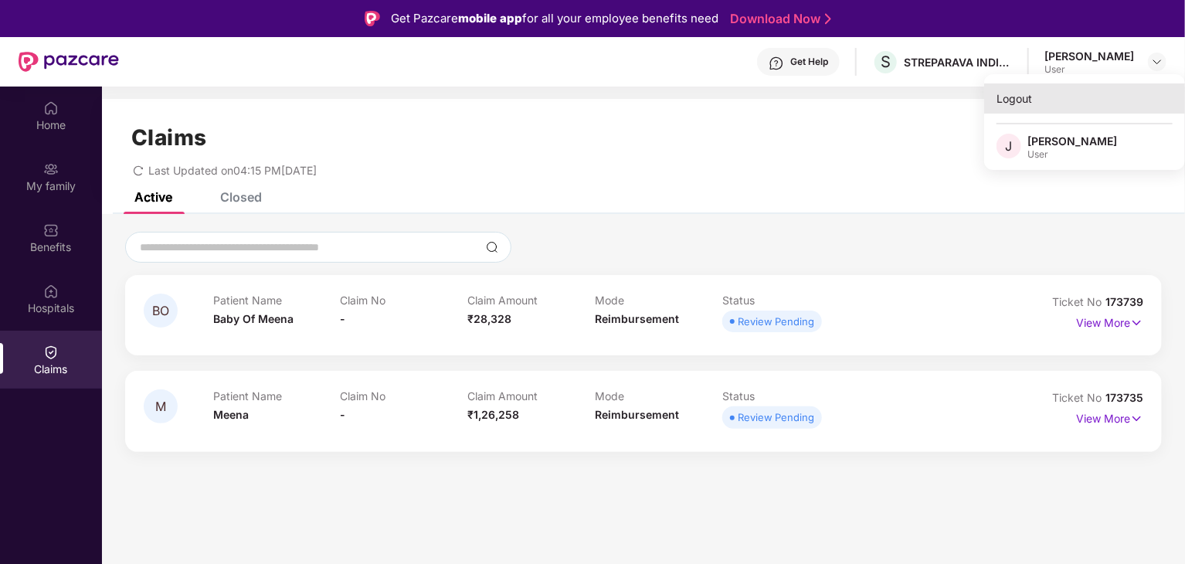
click at [1021, 93] on div "Logout" at bounding box center [1084, 98] width 201 height 30
